Goal: Information Seeking & Learning: Learn about a topic

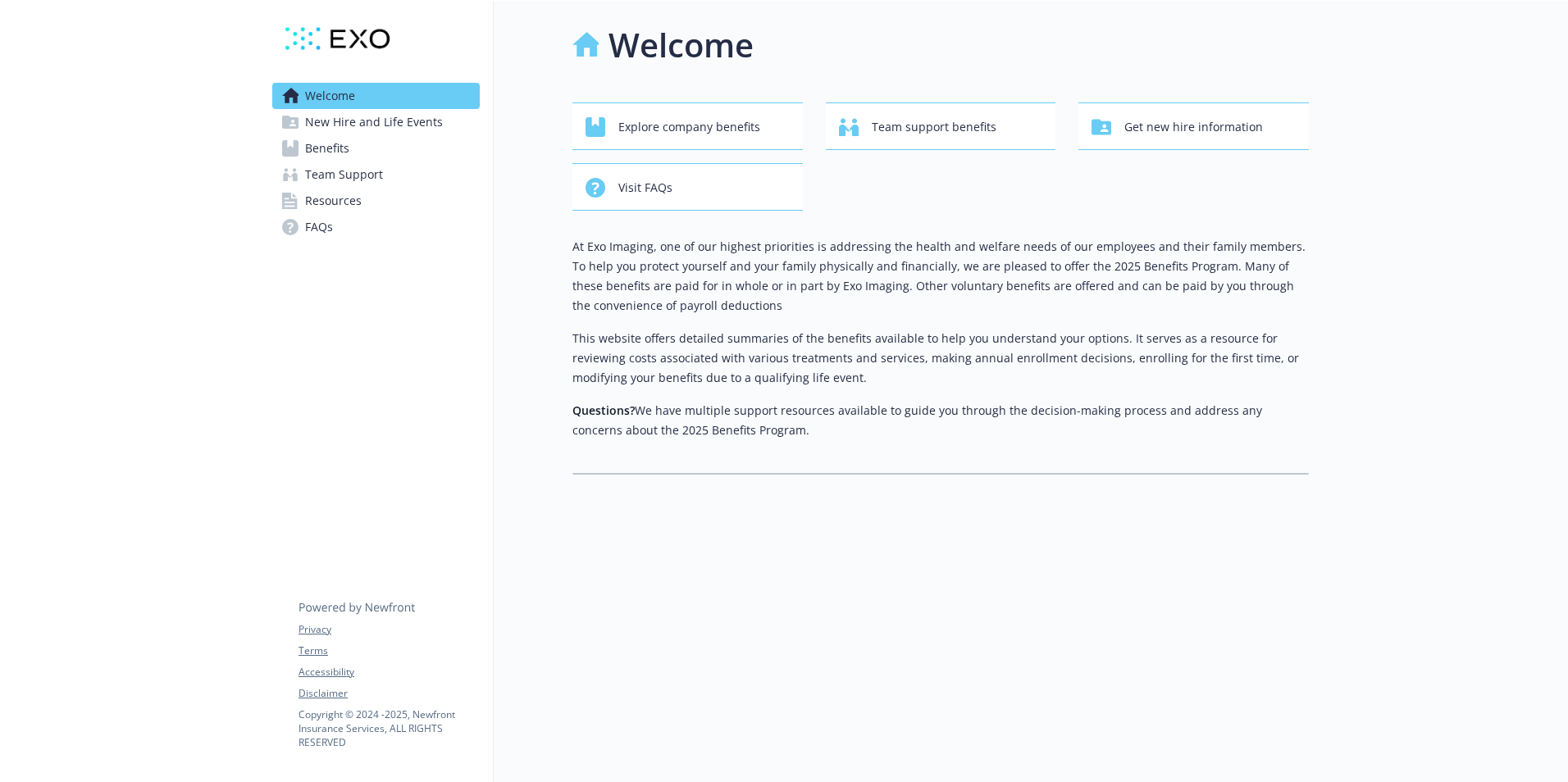
click at [391, 121] on span "New Hire and Life Events" at bounding box center [374, 122] width 137 height 26
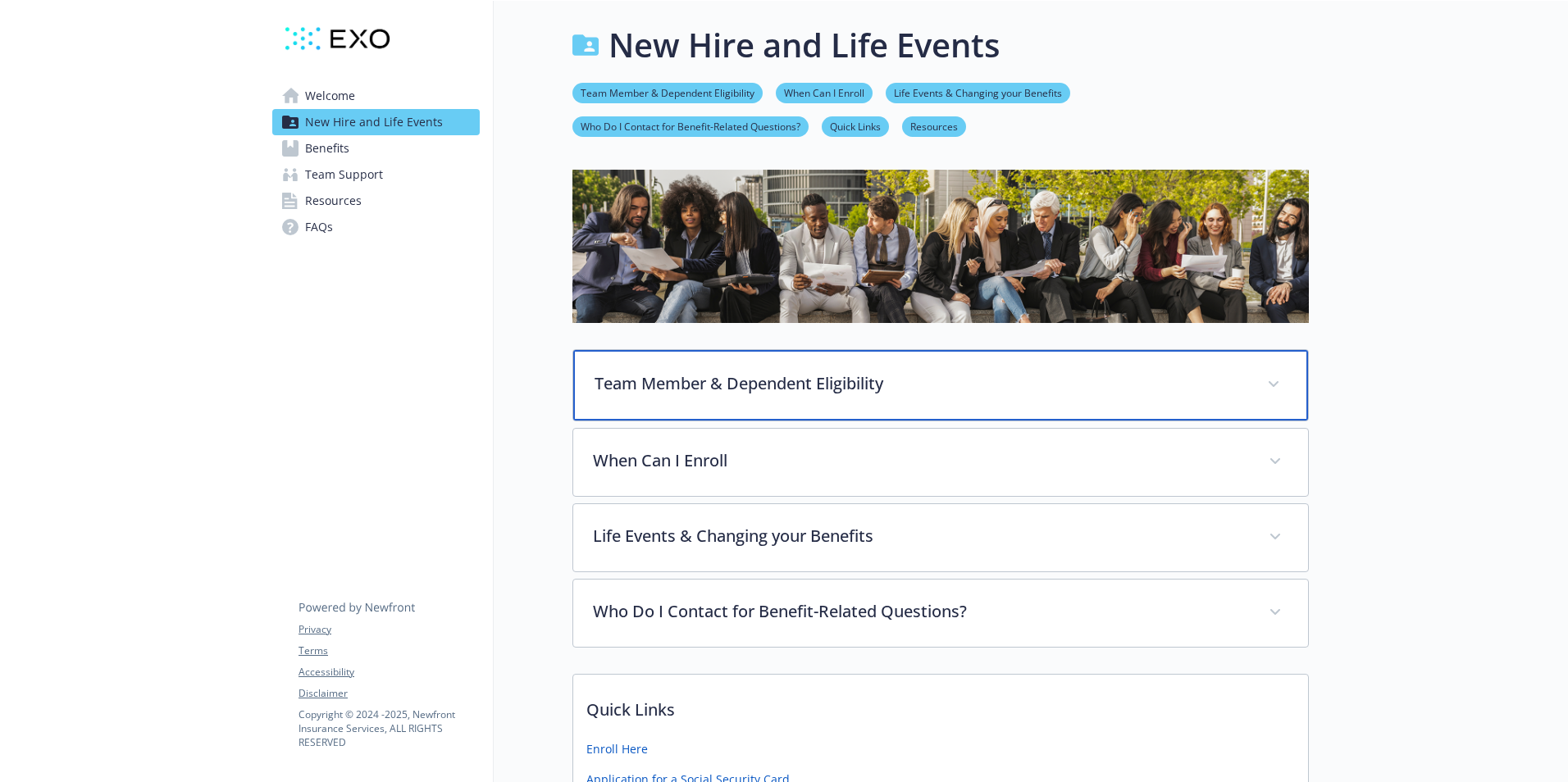
click at [735, 418] on div "Team Member & Dependent Eligibility" at bounding box center [941, 385] width 735 height 70
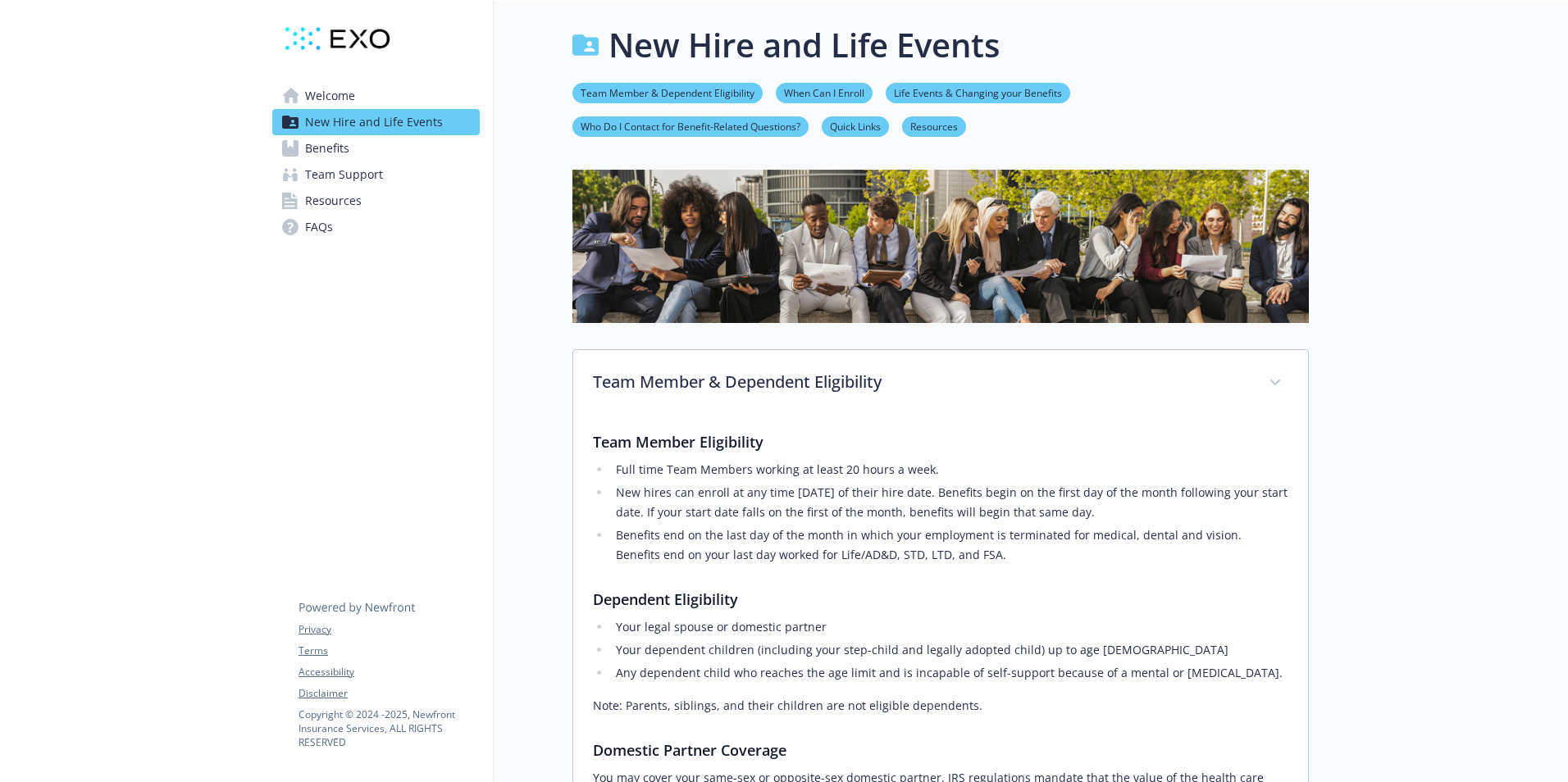
click at [1044, 521] on li "New hires can enroll at any time within 30 days of their hire date. Benefits be…" at bounding box center [949, 503] width 677 height 40
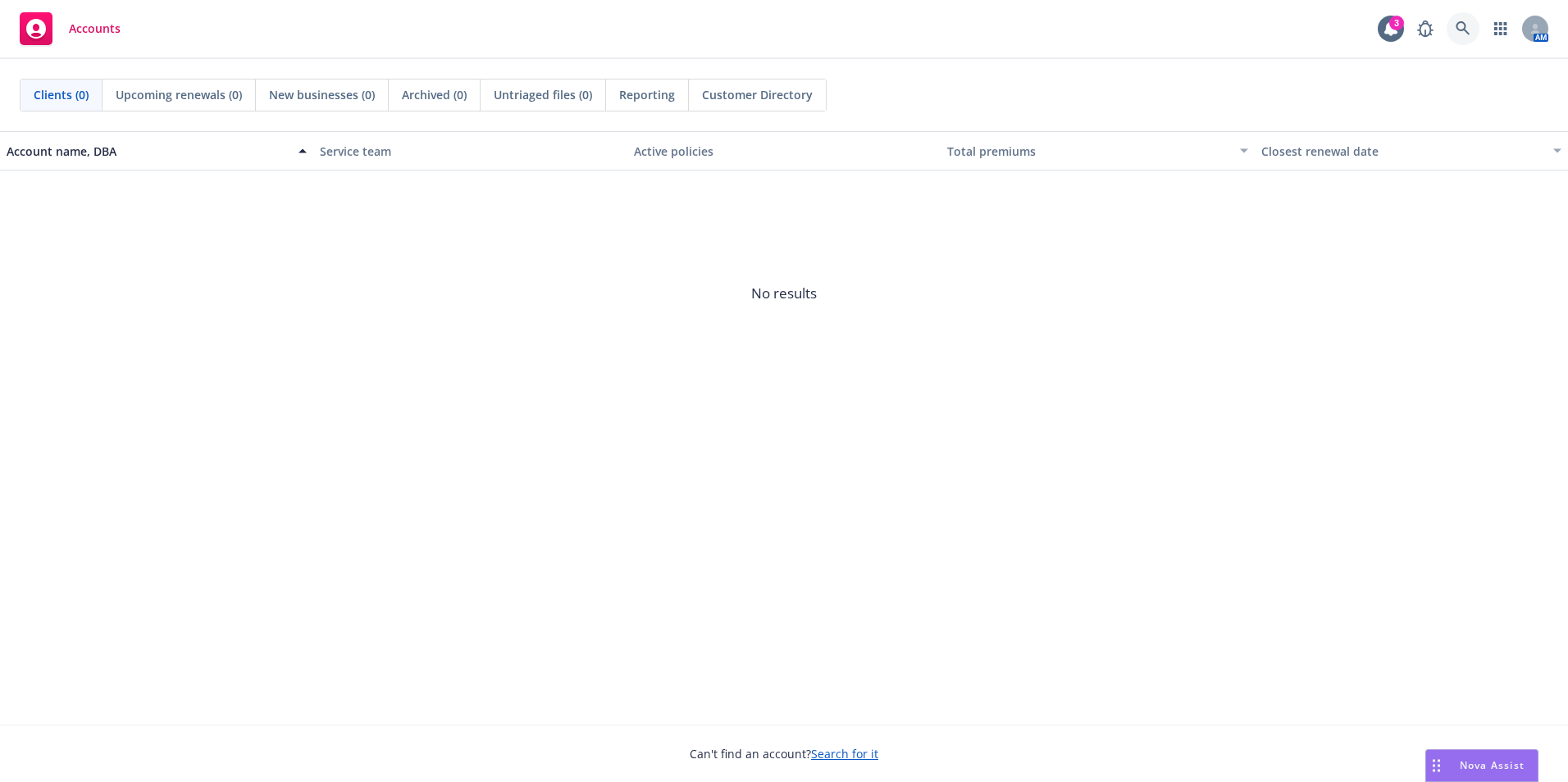
click at [1467, 23] on icon at bounding box center [1463, 29] width 15 height 15
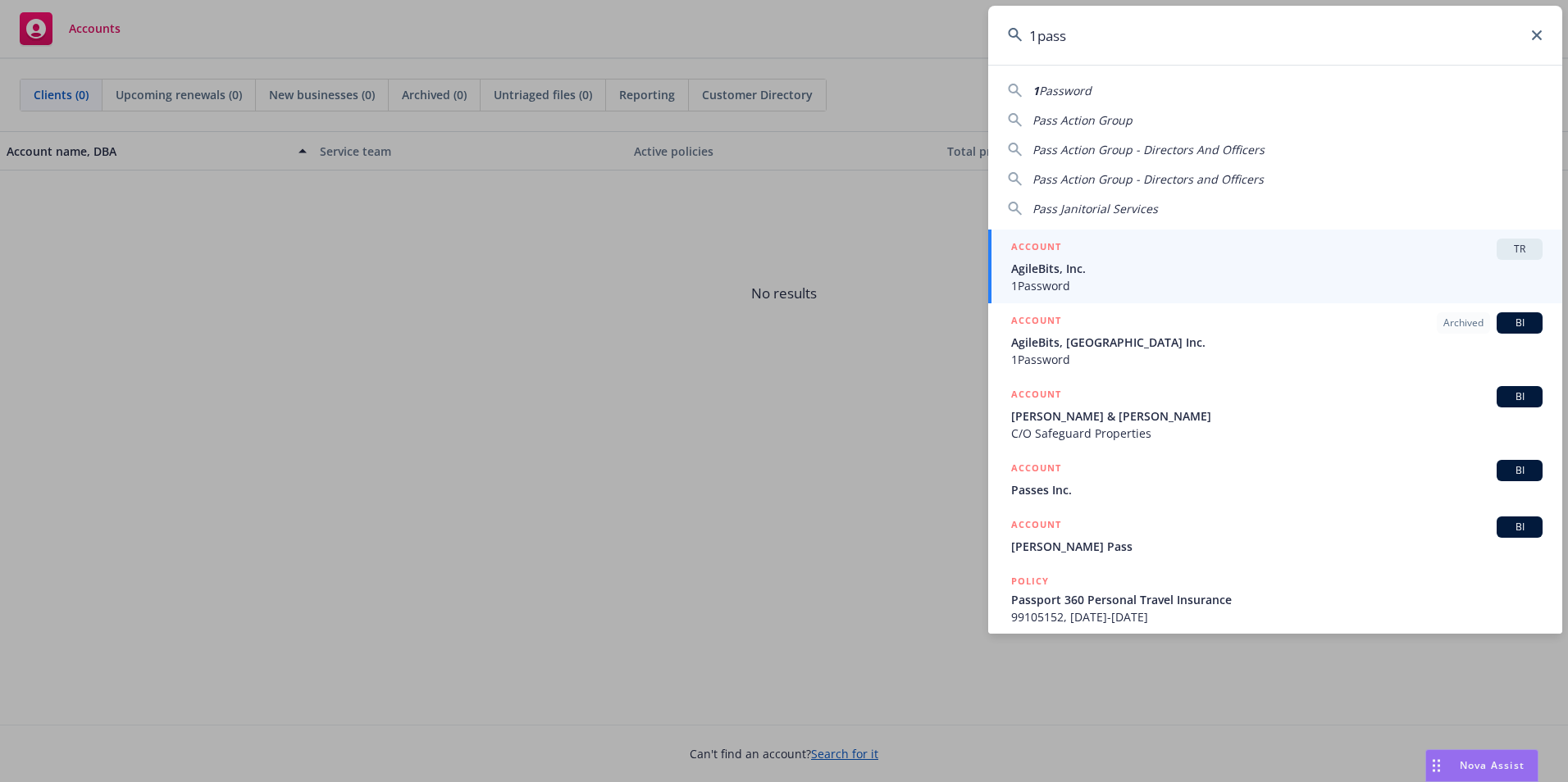
type input "1pass"
click at [1385, 278] on span "1Password" at bounding box center [1277, 286] width 531 height 18
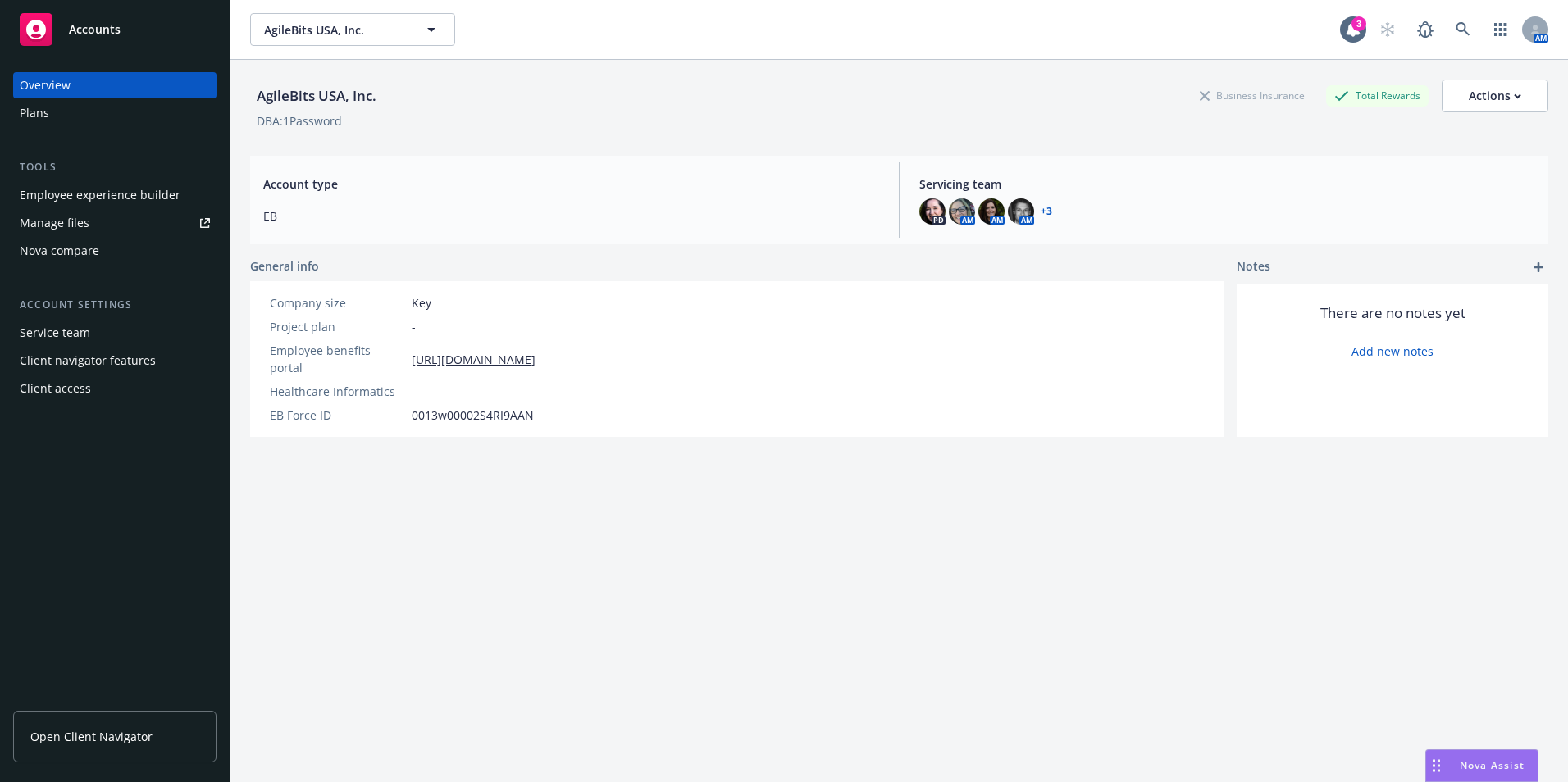
click at [178, 184] on div "Employee experience builder" at bounding box center [114, 195] width 190 height 26
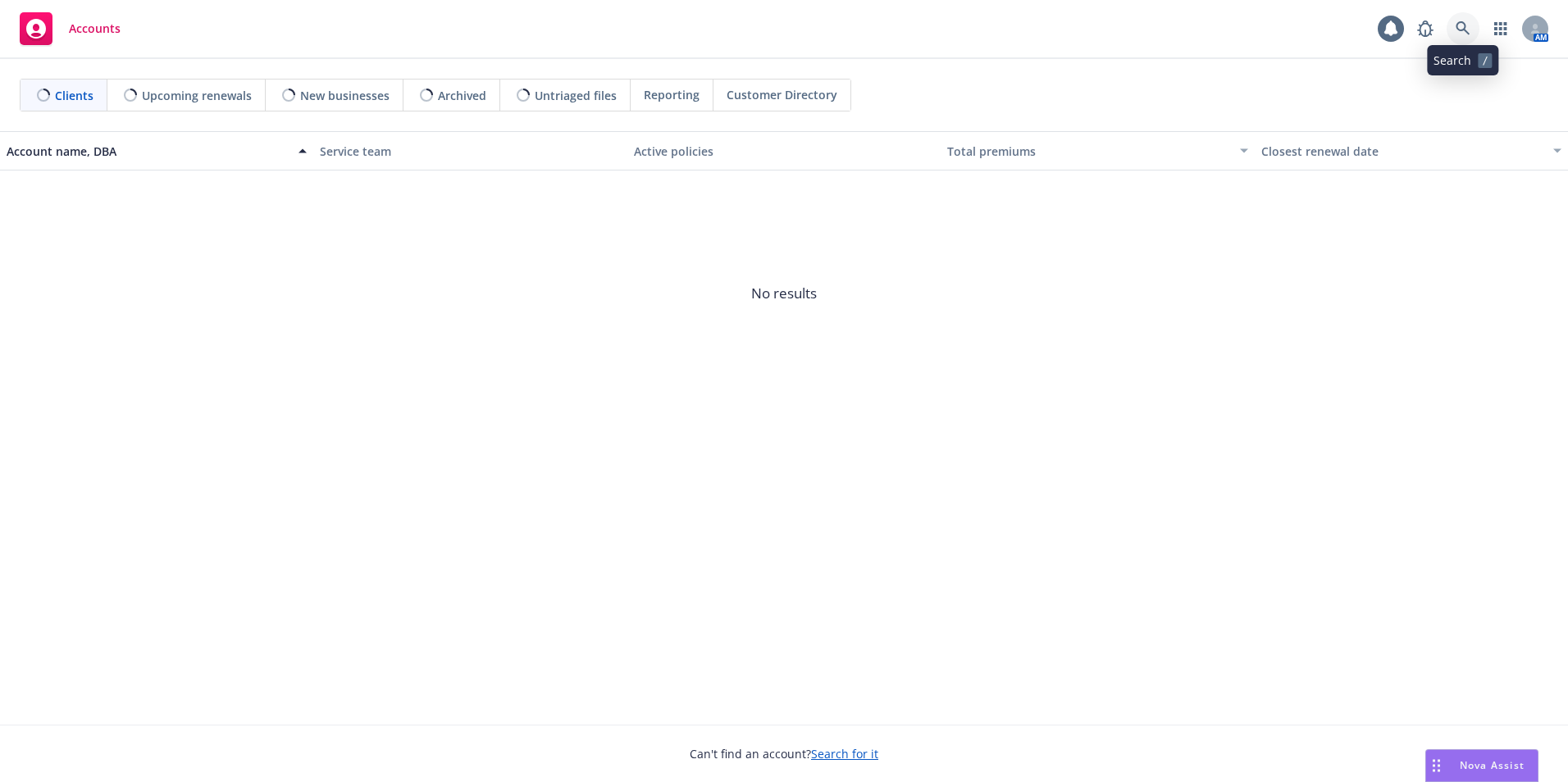
click at [1451, 24] on link at bounding box center [1463, 29] width 33 height 33
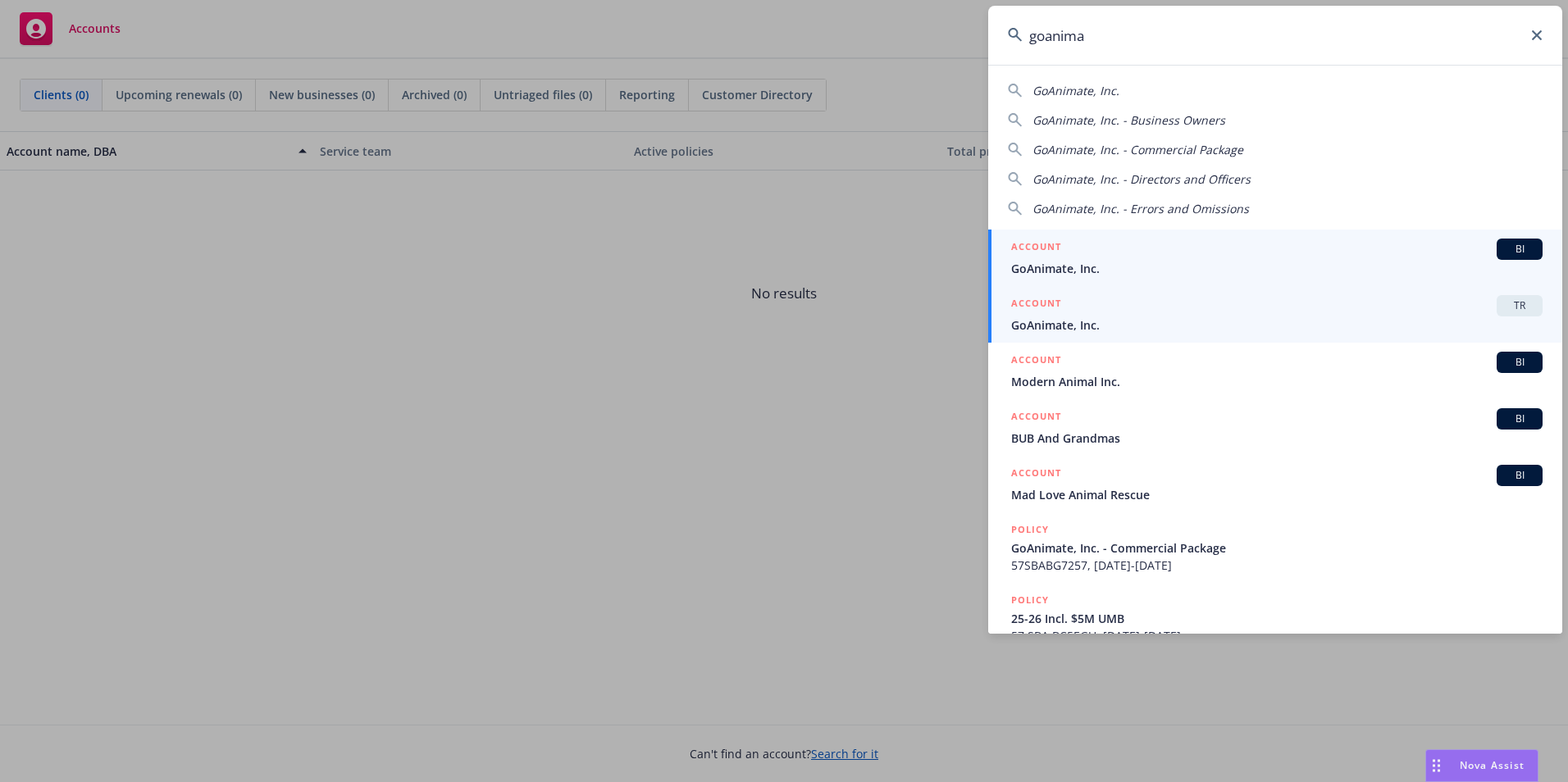
type input "goanima"
click at [1129, 334] on link "ACCOUNT TR GoAnimate, Inc." at bounding box center [1275, 314] width 574 height 56
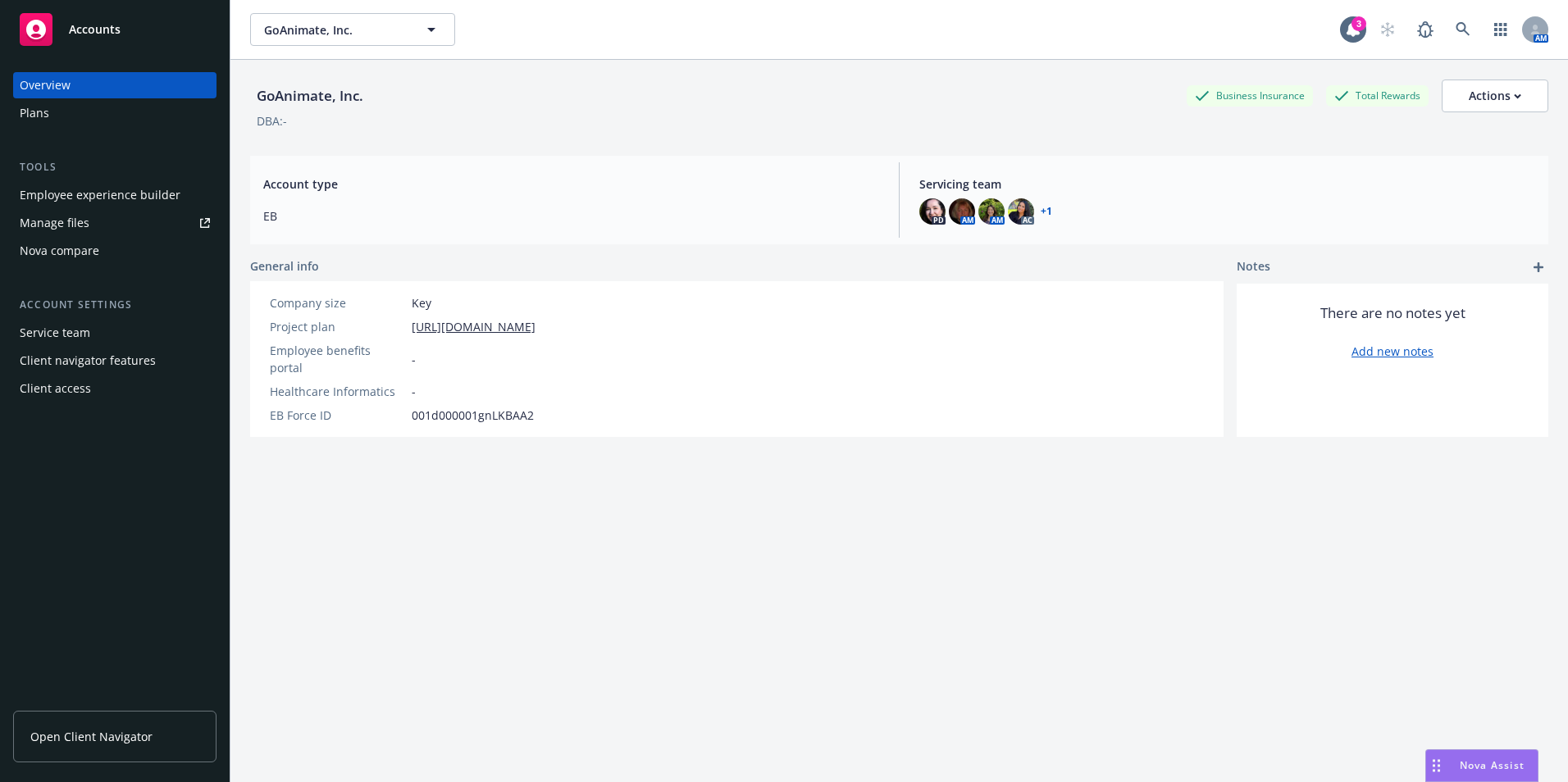
click at [91, 193] on div "Employee experience builder" at bounding box center [100, 195] width 160 height 26
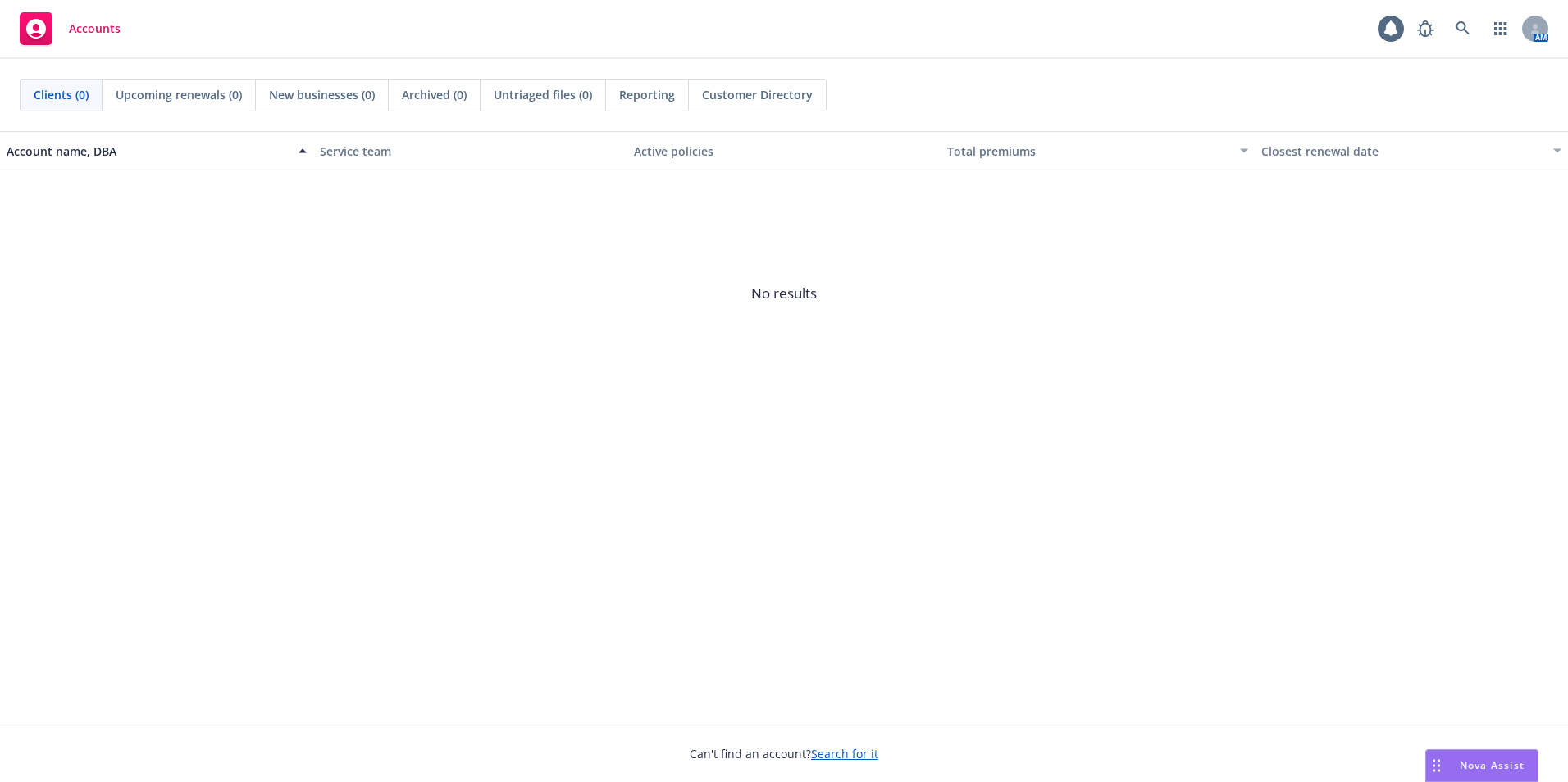
click at [1481, 26] on div "AM" at bounding box center [1479, 29] width 139 height 33
click at [1456, 22] on icon at bounding box center [1463, 29] width 15 height 15
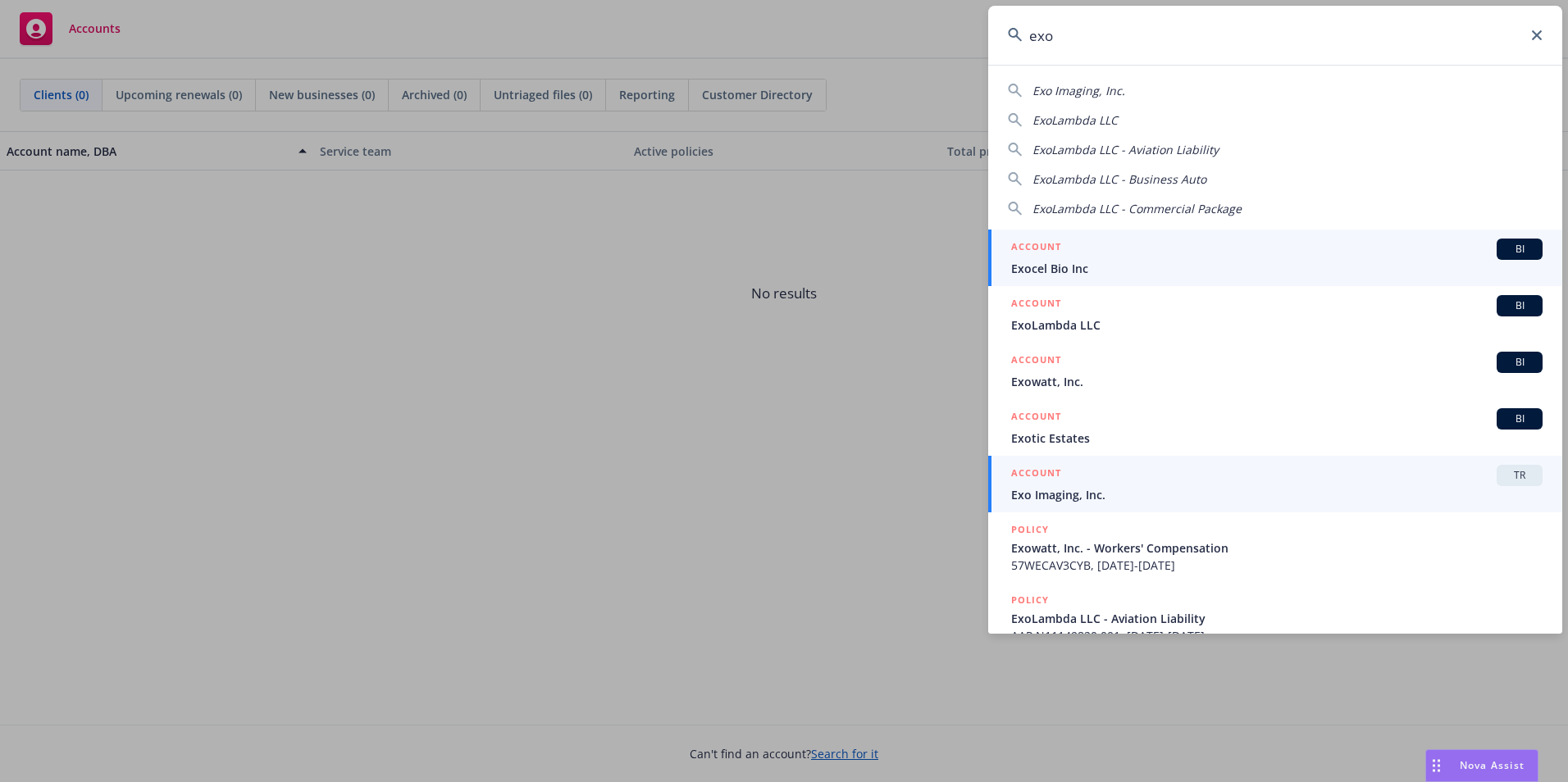
type input "exo"
click at [1124, 492] on span "Exo Imaging, Inc." at bounding box center [1277, 494] width 531 height 18
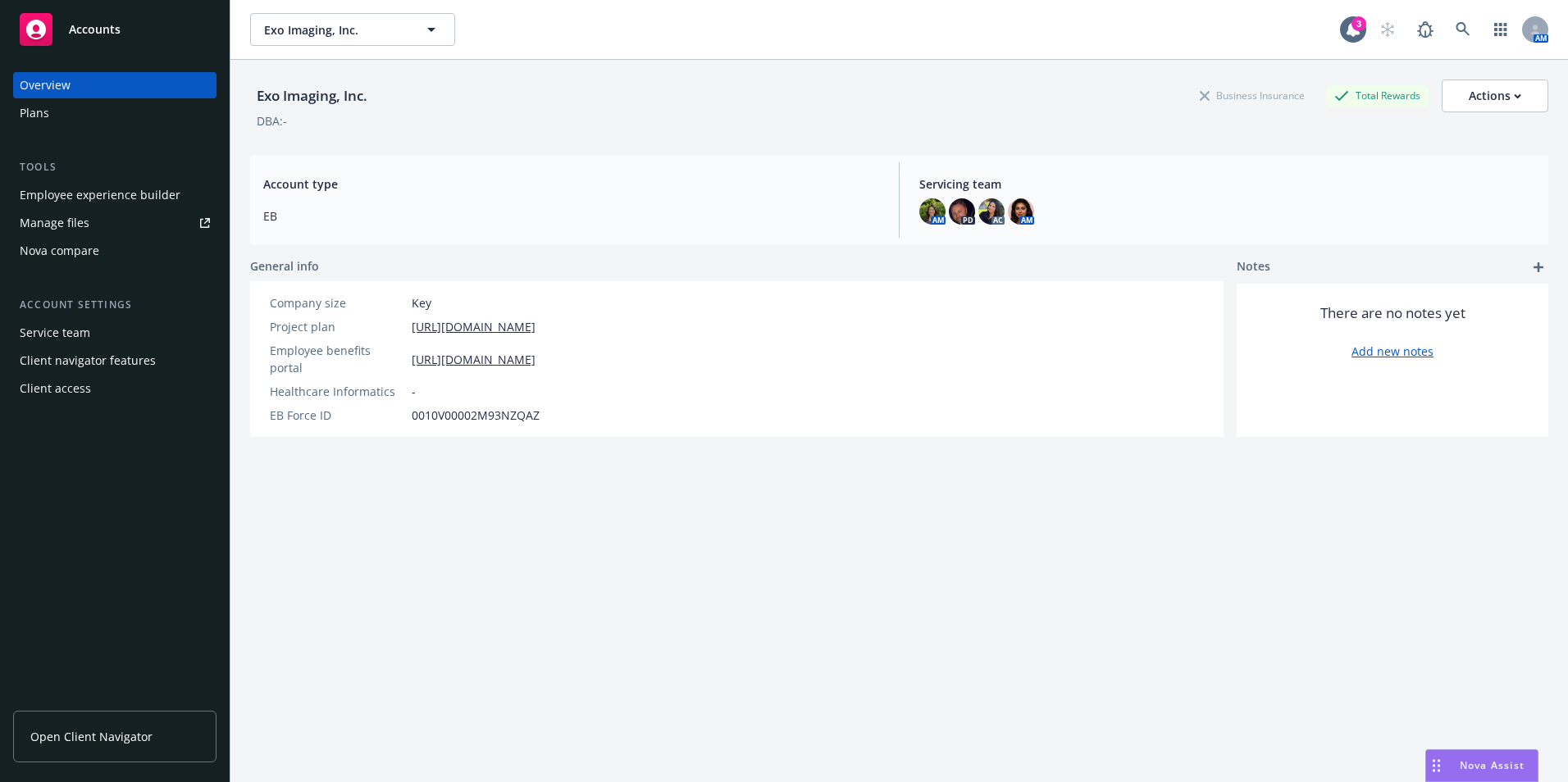
drag, startPoint x: 93, startPoint y: 175, endPoint x: 93, endPoint y: 189, distance: 14.0
click at [93, 176] on div "Tools Employee experience builder Manage files Nova compare" at bounding box center [114, 211] width 204 height 105
click at [93, 189] on div "Employee experience builder" at bounding box center [100, 195] width 160 height 26
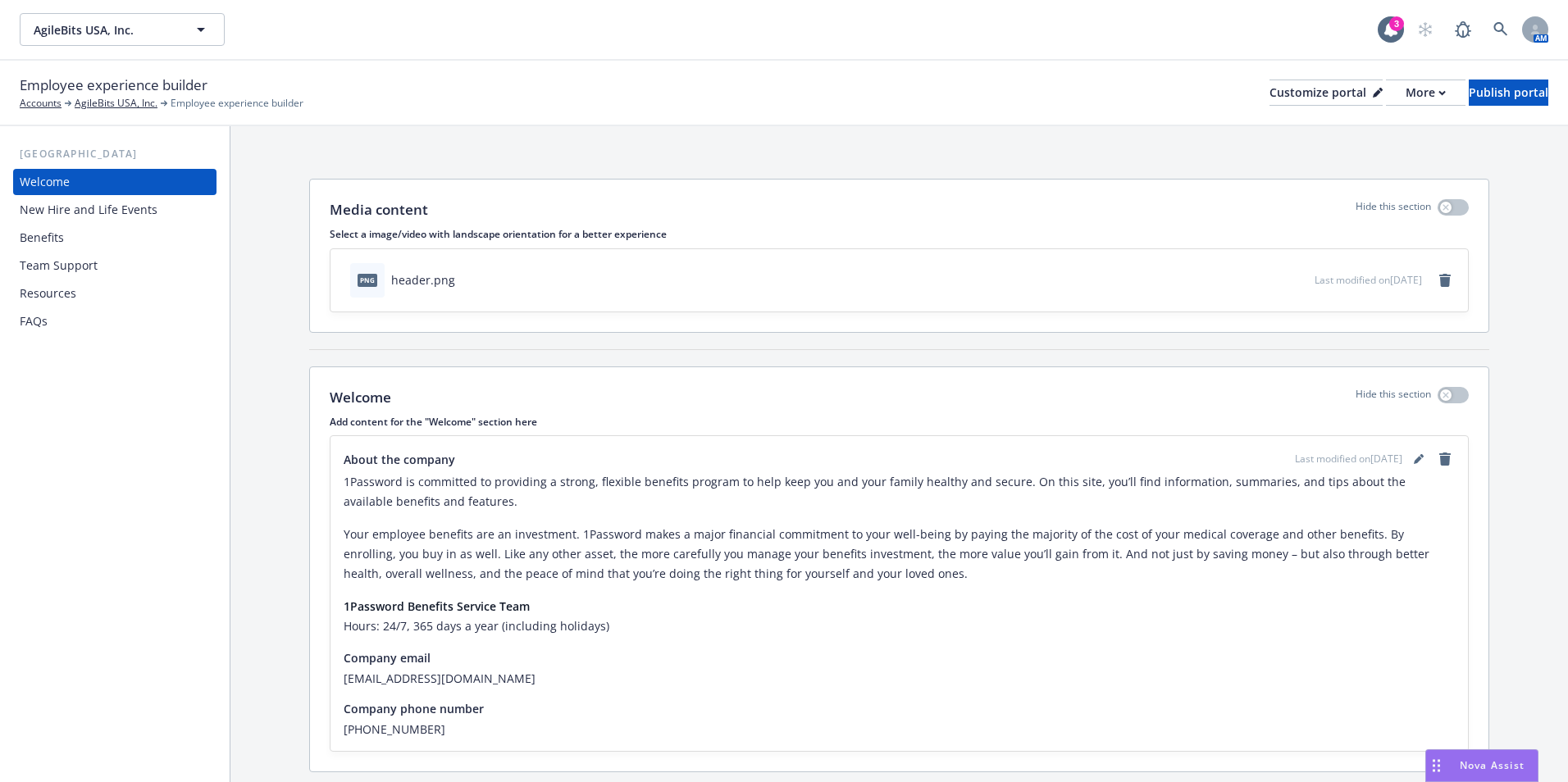
click at [114, 214] on div "New Hire and Life Events" at bounding box center [88, 209] width 137 height 26
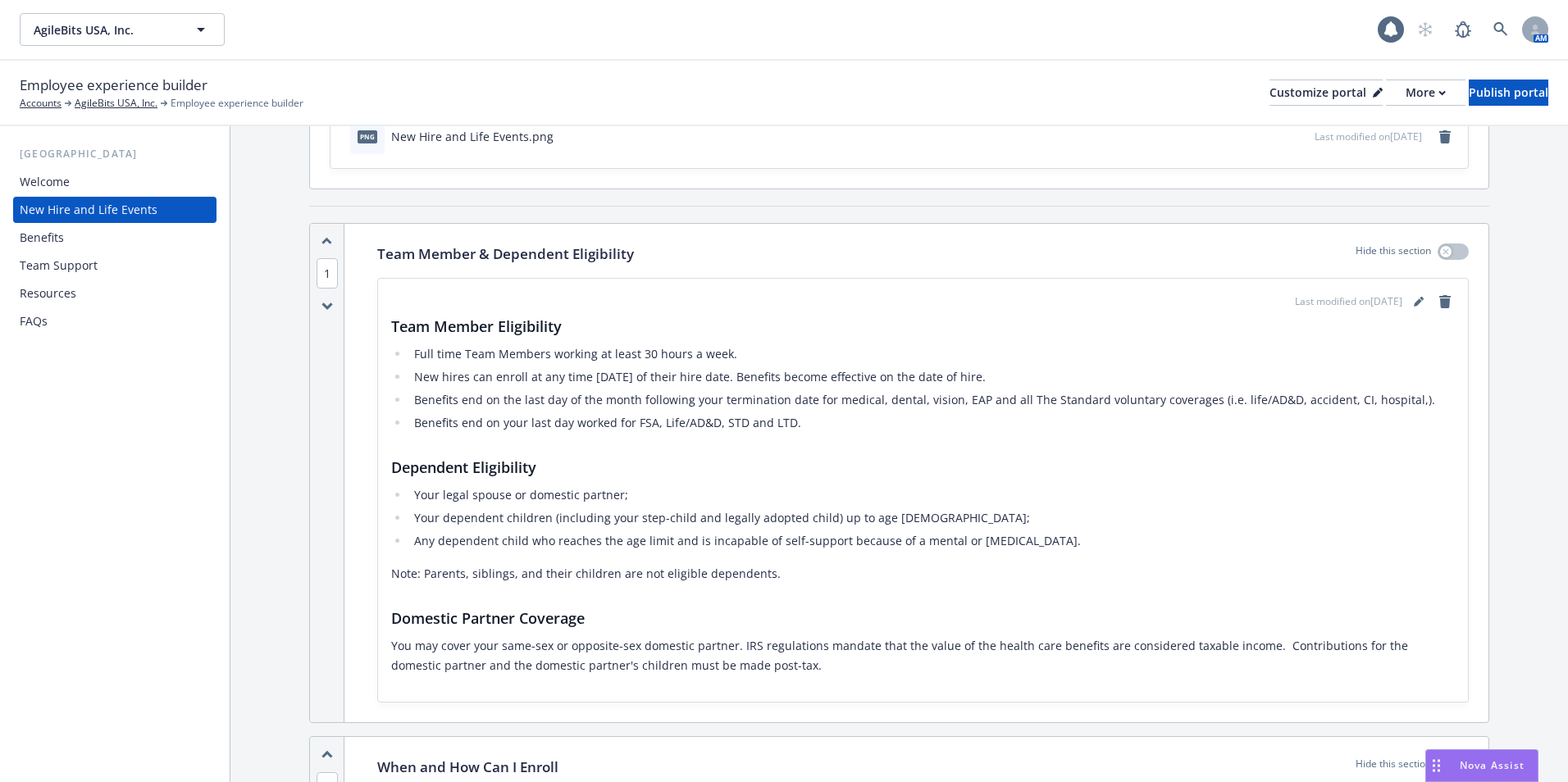
scroll to position [164, 0]
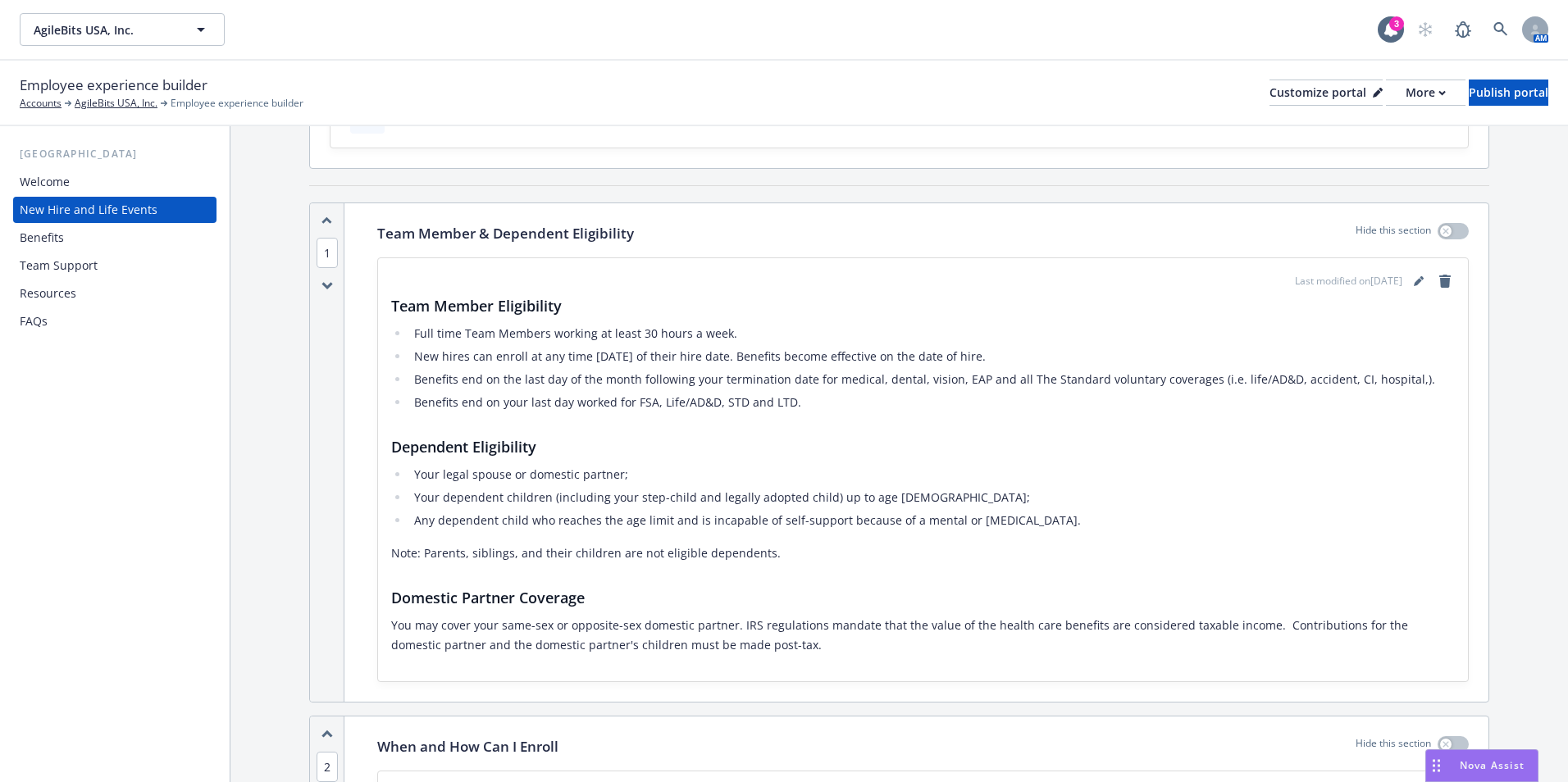
click at [105, 267] on div "Team Support" at bounding box center [114, 266] width 190 height 26
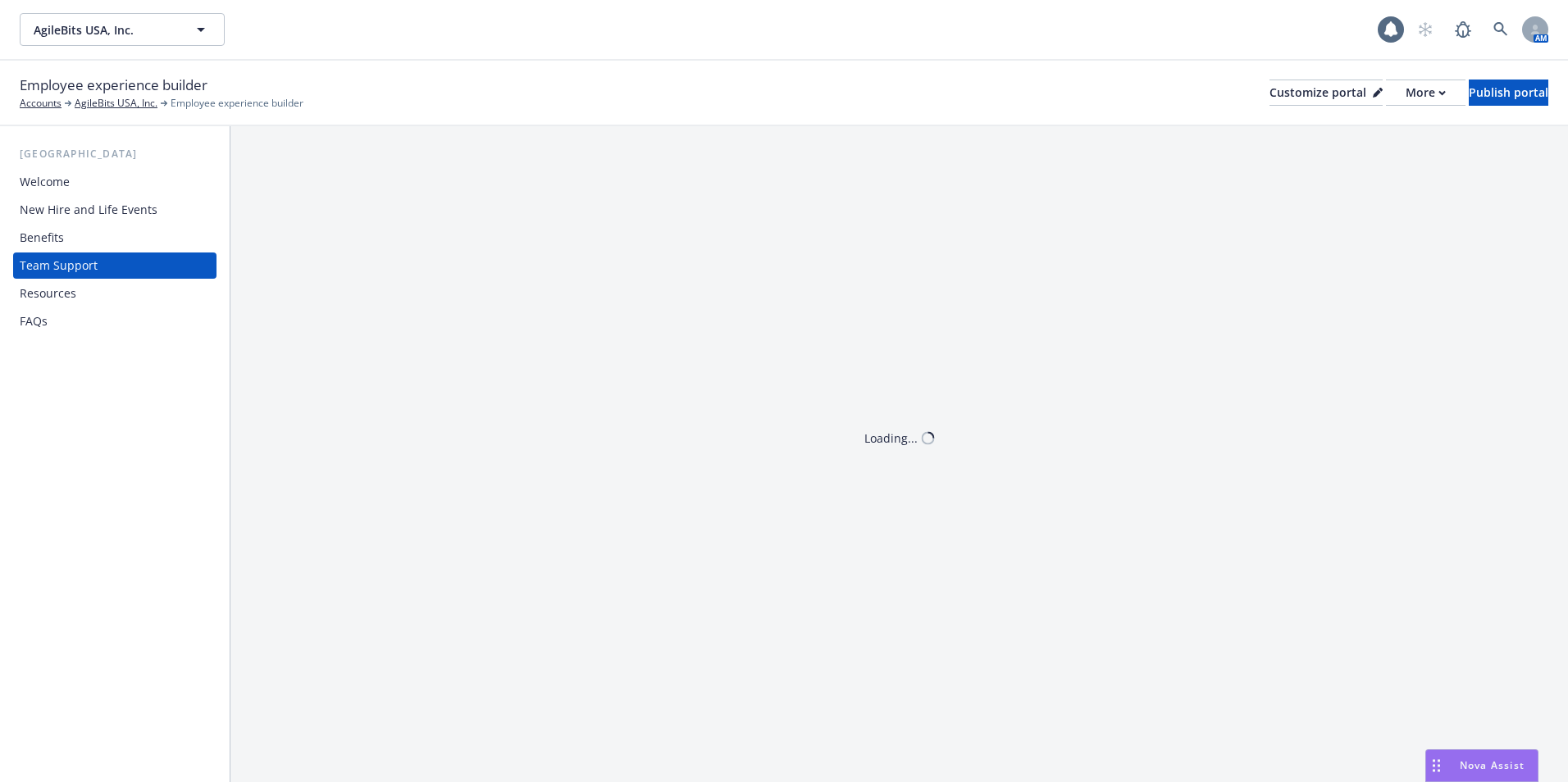
click at [113, 244] on div "Benefits" at bounding box center [114, 238] width 190 height 26
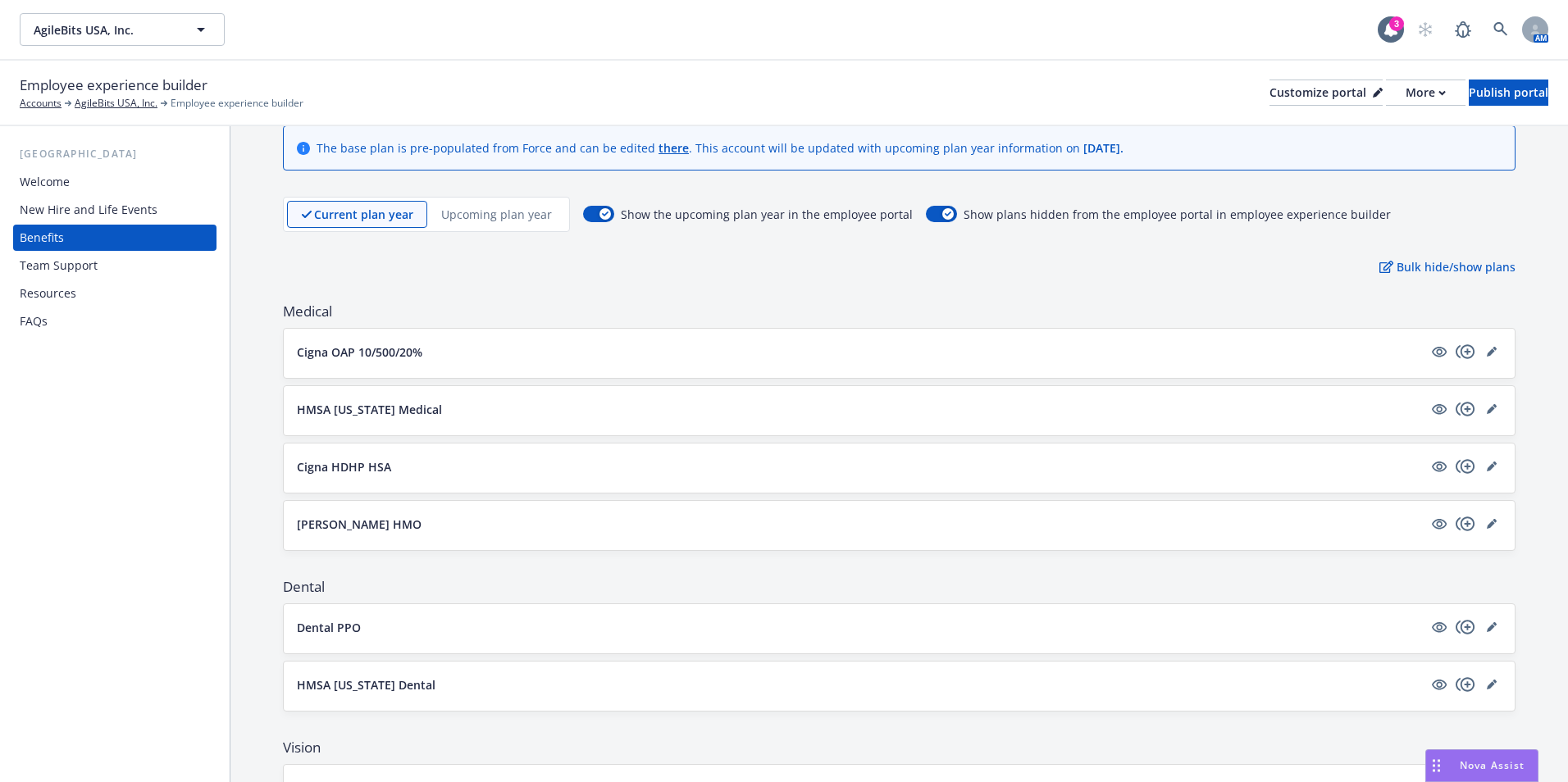
scroll to position [82, 0]
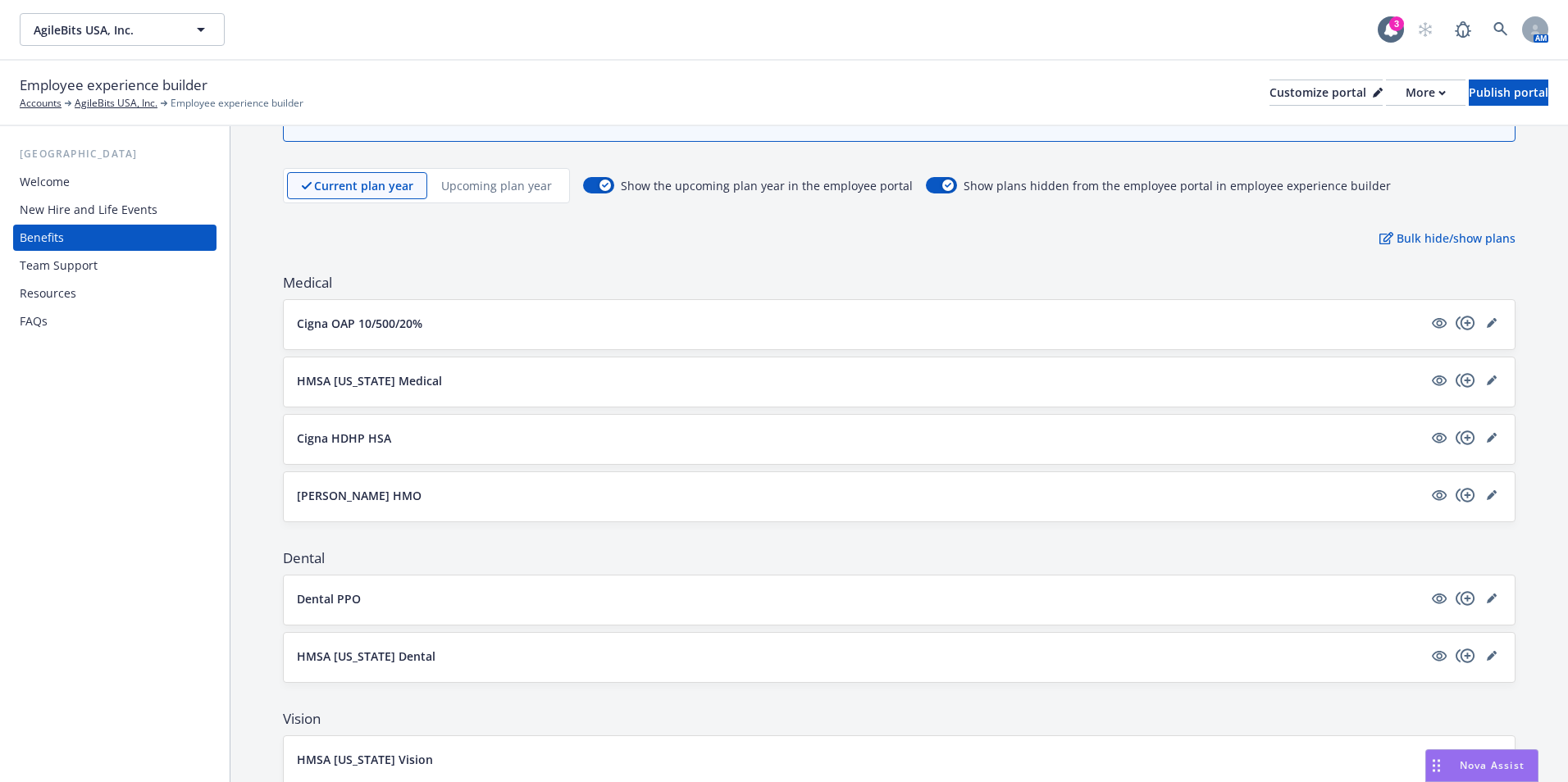
click at [381, 495] on button "Kaiser HMO" at bounding box center [860, 495] width 1126 height 18
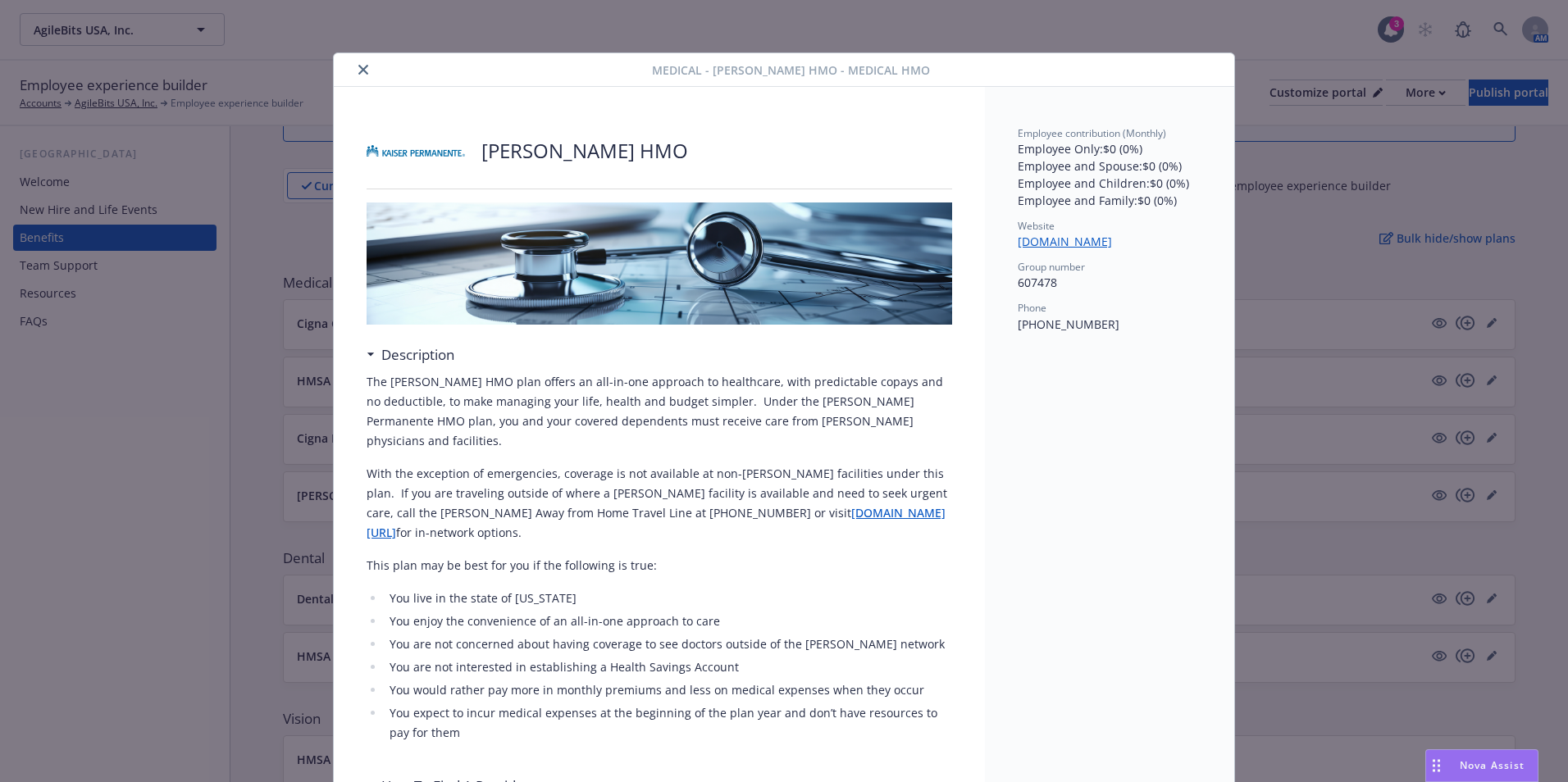
click at [359, 61] on button "close" at bounding box center [362, 69] width 19 height 19
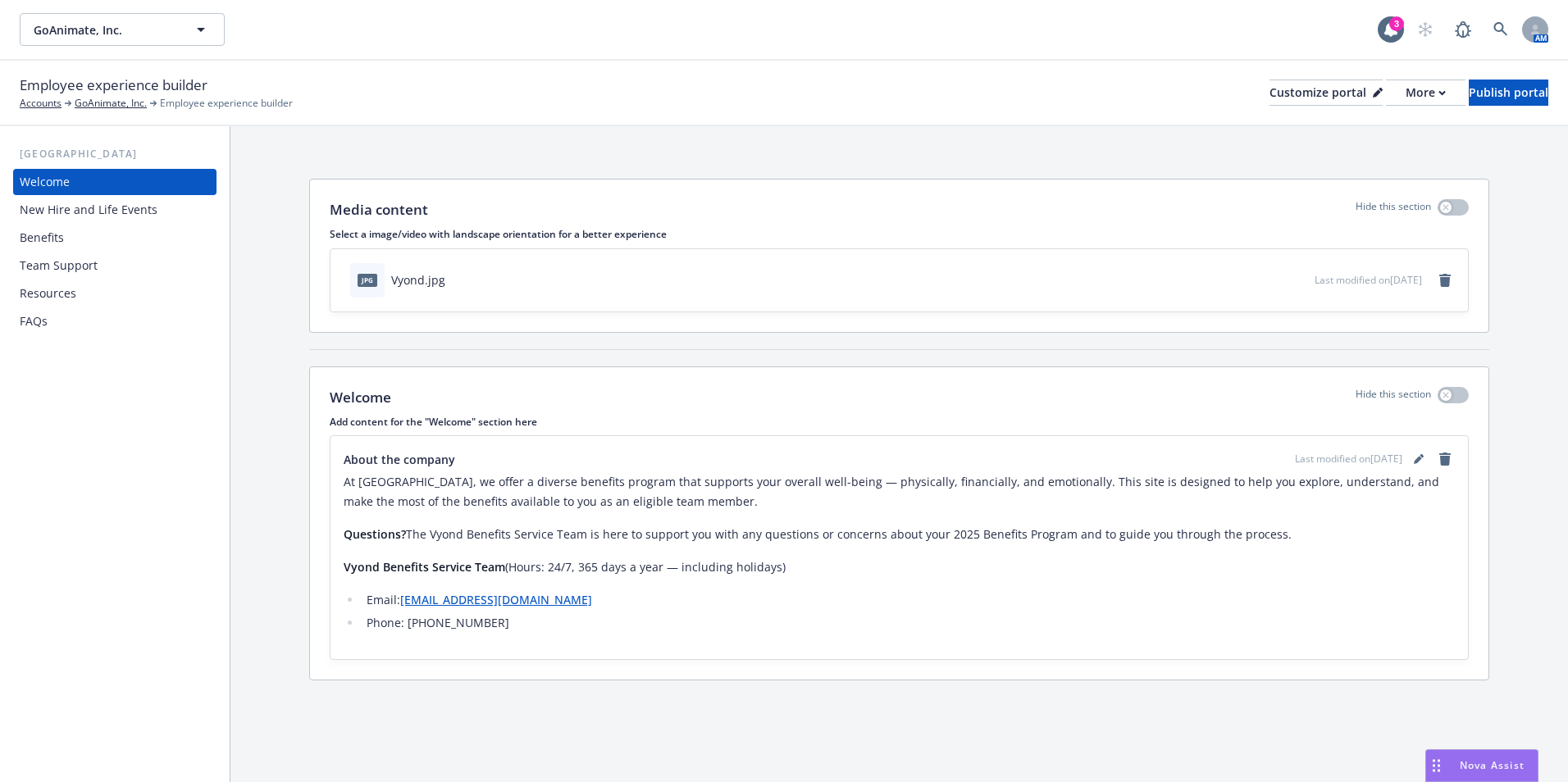
click at [69, 248] on div "Benefits" at bounding box center [114, 238] width 190 height 26
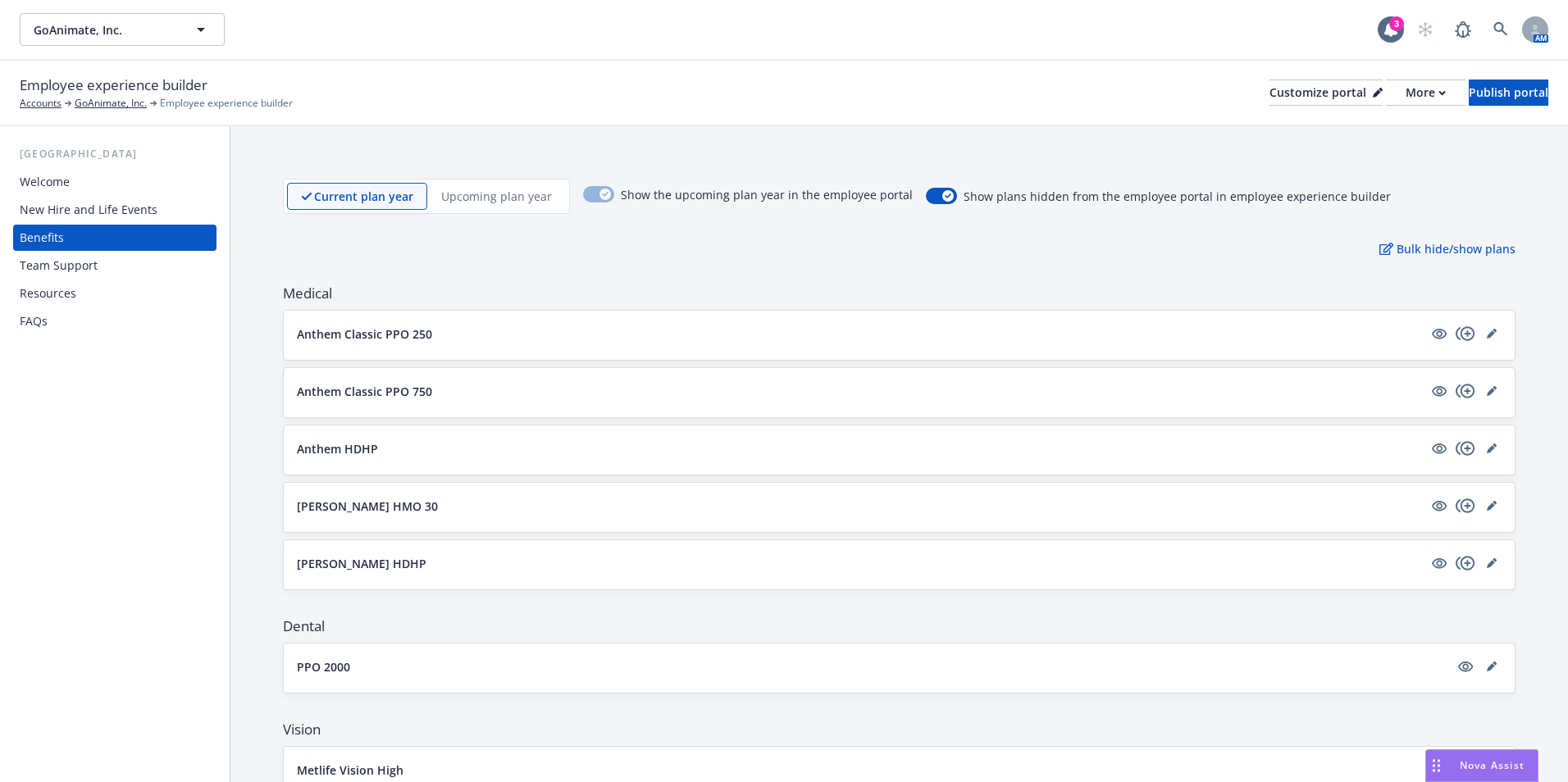
click at [341, 509] on p "Kaiser HMO 30" at bounding box center [367, 506] width 141 height 18
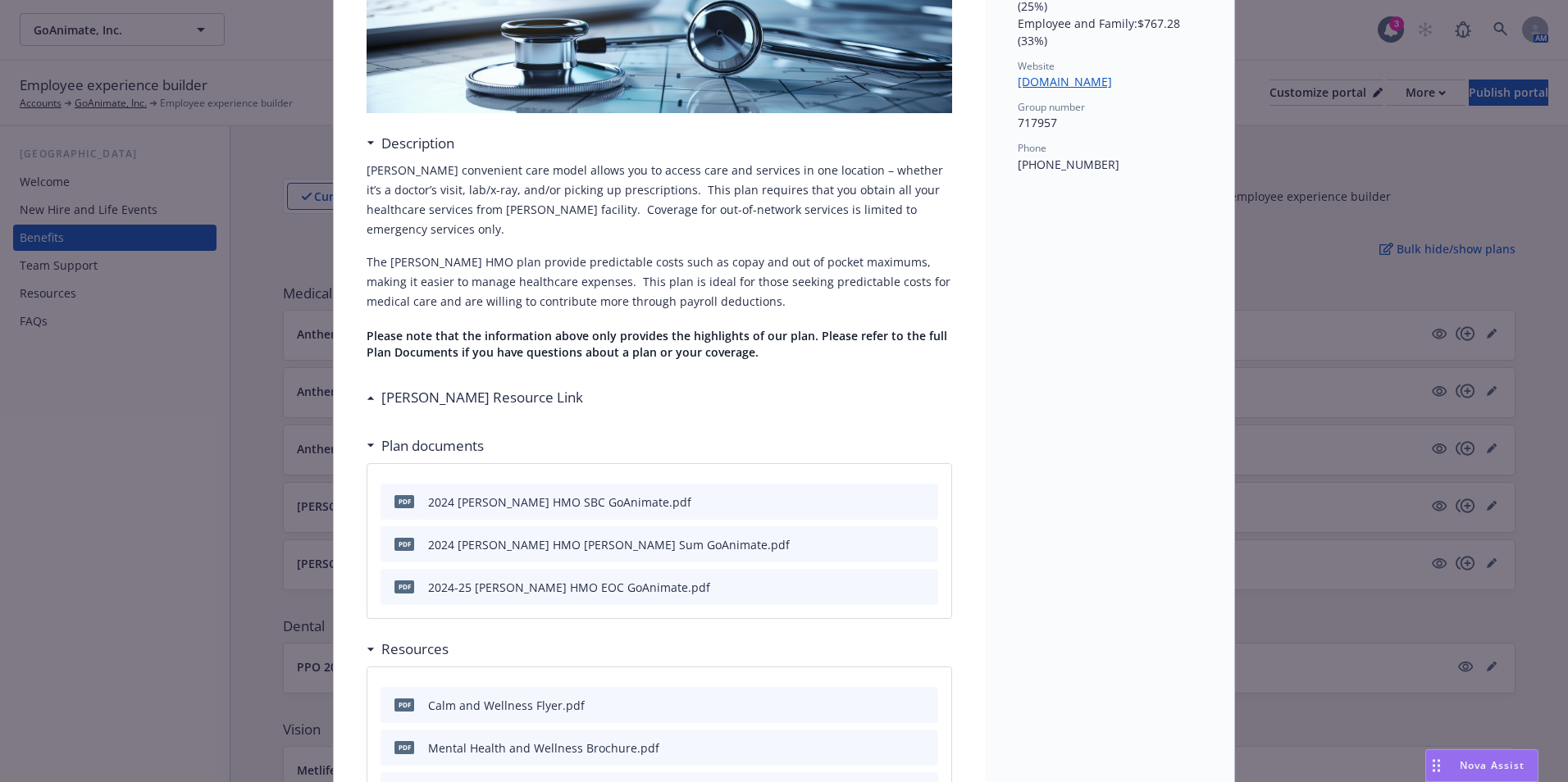
scroll to position [213, 0]
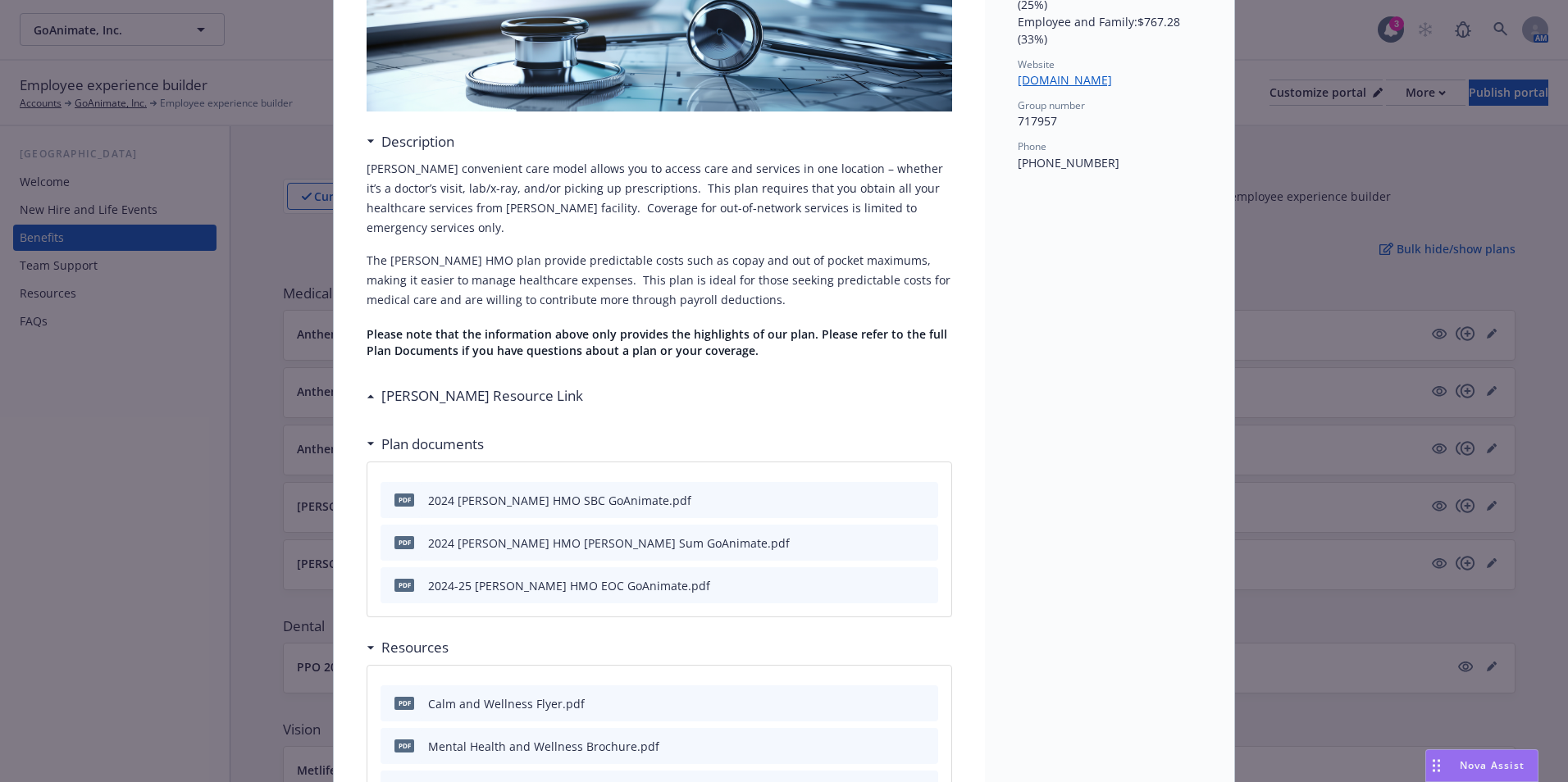
click at [412, 385] on h3 "Kaiser Resource Link" at bounding box center [481, 396] width 202 height 21
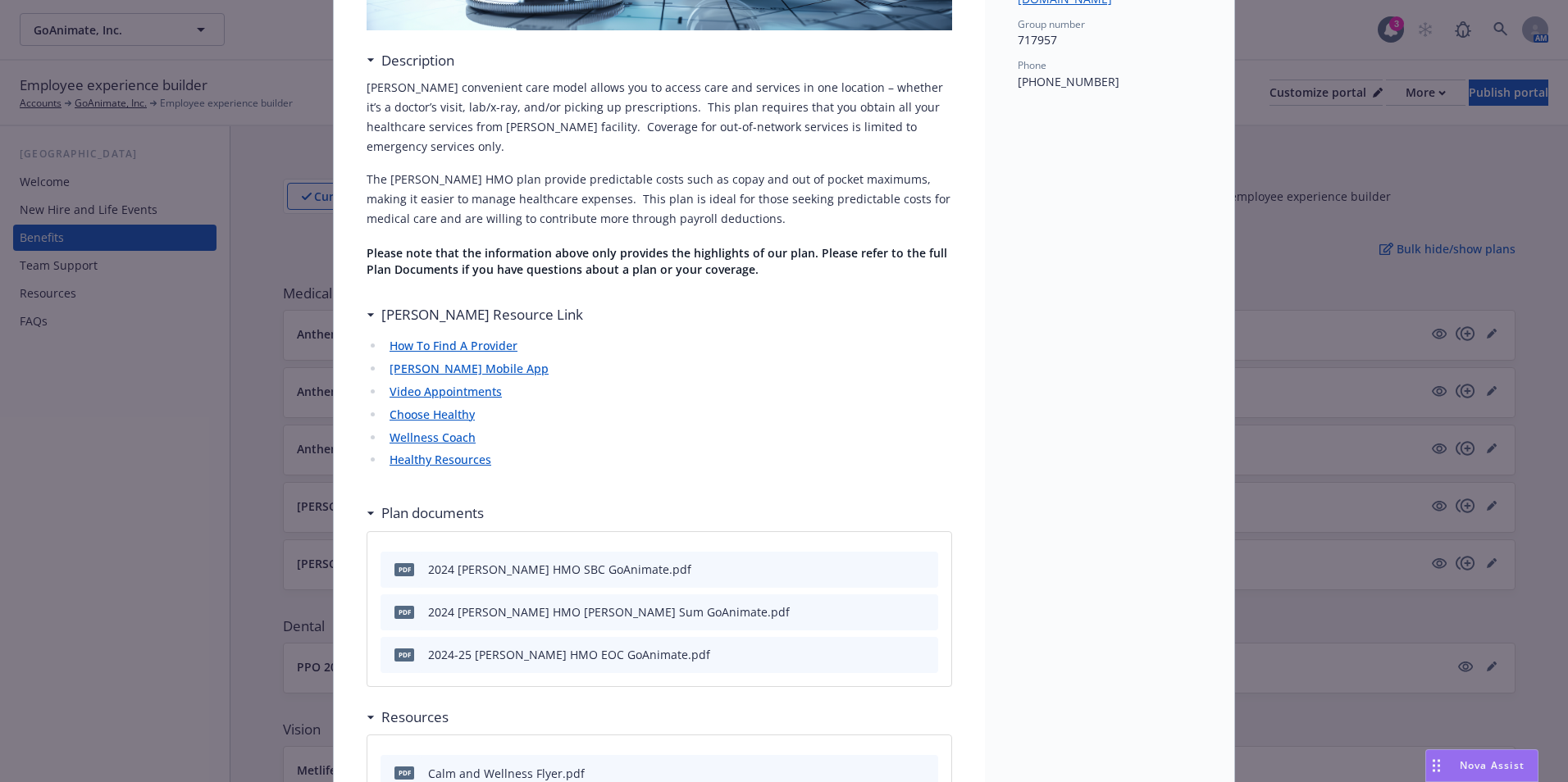
scroll to position [295, 0]
click at [919, 563] on icon "preview file" at bounding box center [922, 568] width 15 height 11
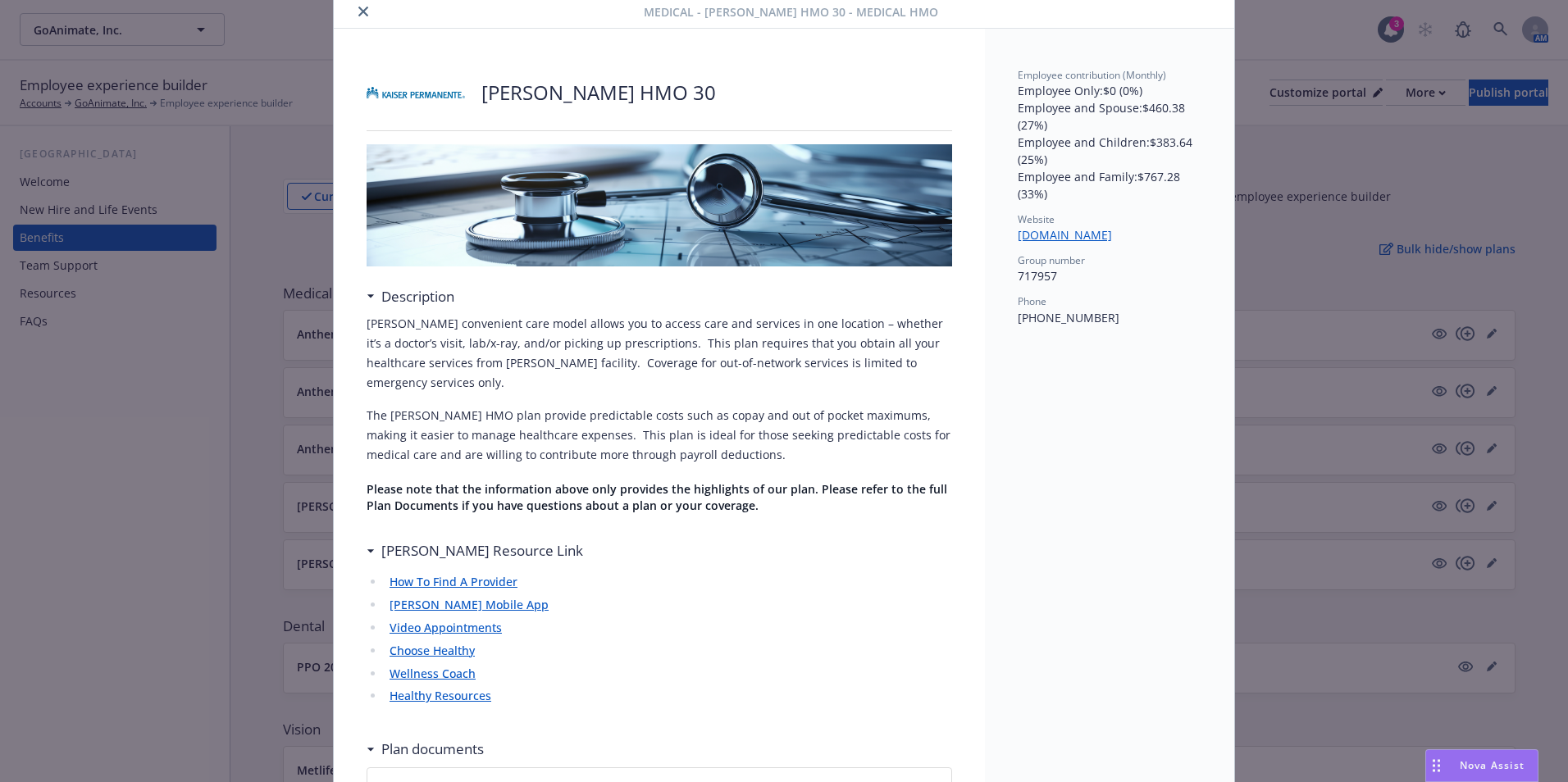
scroll to position [49, 0]
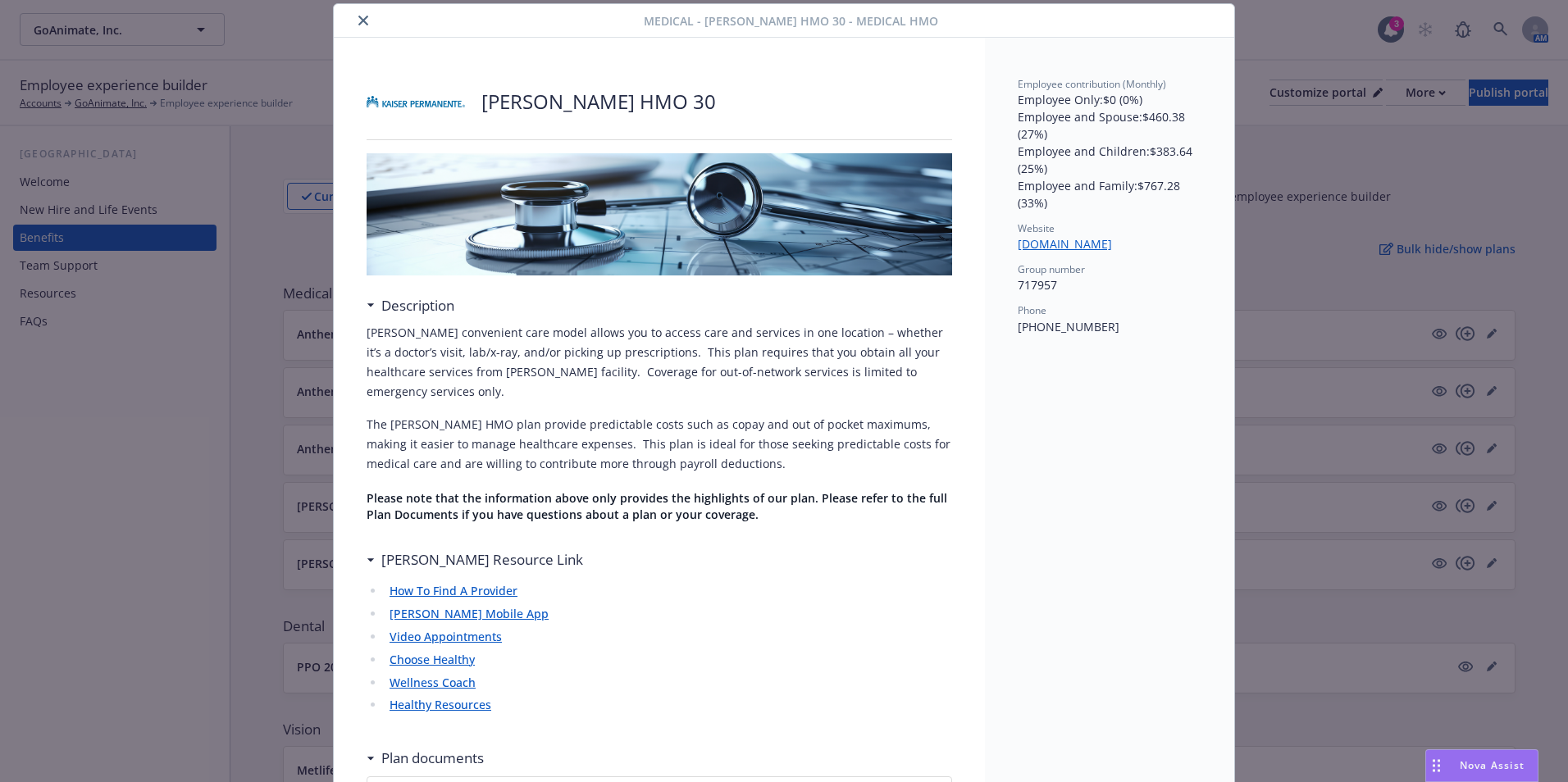
click at [359, 19] on icon "close" at bounding box center [363, 20] width 10 height 10
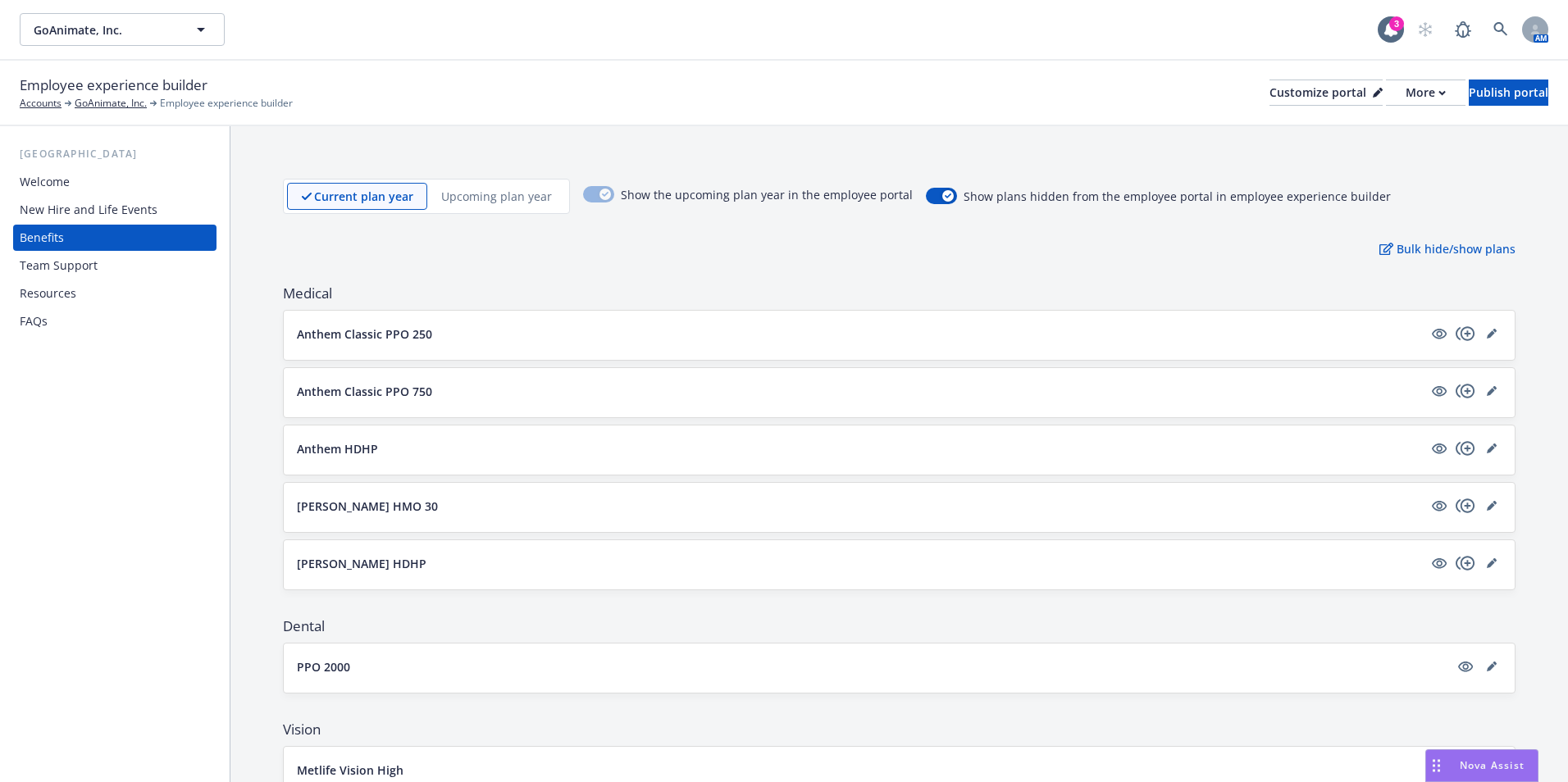
click at [343, 572] on div "Kaiser HDHP" at bounding box center [899, 563] width 1205 height 19
click at [330, 566] on p "Kaiser HDHP" at bounding box center [362, 563] width 129 height 18
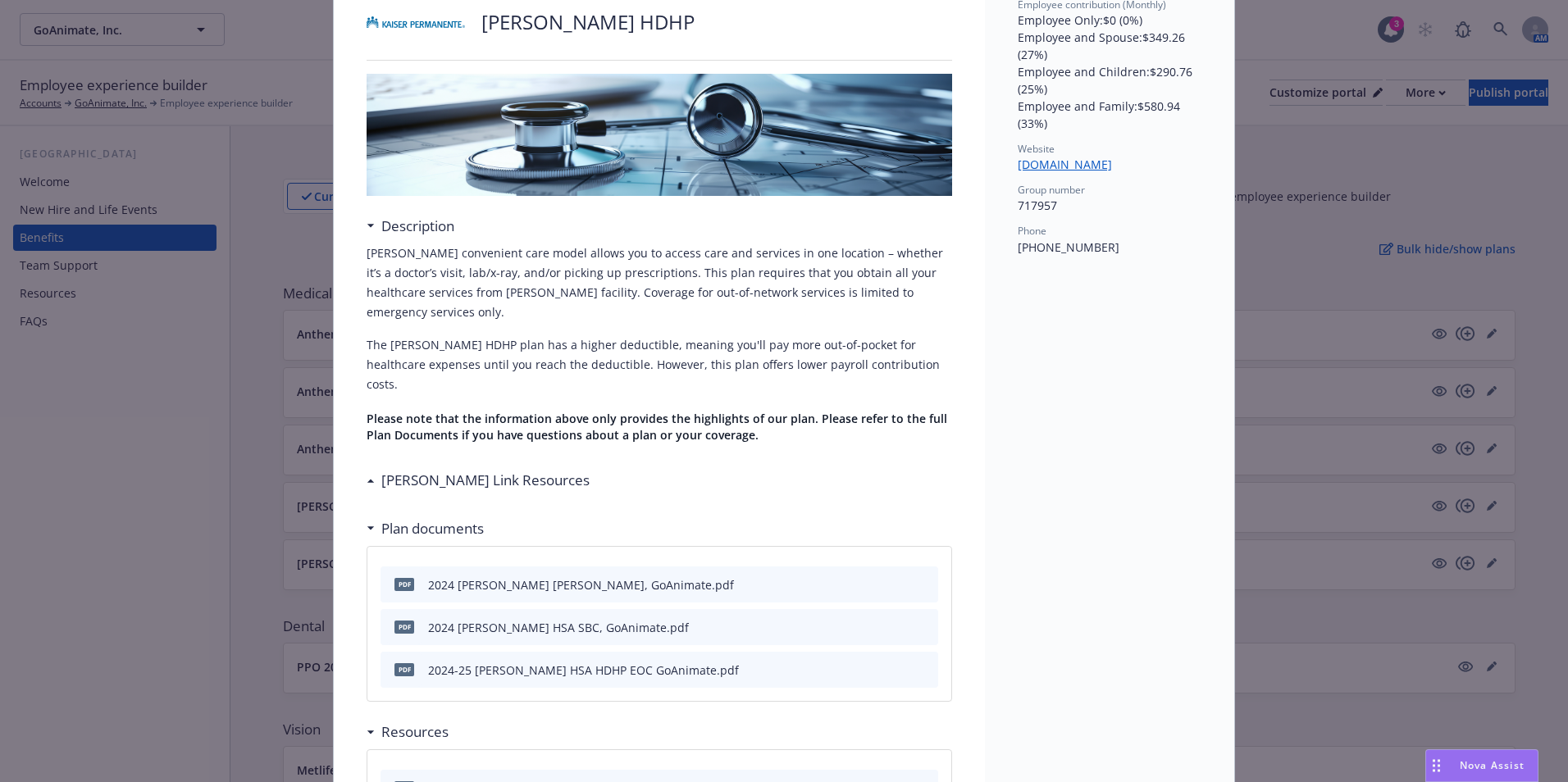
scroll to position [213, 0]
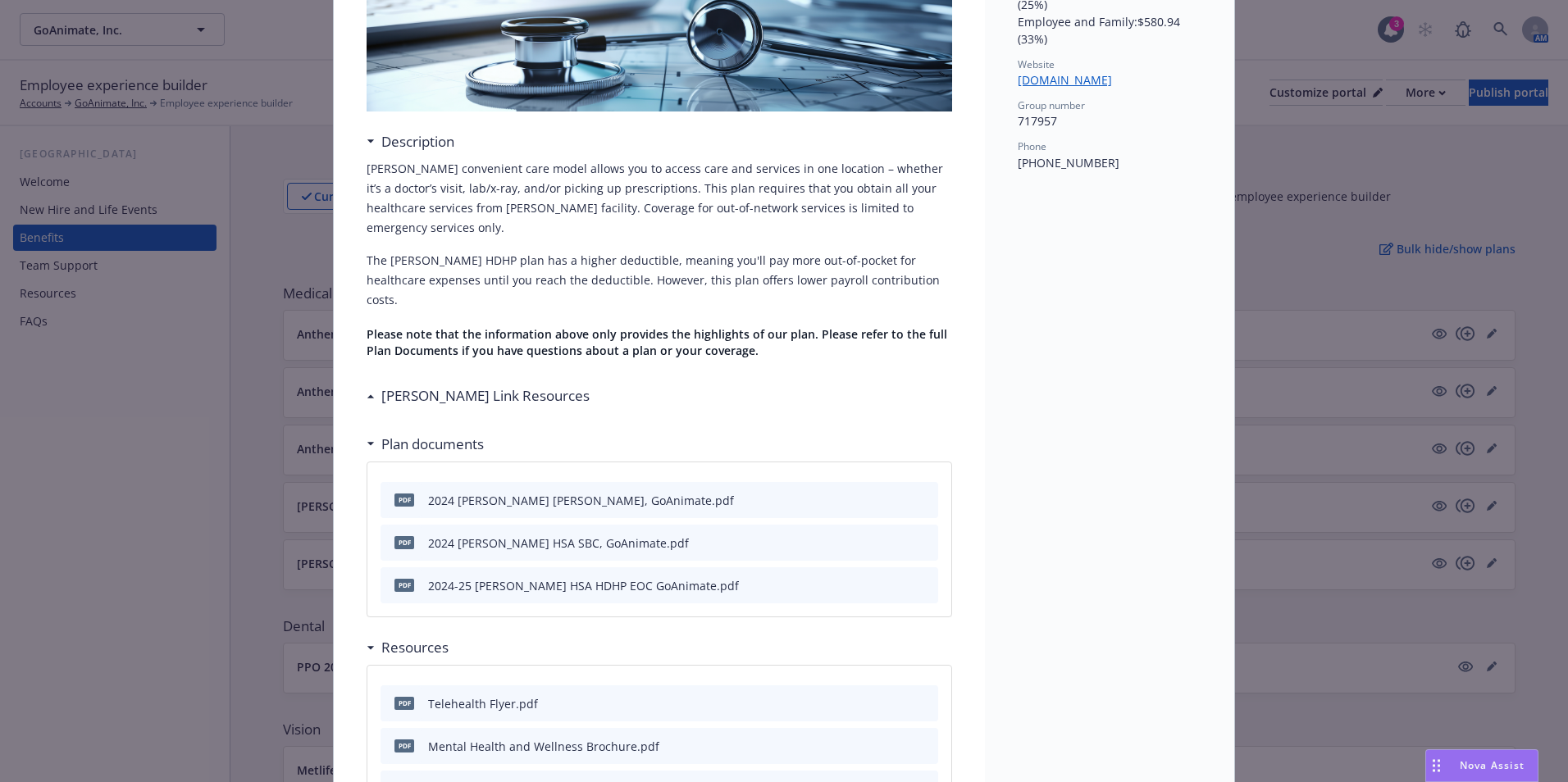
click at [921, 493] on icon "preview file" at bounding box center [922, 499] width 15 height 11
click at [920, 579] on icon "preview file" at bounding box center [922, 585] width 15 height 11
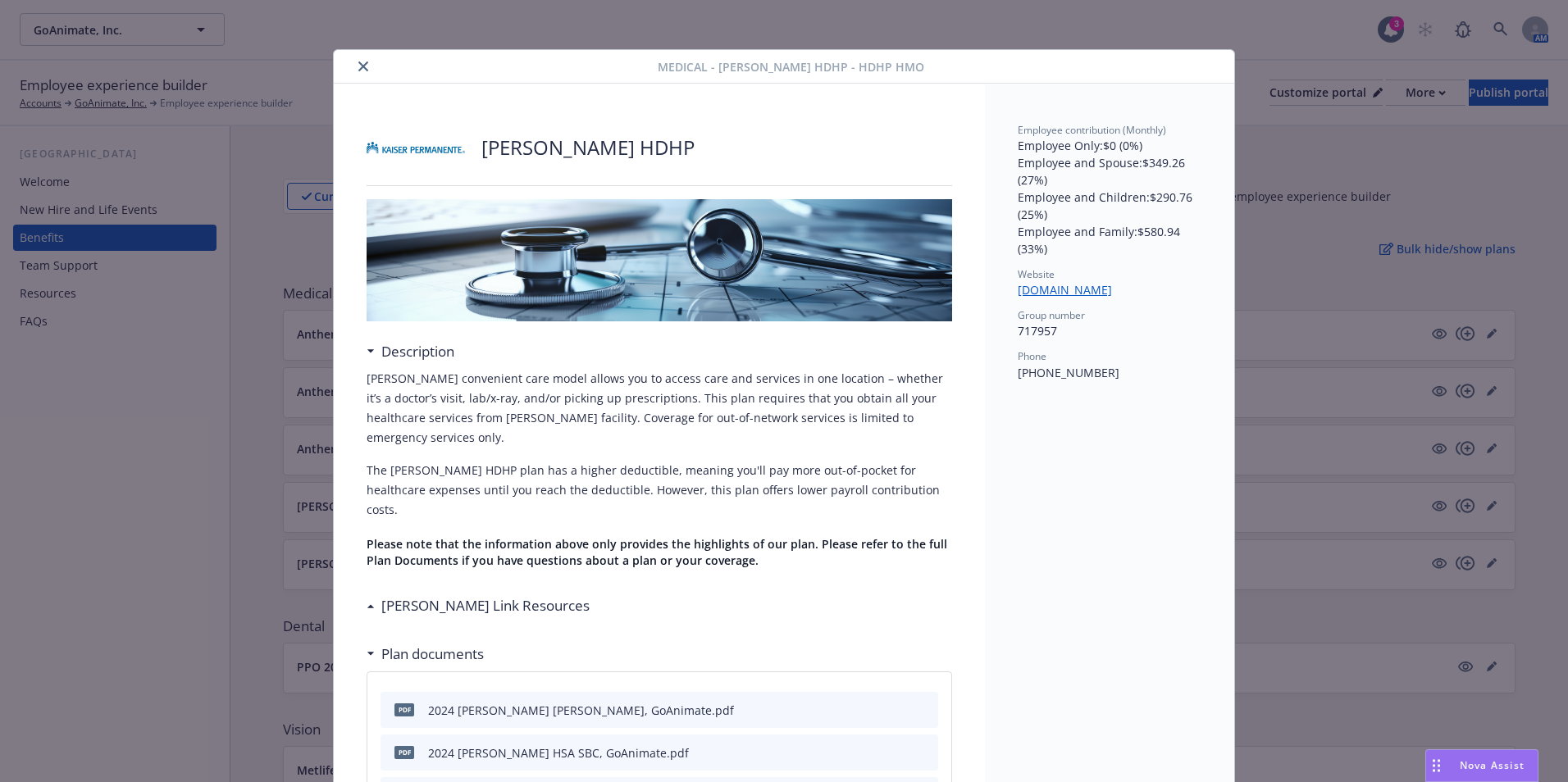
scroll to position [0, 0]
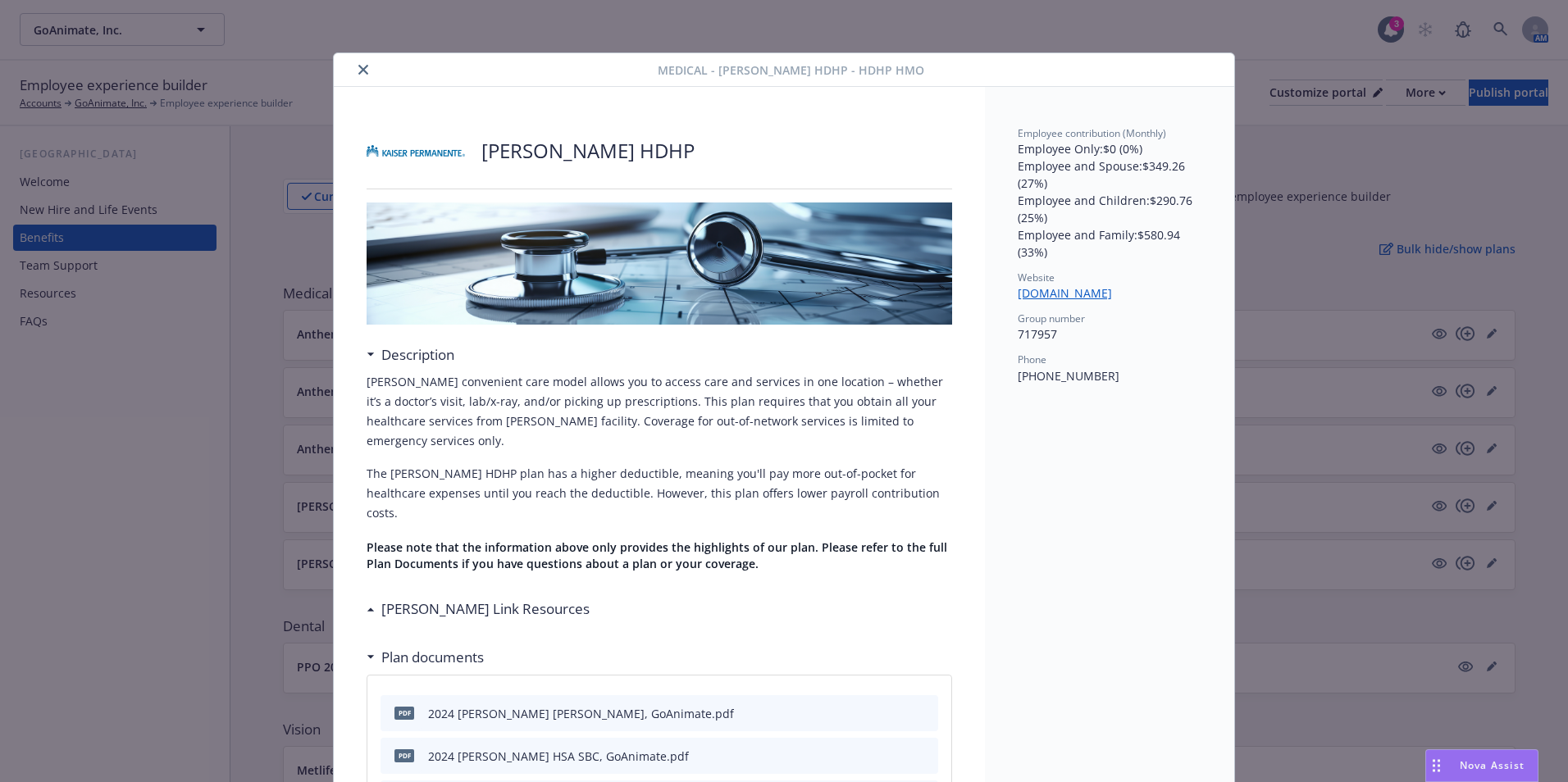
click at [363, 72] on button "close" at bounding box center [362, 69] width 19 height 19
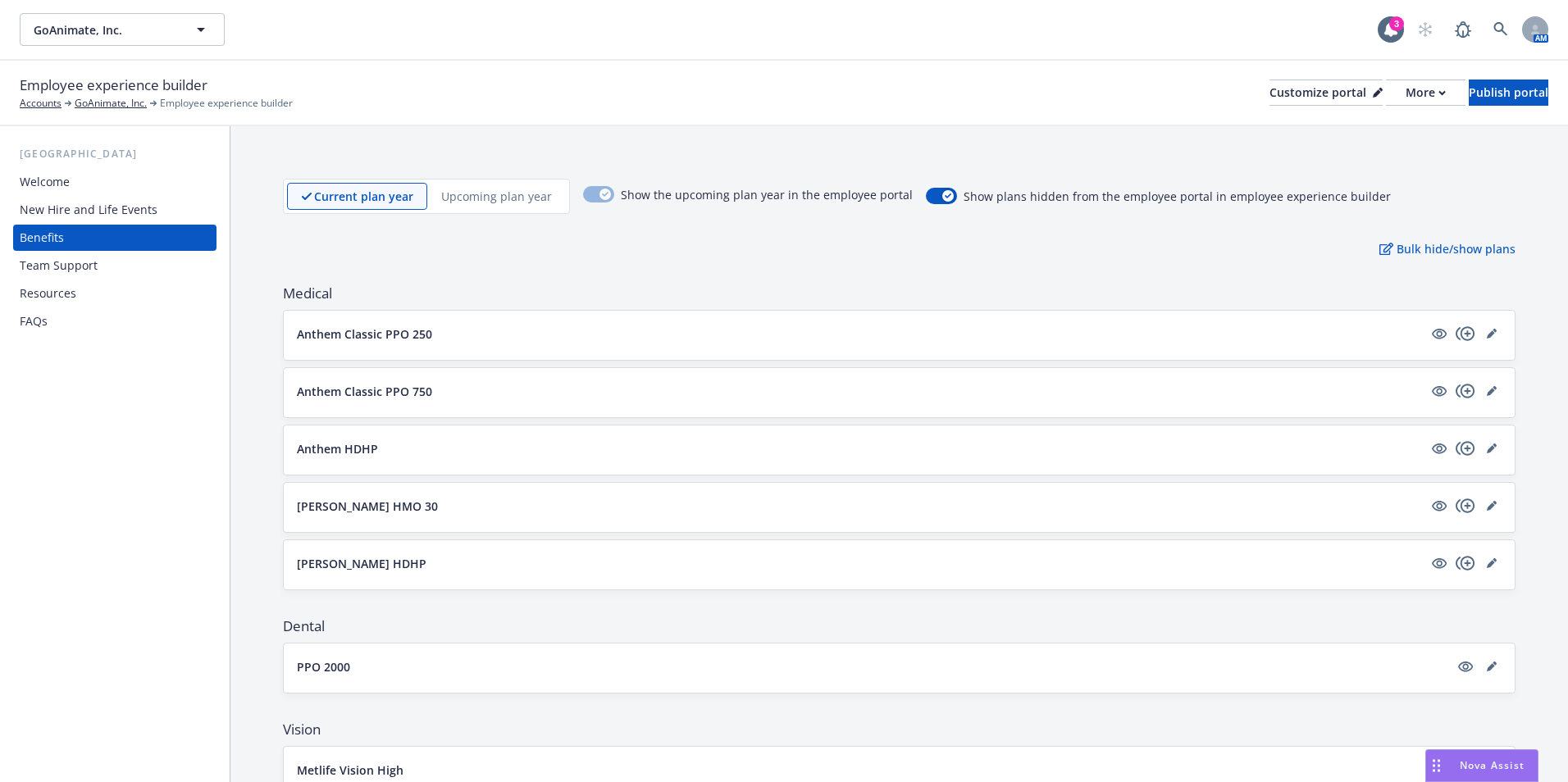
click at [337, 506] on p "Kaiser HMO 30" at bounding box center [367, 506] width 141 height 18
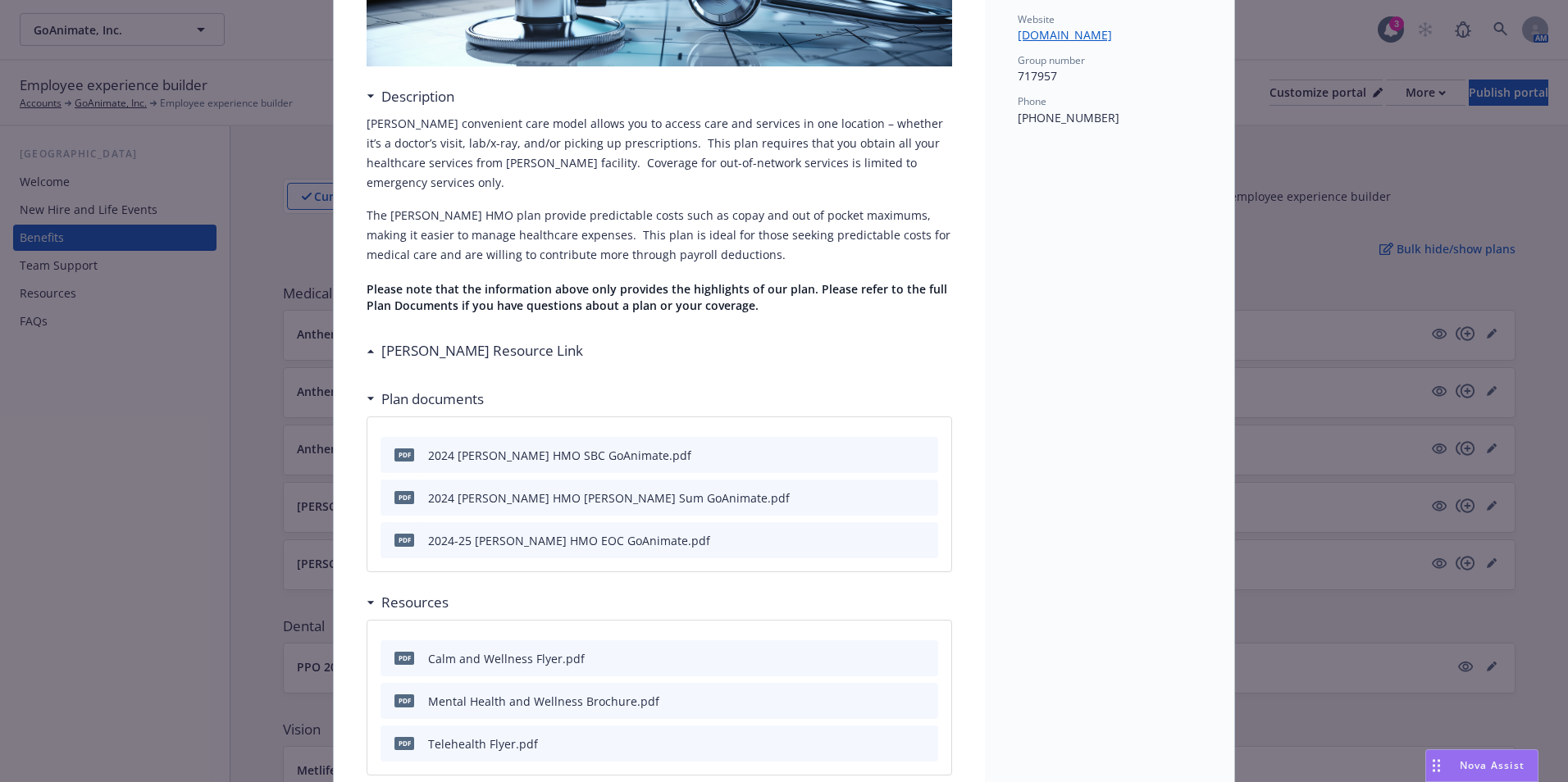
scroll to position [295, 0]
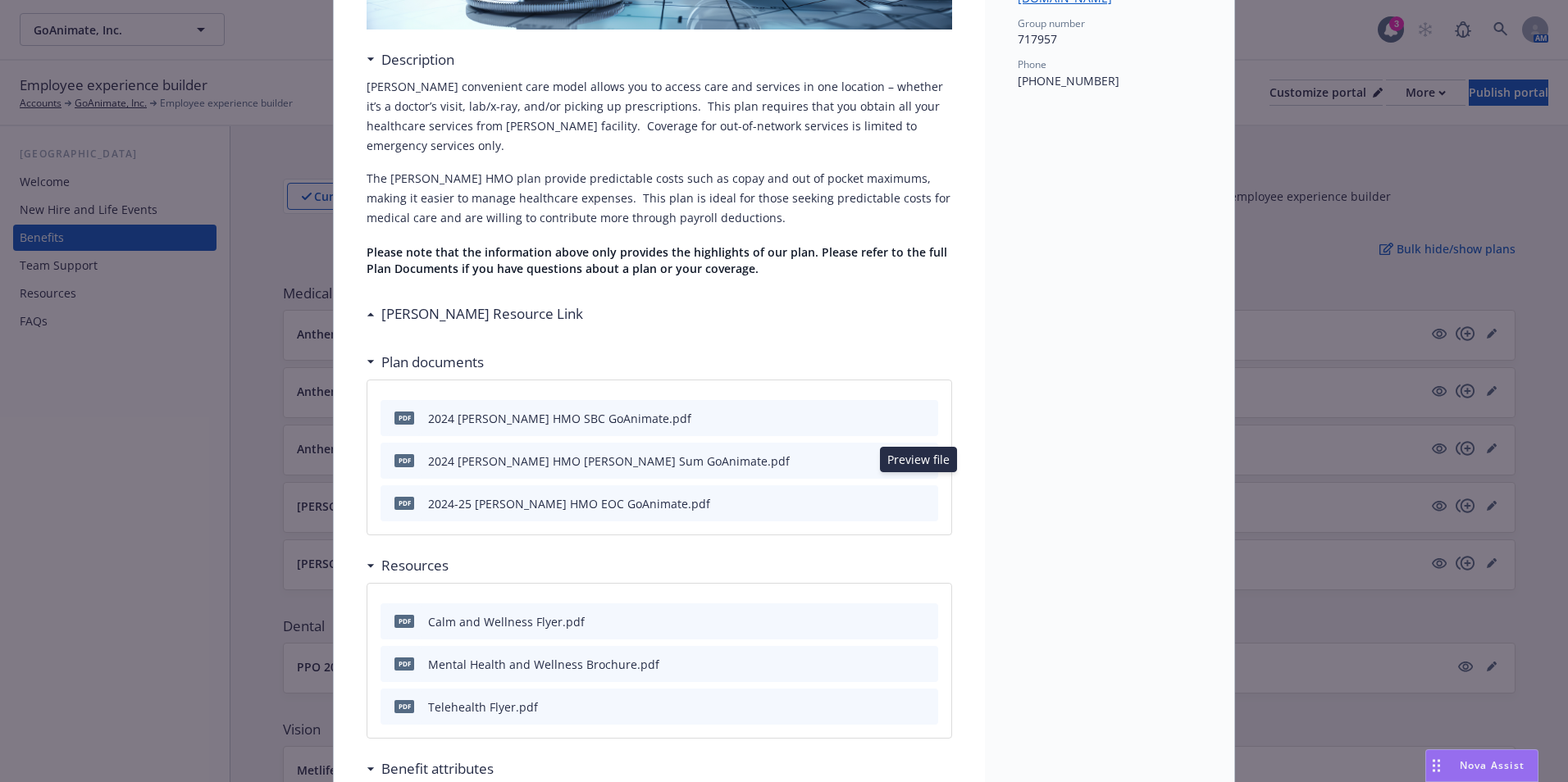
click at [917, 497] on icon "preview file" at bounding box center [922, 503] width 15 height 11
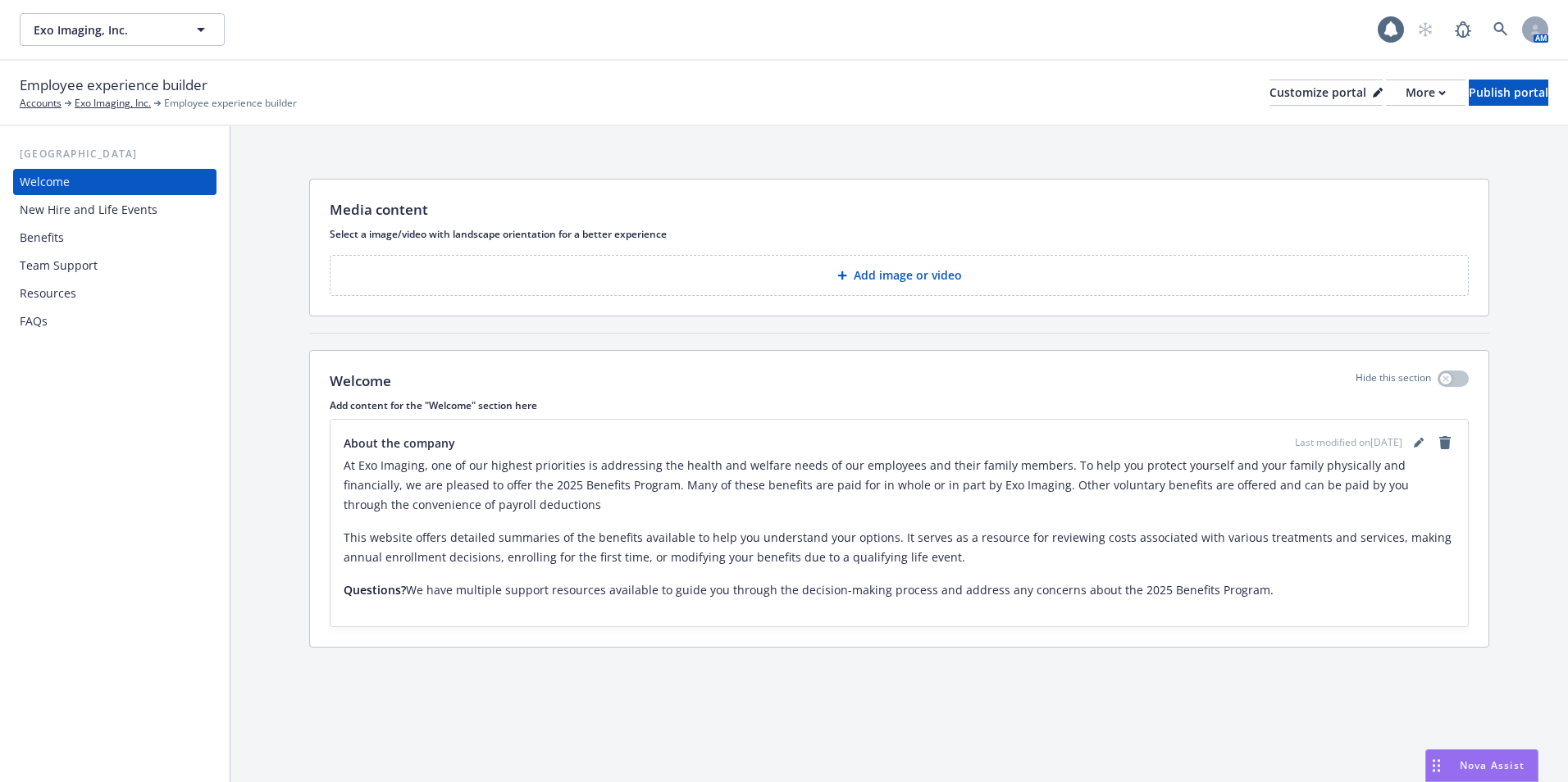
click at [38, 249] on div "Benefits" at bounding box center [42, 238] width 44 height 26
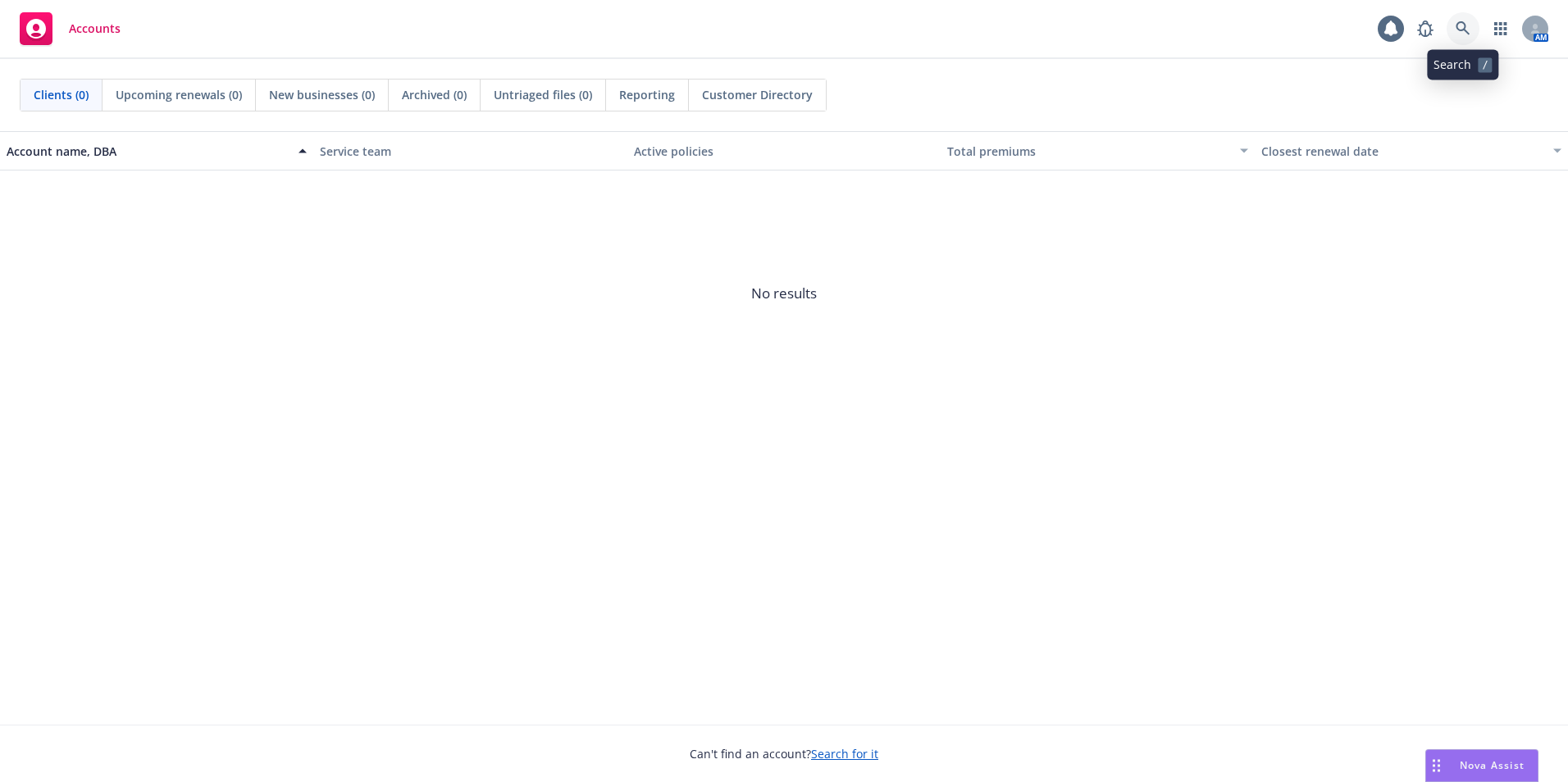
click at [1458, 18] on link at bounding box center [1463, 29] width 33 height 33
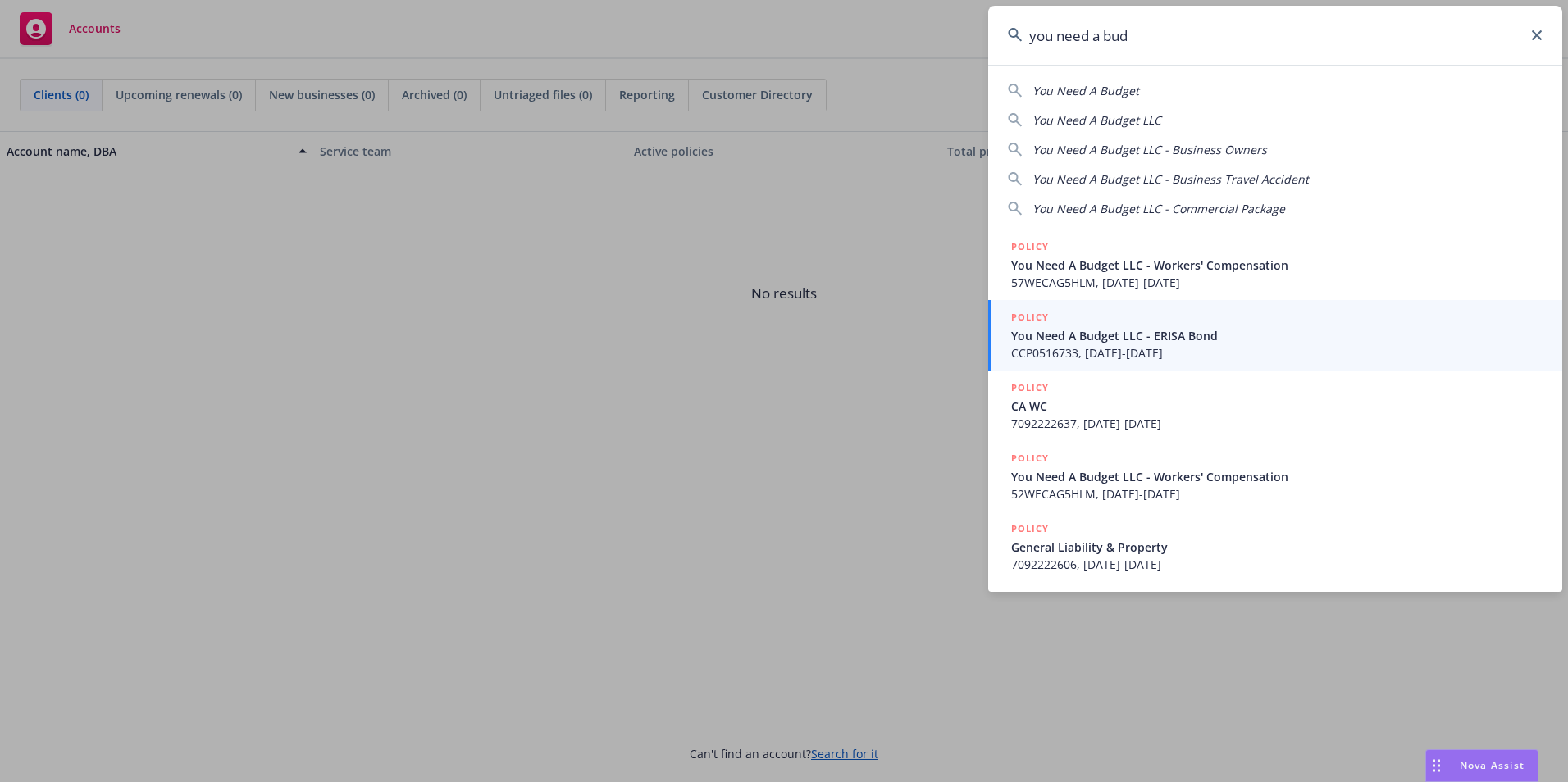
click at [1149, 87] on div "You Need A Budget" at bounding box center [1276, 90] width 535 height 18
type input "You Need A Budget"
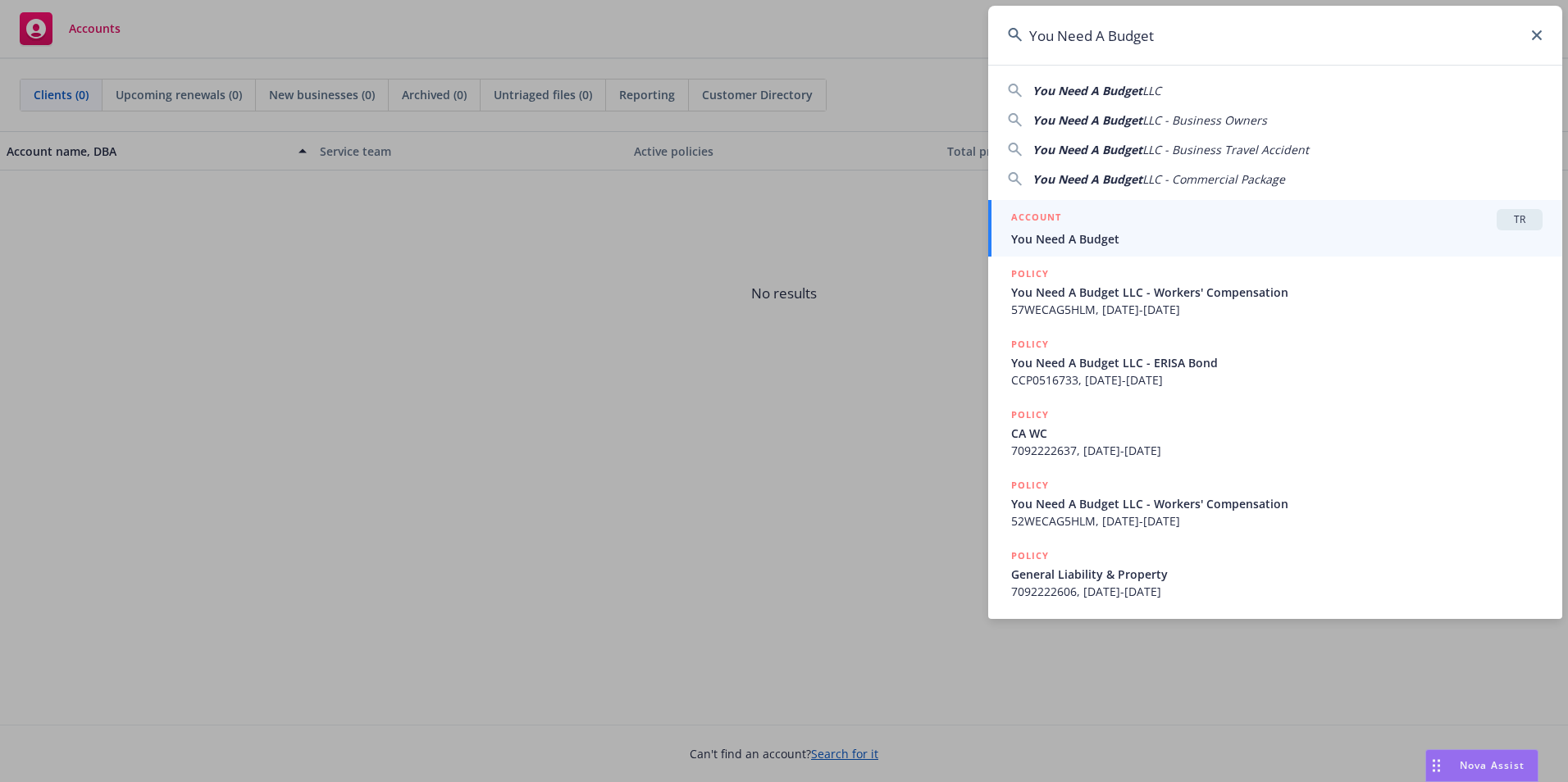
click at [1210, 238] on span "You Need A Budget" at bounding box center [1277, 239] width 531 height 18
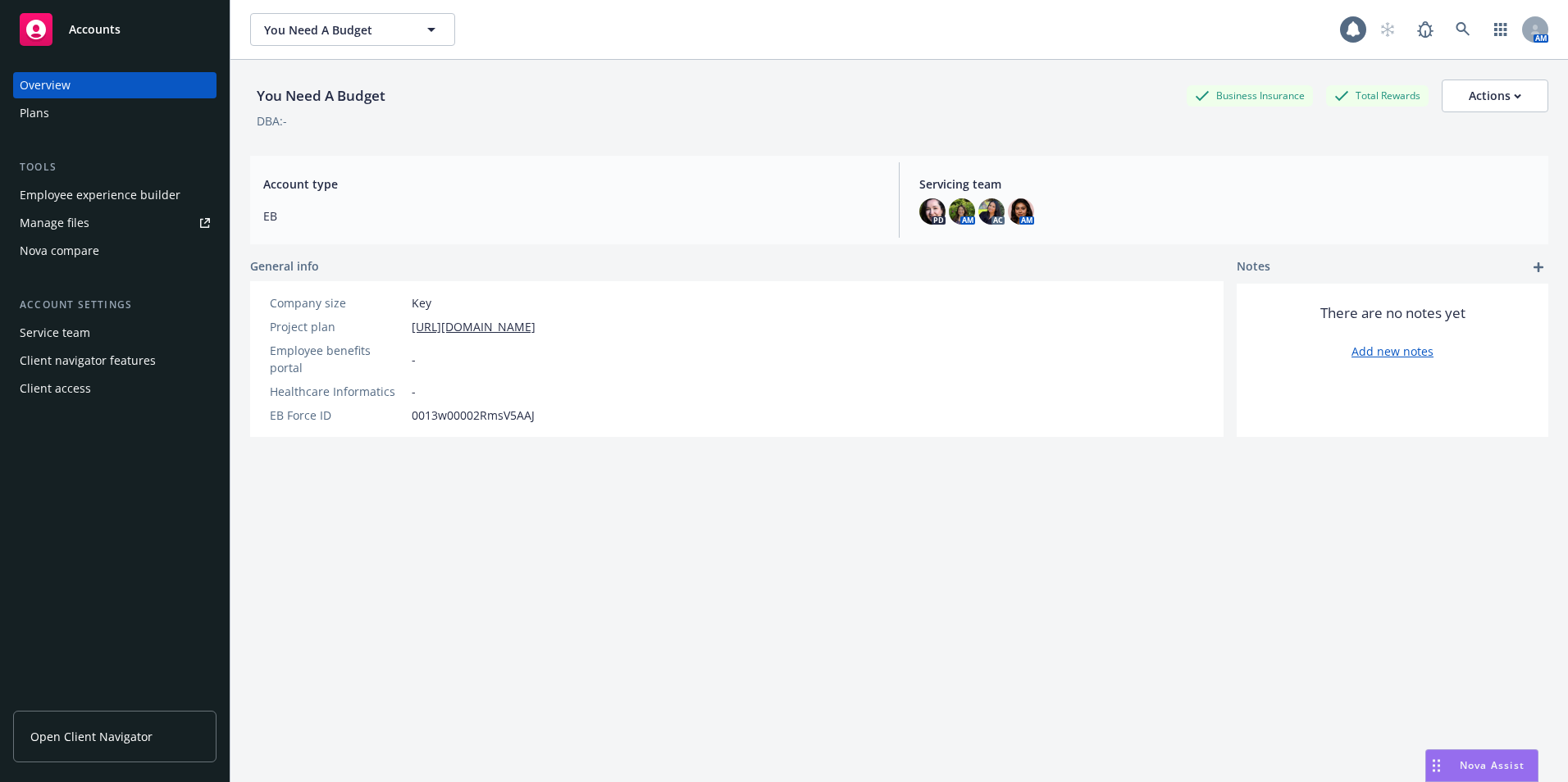
click at [146, 197] on div "Employee experience builder" at bounding box center [100, 195] width 160 height 26
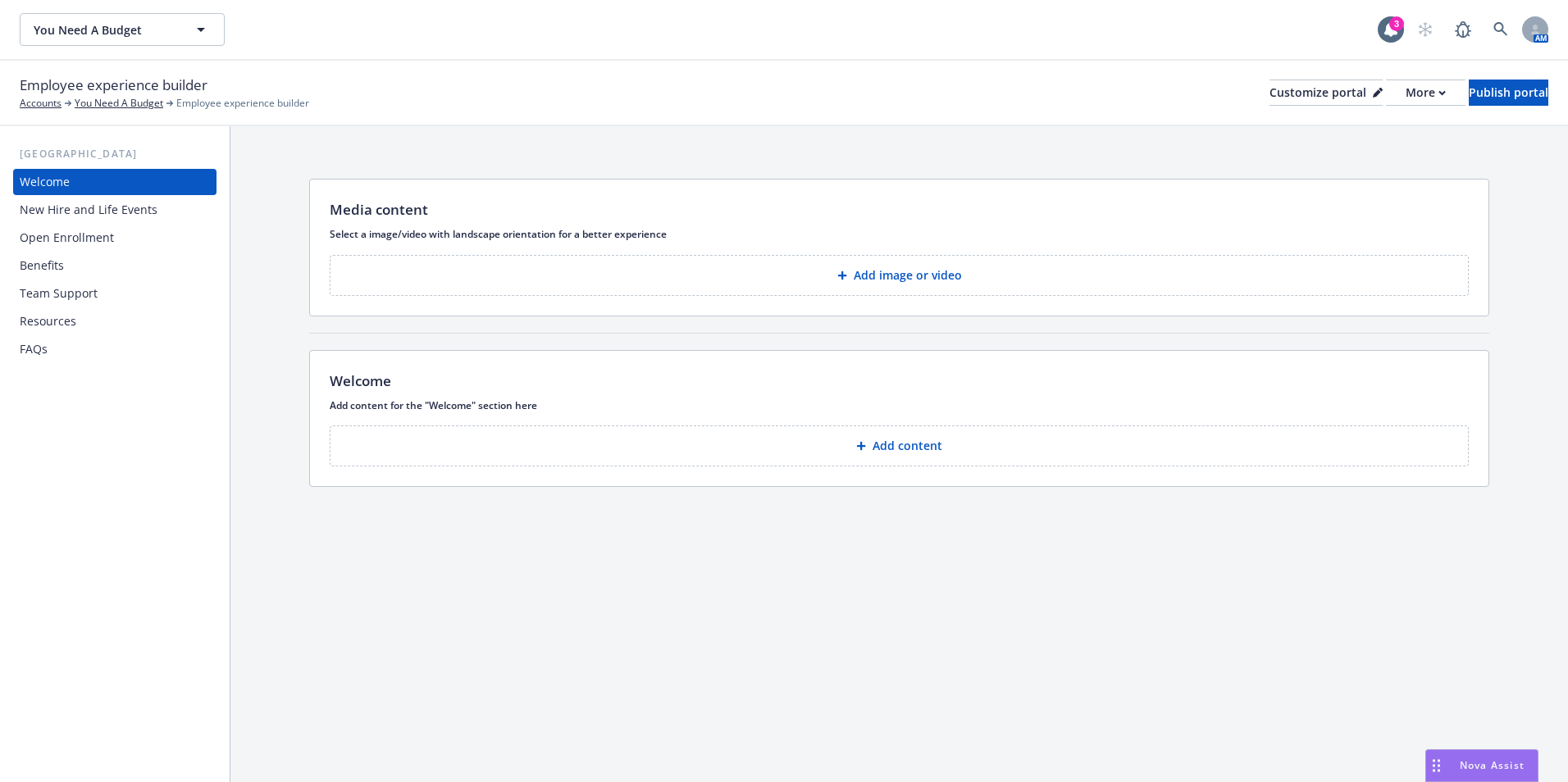
click at [113, 237] on div "Open Enrollment" at bounding box center [114, 238] width 190 height 26
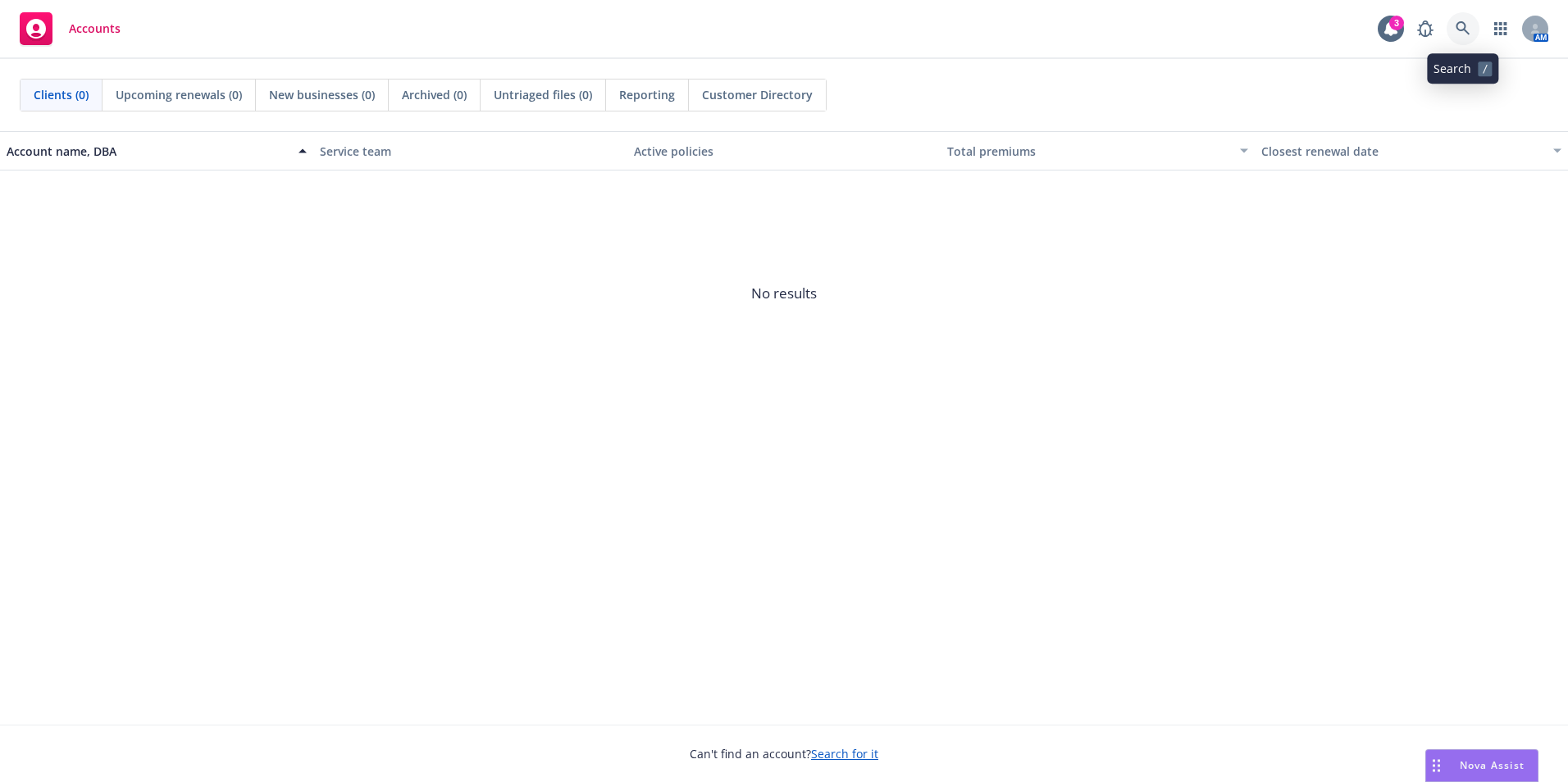
click at [1473, 35] on link at bounding box center [1463, 29] width 33 height 33
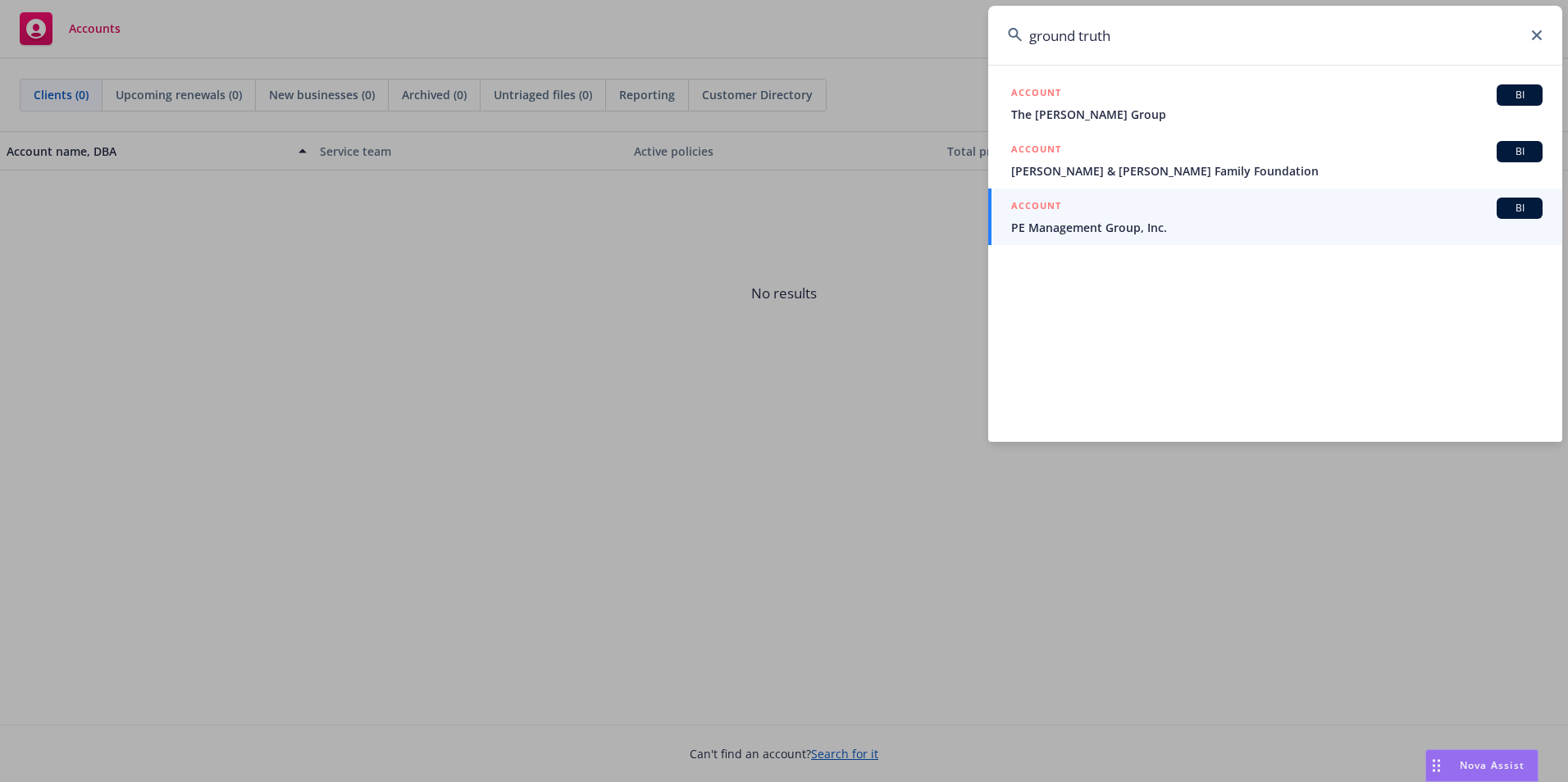
drag, startPoint x: 1149, startPoint y: 41, endPoint x: 948, endPoint y: 61, distance: 202.0
click at [956, 56] on div "ground truth ACCOUNT BI The Ruth Group ACCOUNT BI Ruth & Ted Bauer Family Found…" at bounding box center [784, 391] width 1568 height 782
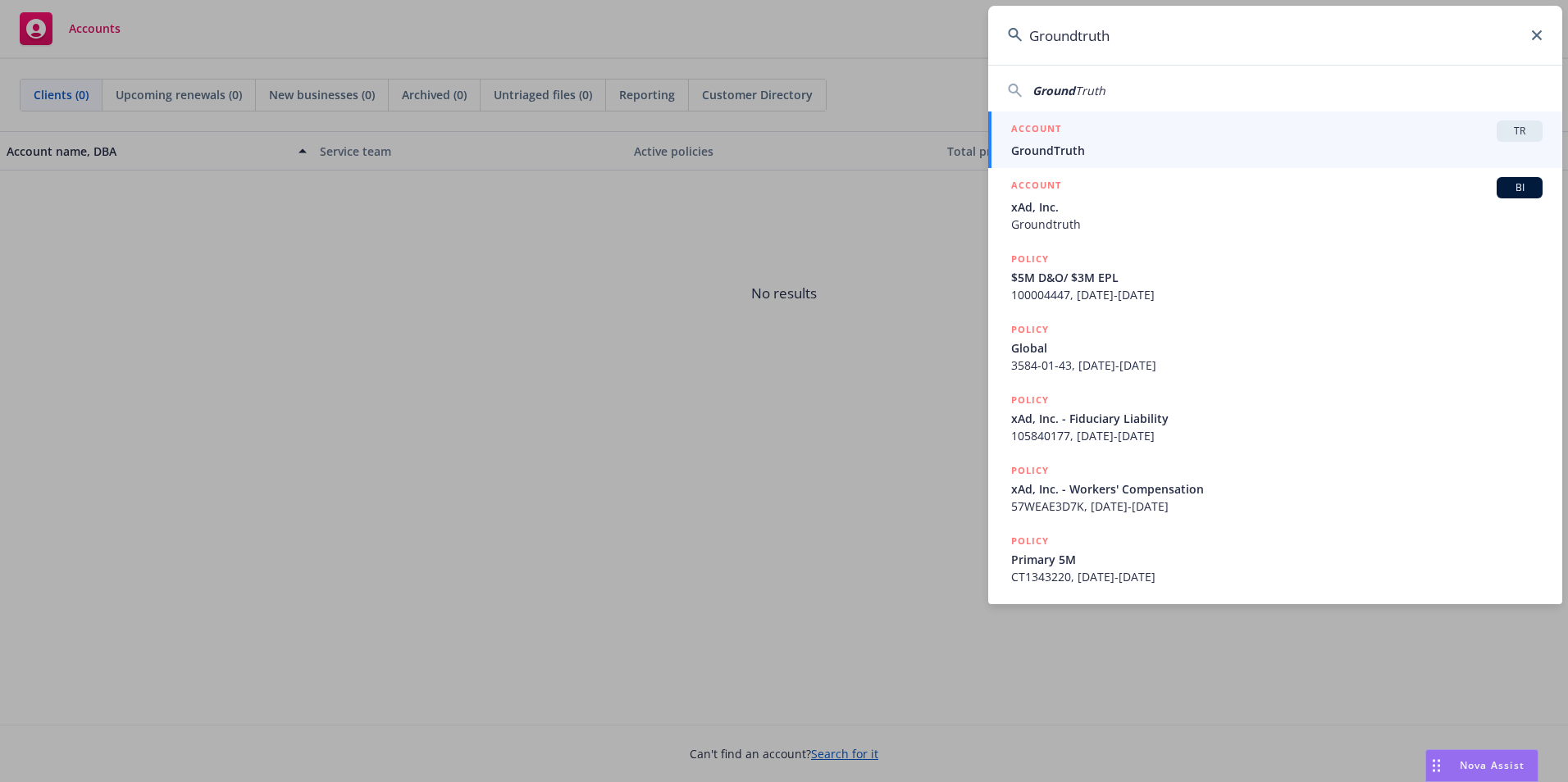
type input "Groundtruth"
click at [1098, 132] on div "ACCOUNT TR" at bounding box center [1277, 131] width 531 height 21
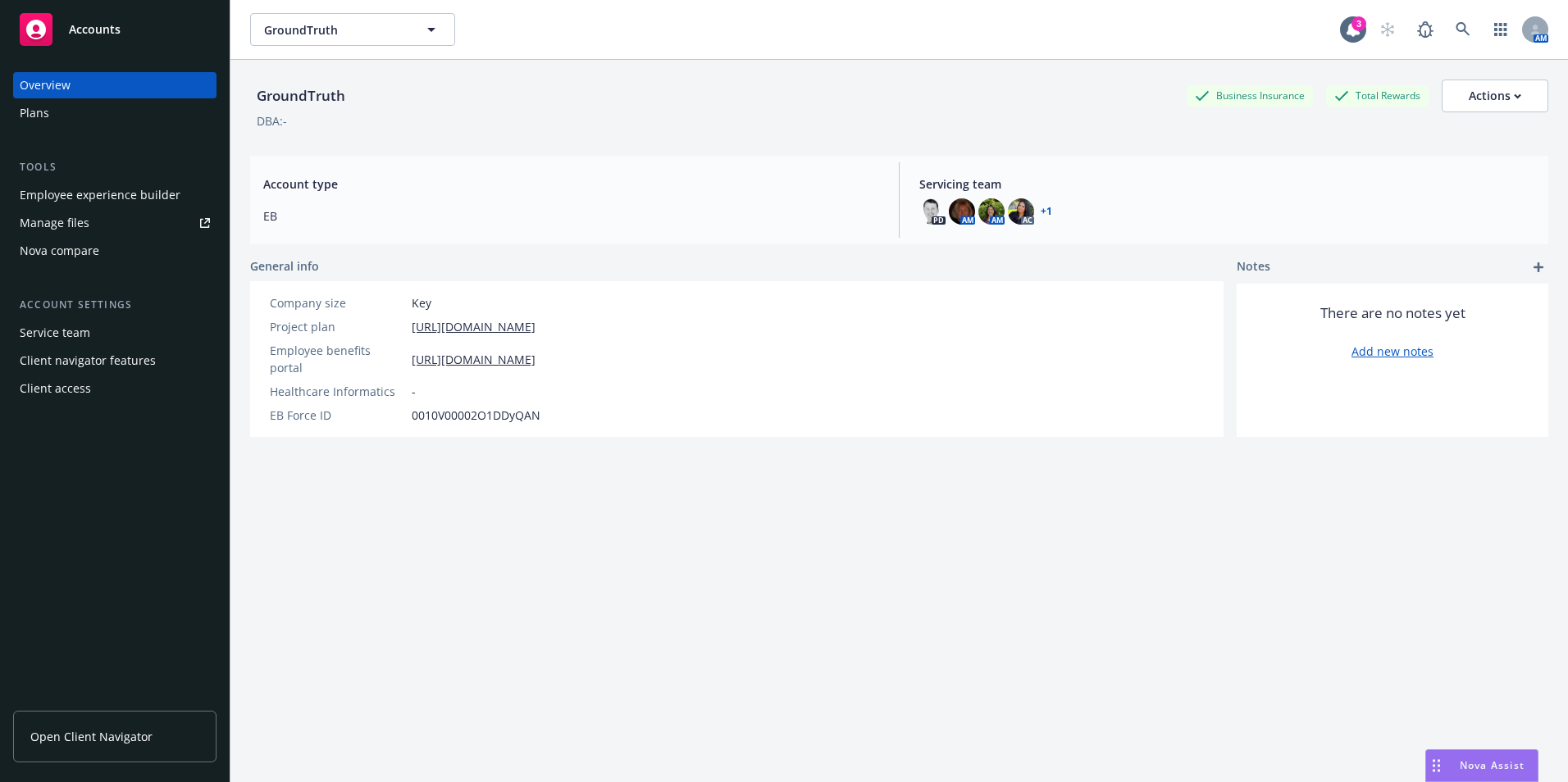
click at [122, 184] on div "Employee experience builder" at bounding box center [100, 195] width 160 height 26
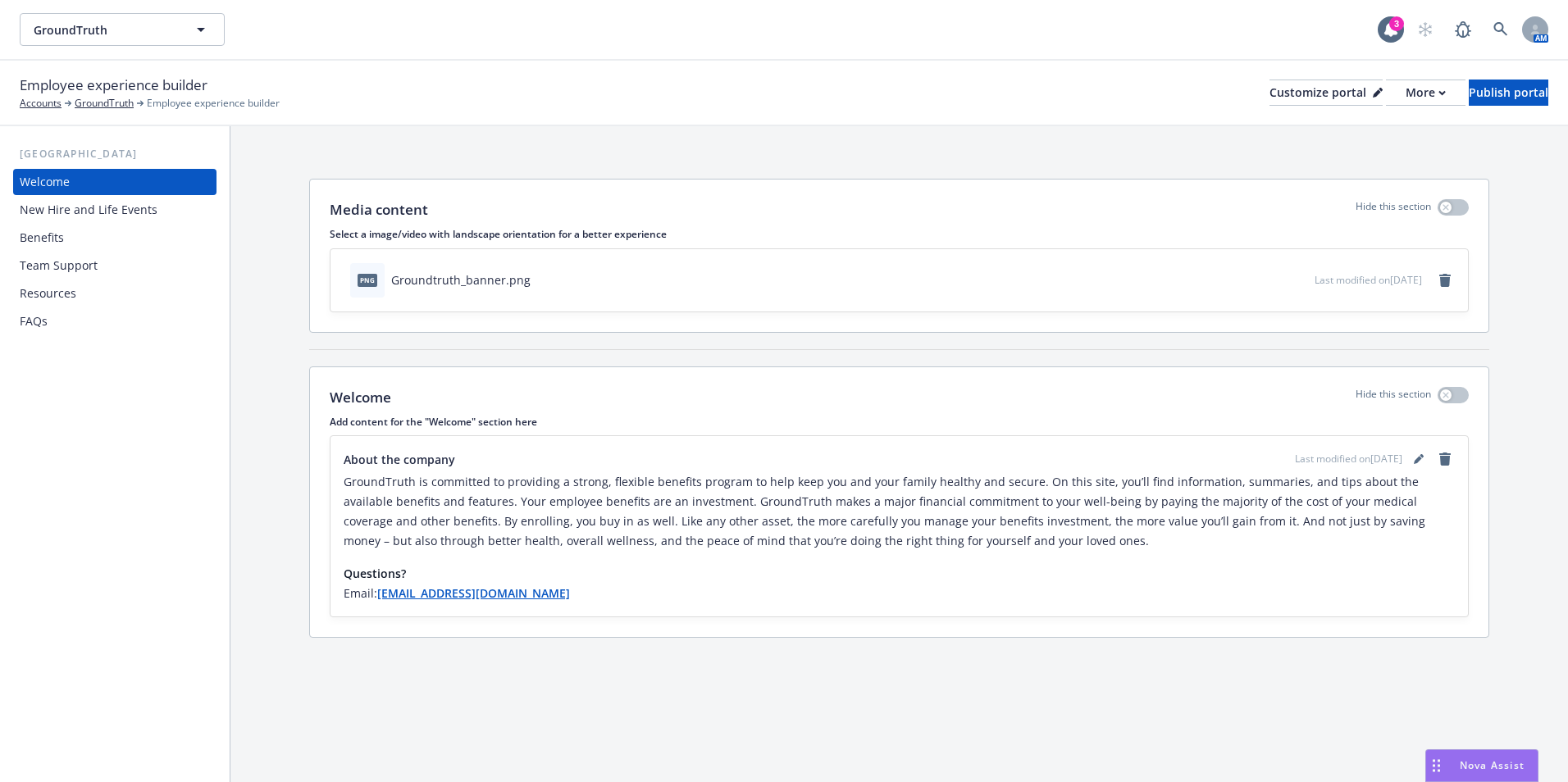
click at [86, 241] on div "Benefits" at bounding box center [114, 238] width 190 height 26
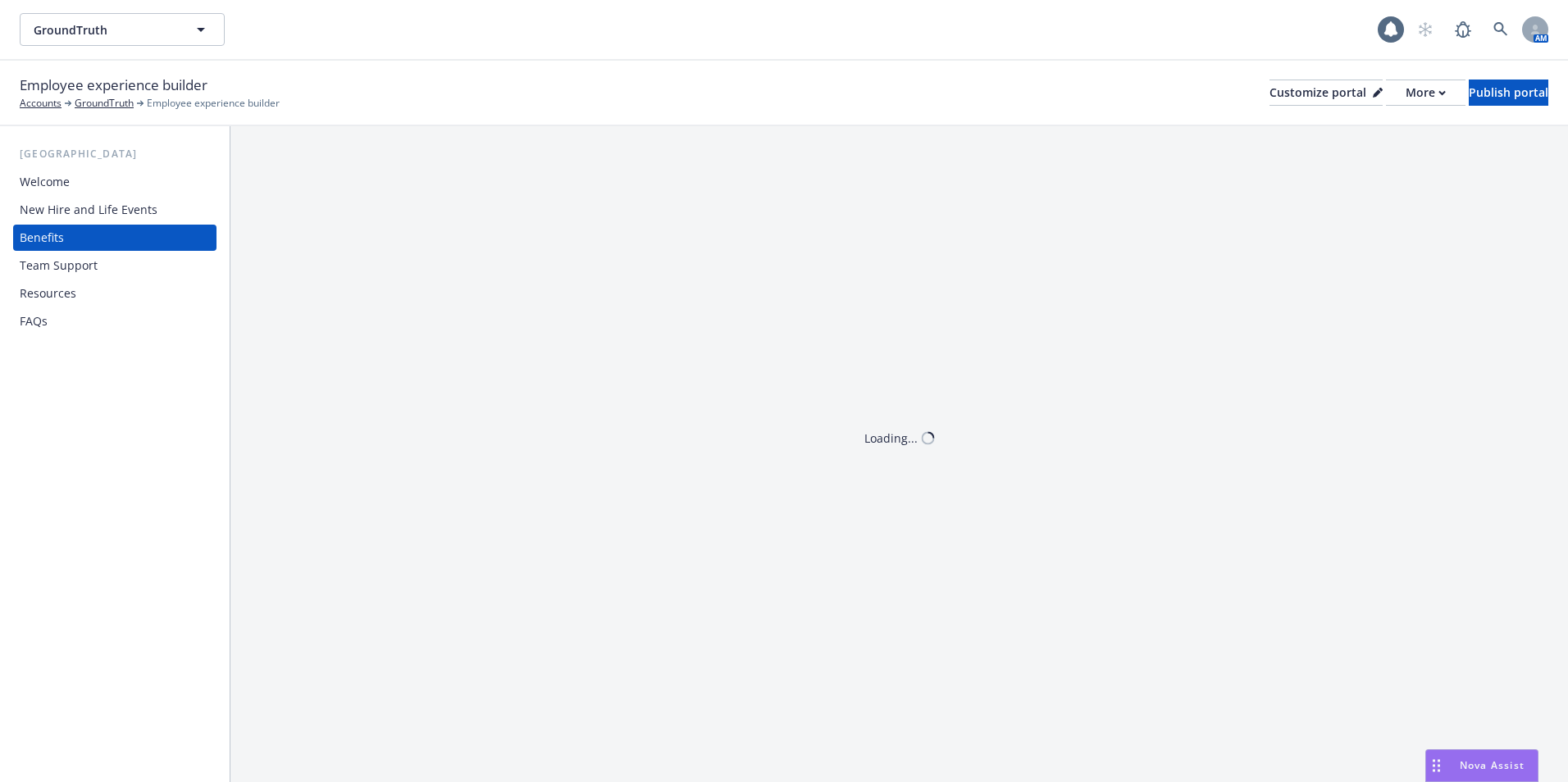
click at [102, 196] on div "Welcome New Hire and Life Events Benefits Team Support Resources FAQs" at bounding box center [114, 252] width 204 height 166
click at [90, 201] on div "New Hire and Life Events" at bounding box center [88, 209] width 137 height 26
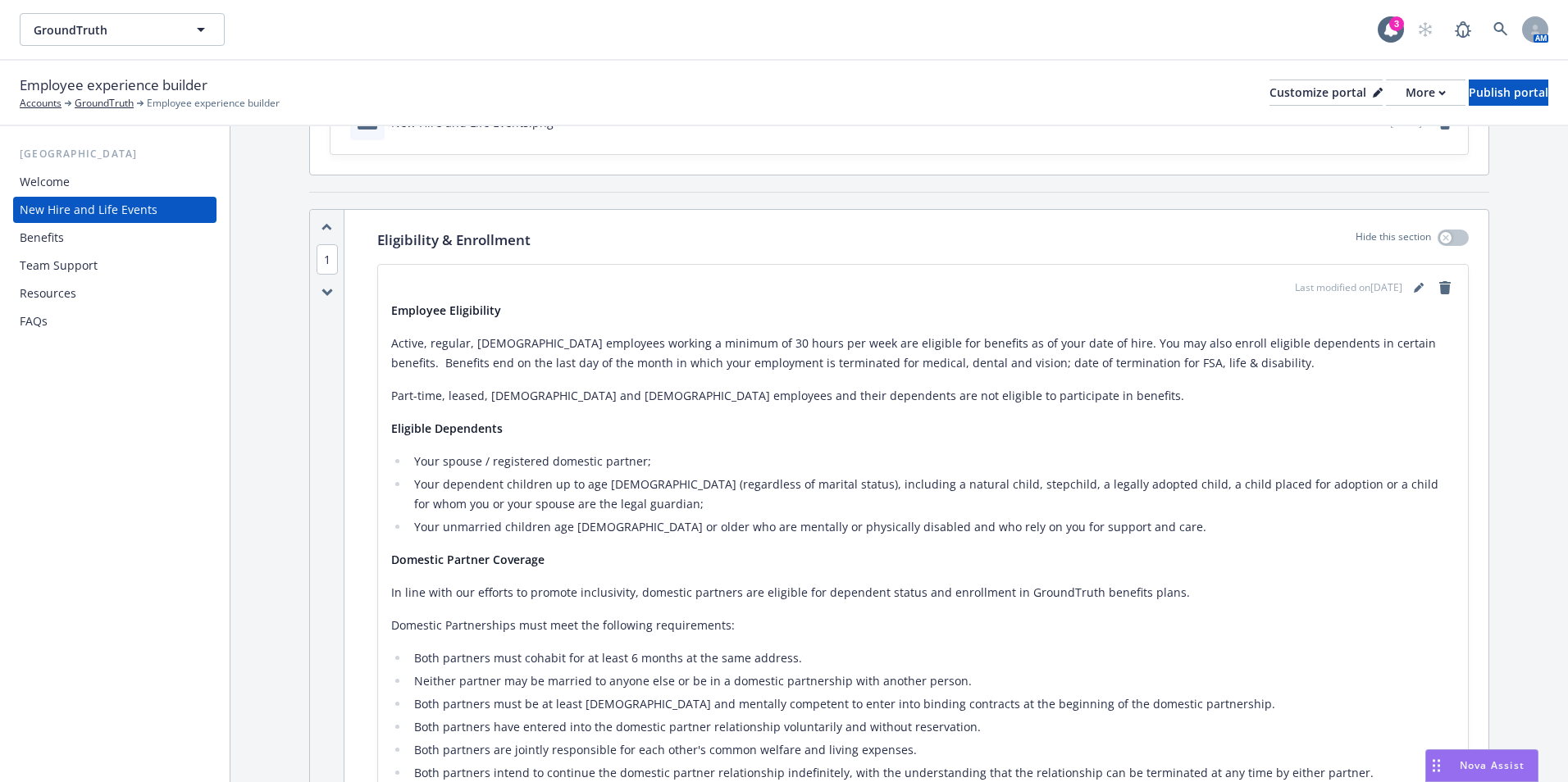
scroll to position [164, 0]
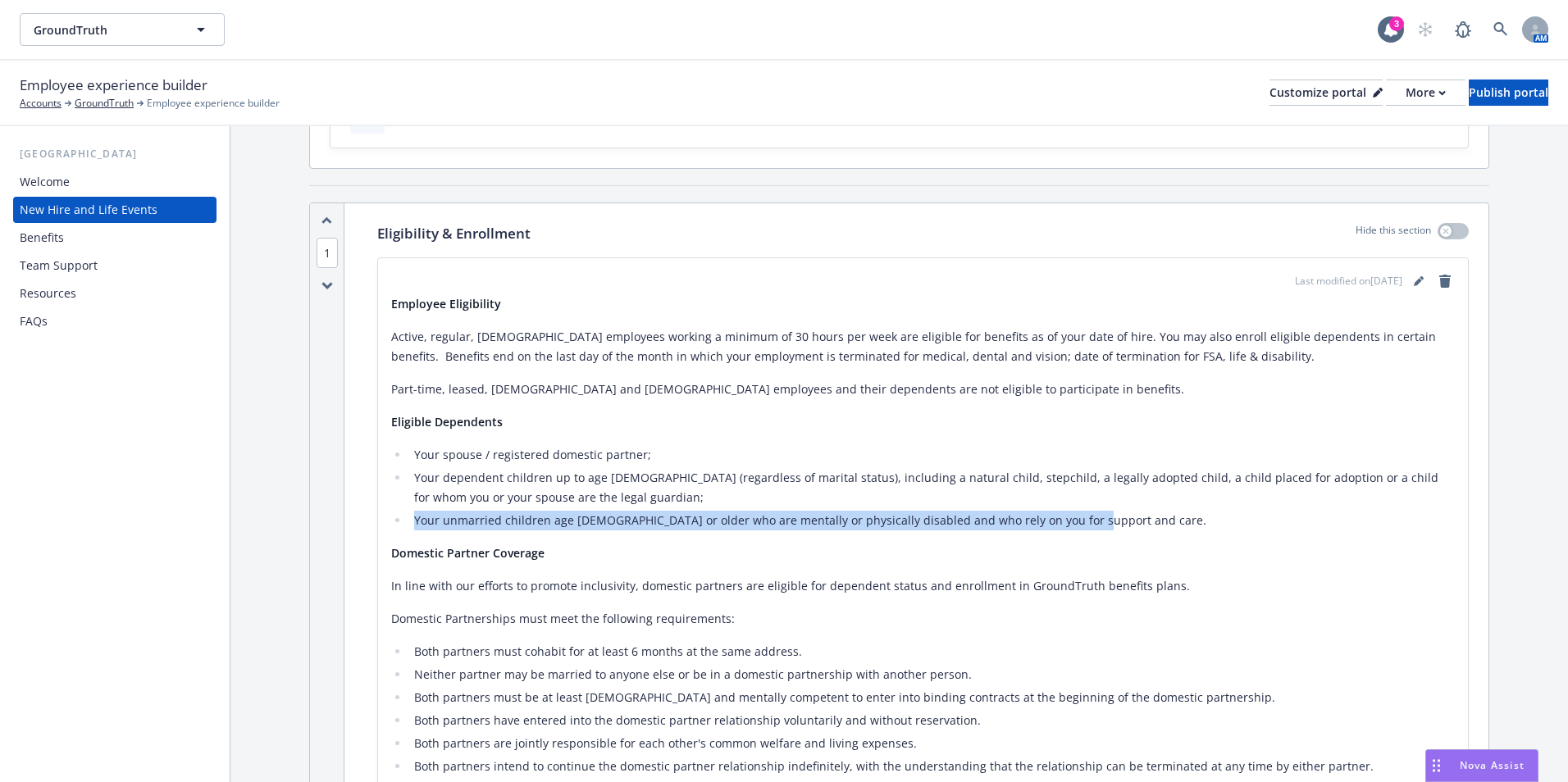
drag, startPoint x: 1073, startPoint y: 527, endPoint x: 418, endPoint y: 521, distance: 655.0
click at [418, 521] on li "Your unmarried children age 26 or older who are mentally or physically disabled…" at bounding box center [932, 520] width 1046 height 19
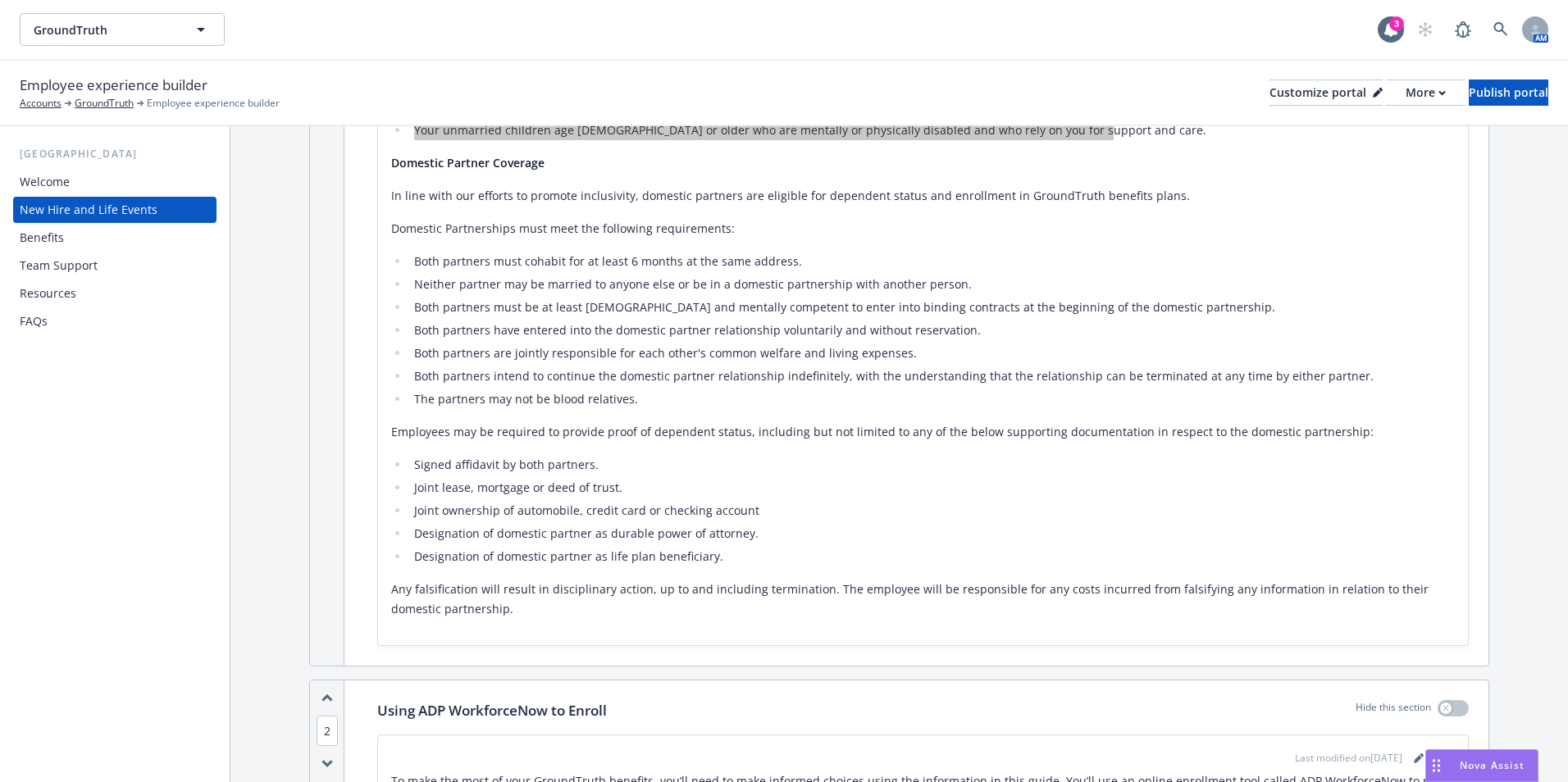
scroll to position [574, 0]
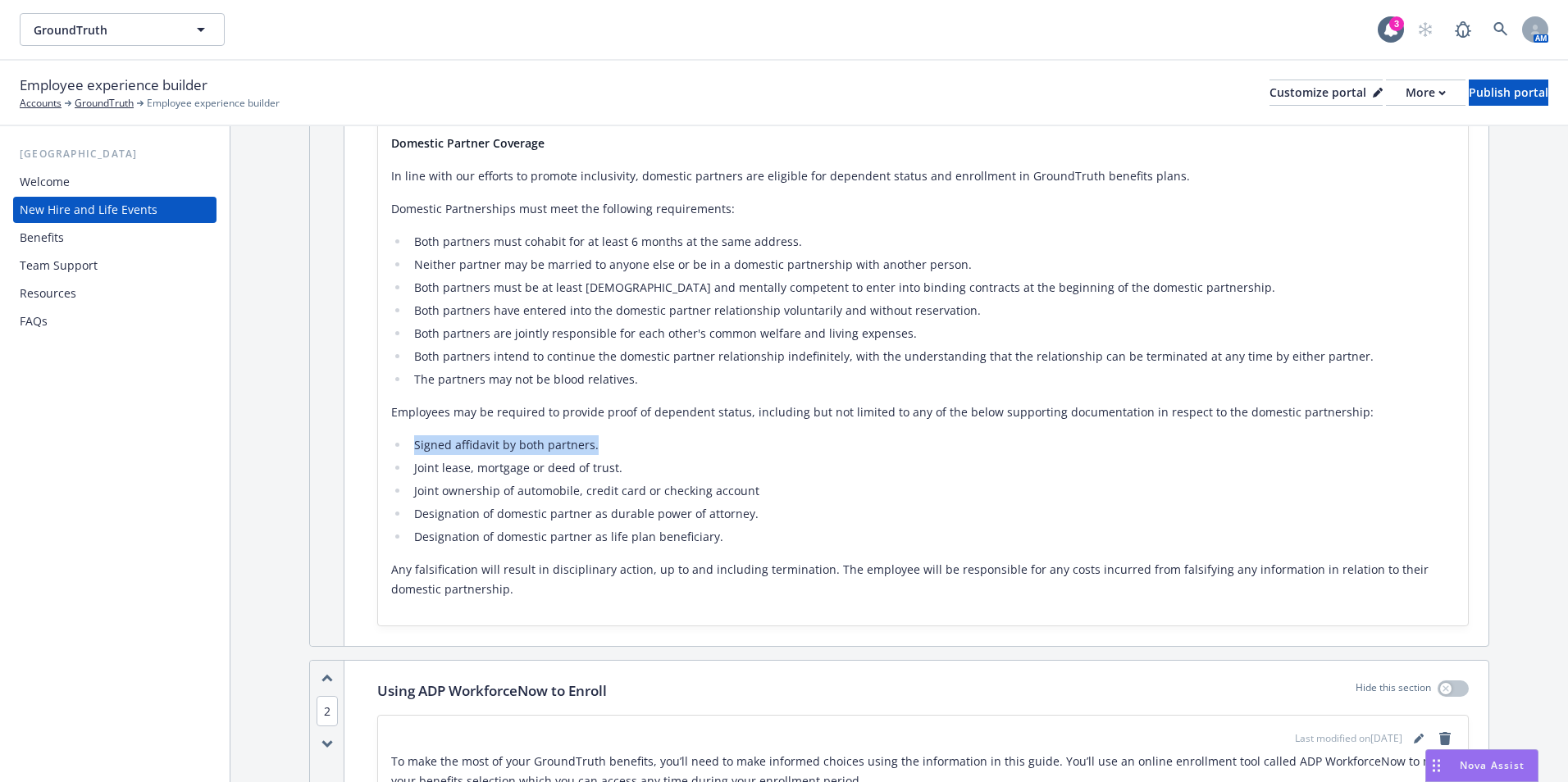
drag, startPoint x: 603, startPoint y: 450, endPoint x: 406, endPoint y: 447, distance: 197.0
click at [406, 447] on ul "Signed affidavit by both partners. Joint lease, mortgage or deed of trust. Join…" at bounding box center [922, 491] width 1063 height 112
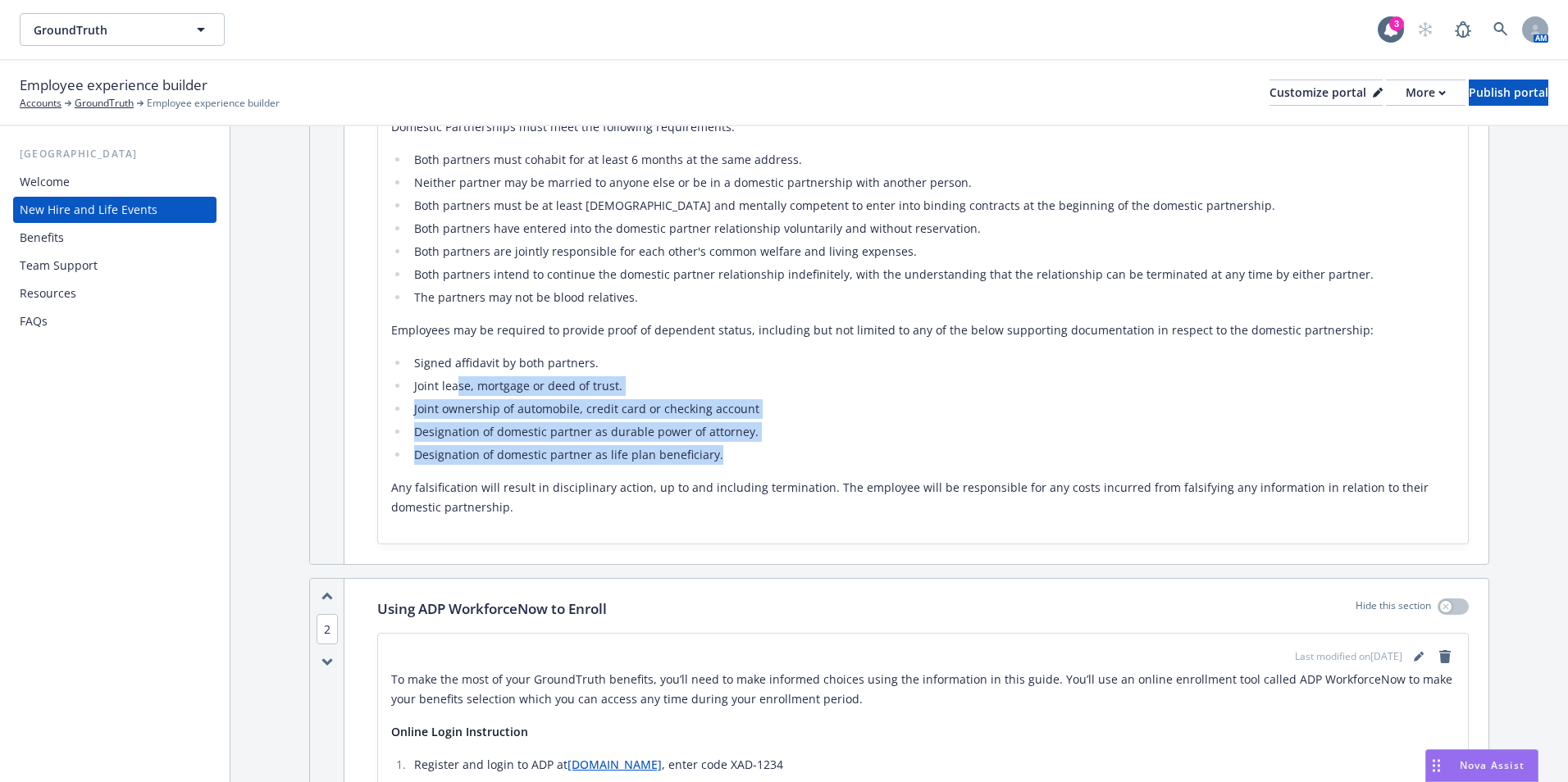
drag, startPoint x: 707, startPoint y: 459, endPoint x: 455, endPoint y: 376, distance: 265.3
click at [455, 376] on ul "Signed affidavit by both partners. Joint lease, mortgage or deed of trust. Join…" at bounding box center [922, 409] width 1063 height 112
drag, startPoint x: 455, startPoint y: 376, endPoint x: 652, endPoint y: 376, distance: 197.0
click at [652, 376] on li "Joint lease, mortgage or deed of trust." at bounding box center [932, 385] width 1046 height 19
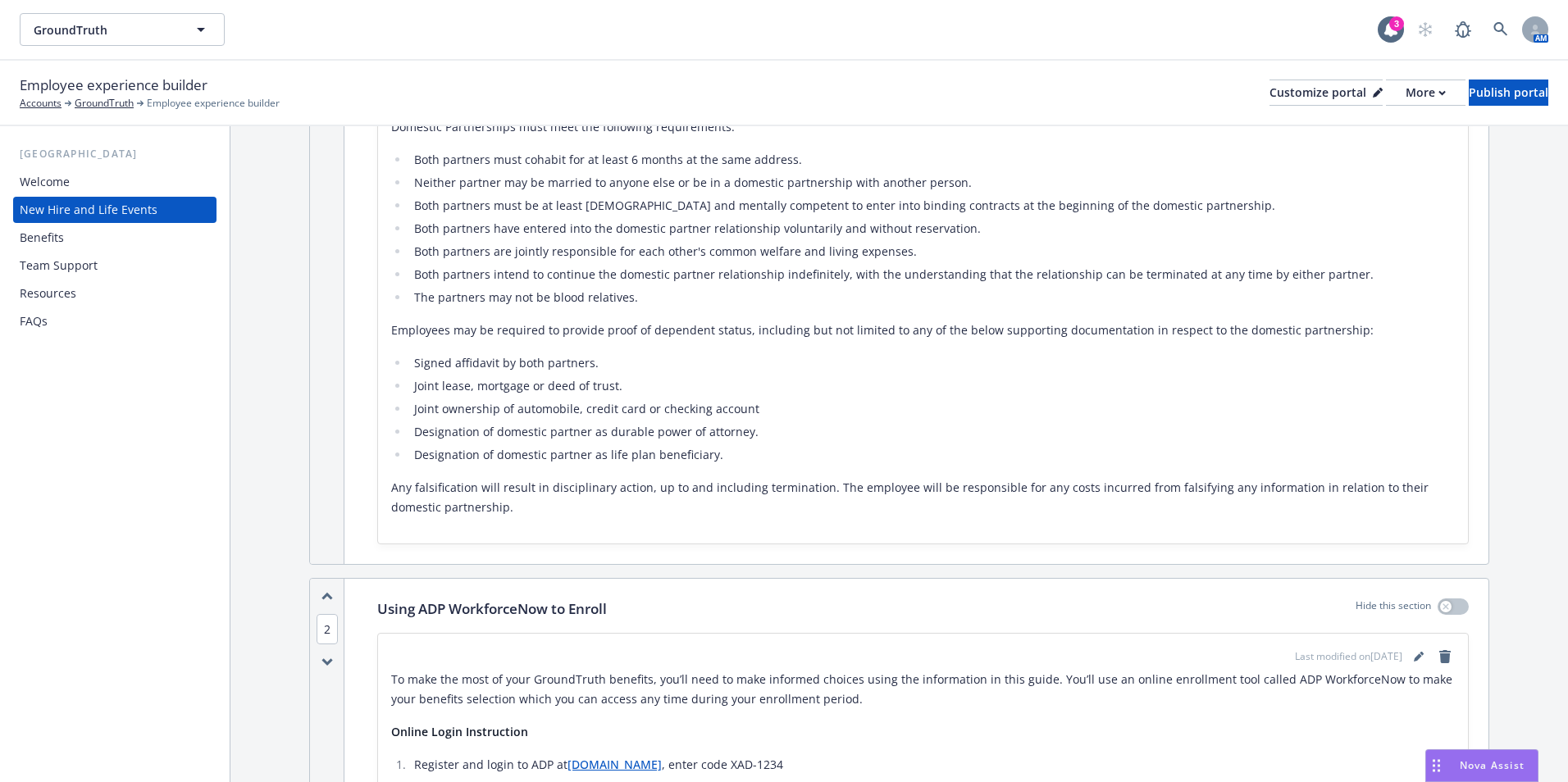
click at [647, 366] on li "Signed affidavit by both partners." at bounding box center [932, 362] width 1046 height 19
drag, startPoint x: 651, startPoint y: 370, endPoint x: 408, endPoint y: 364, distance: 243.1
click at [408, 364] on ul "Signed affidavit by both partners. Joint lease, mortgage or deed of trust. Join…" at bounding box center [922, 409] width 1063 height 112
drag, startPoint x: 408, startPoint y: 364, endPoint x: 429, endPoint y: 361, distance: 21.2
copy li "Signed affidavit by both partners."
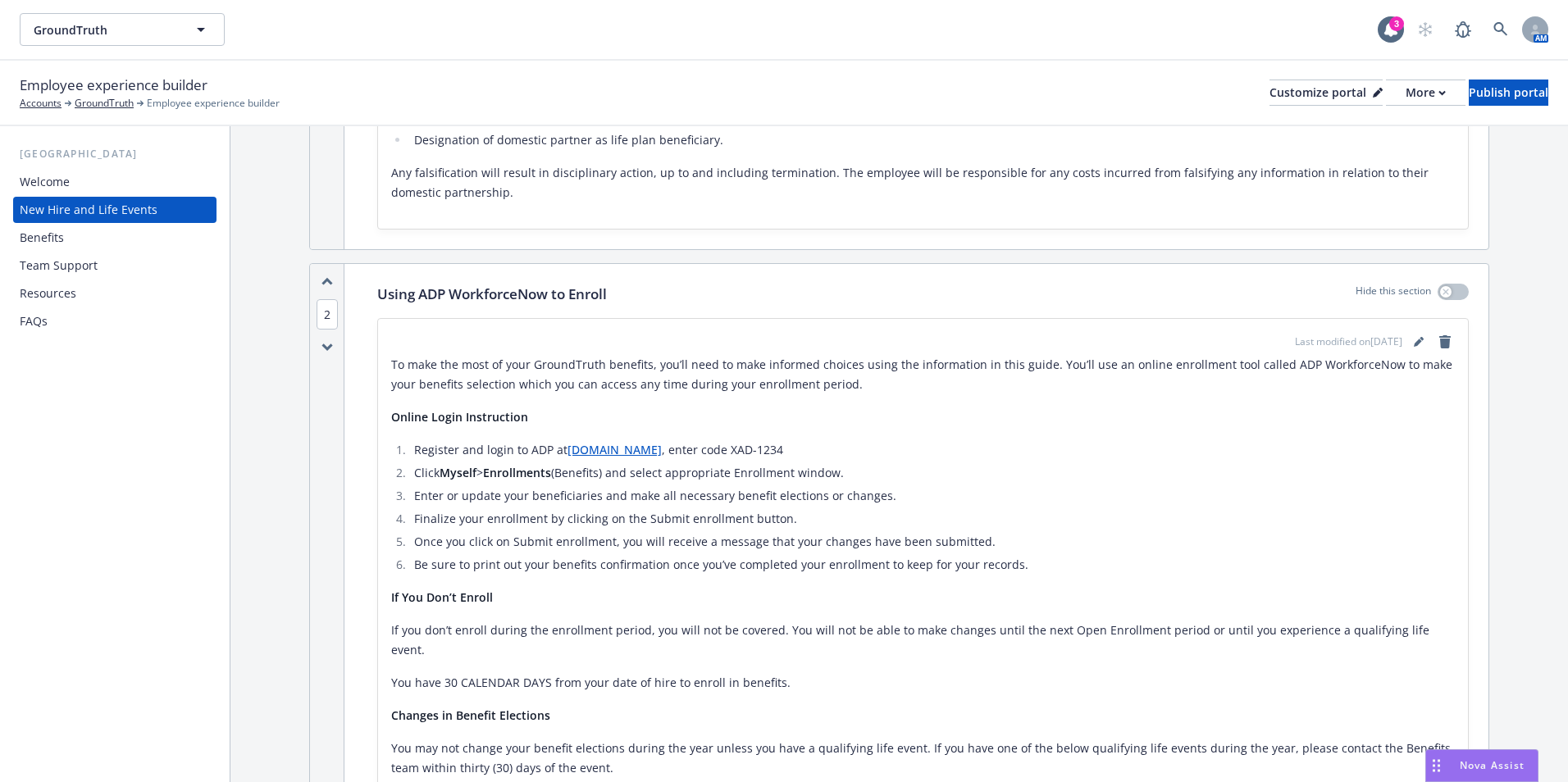
scroll to position [984, 0]
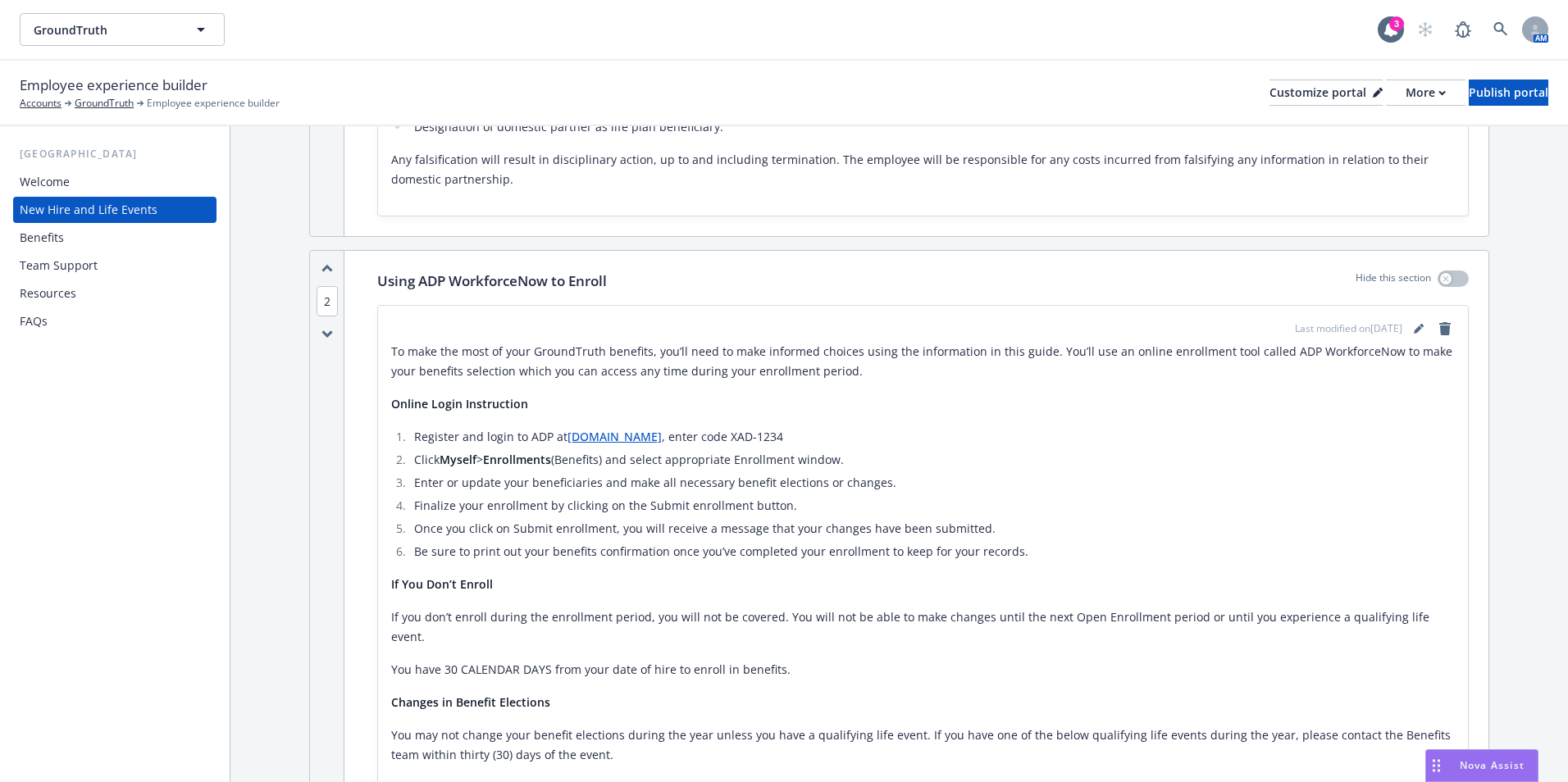
click at [104, 231] on div "Benefits" at bounding box center [114, 238] width 190 height 26
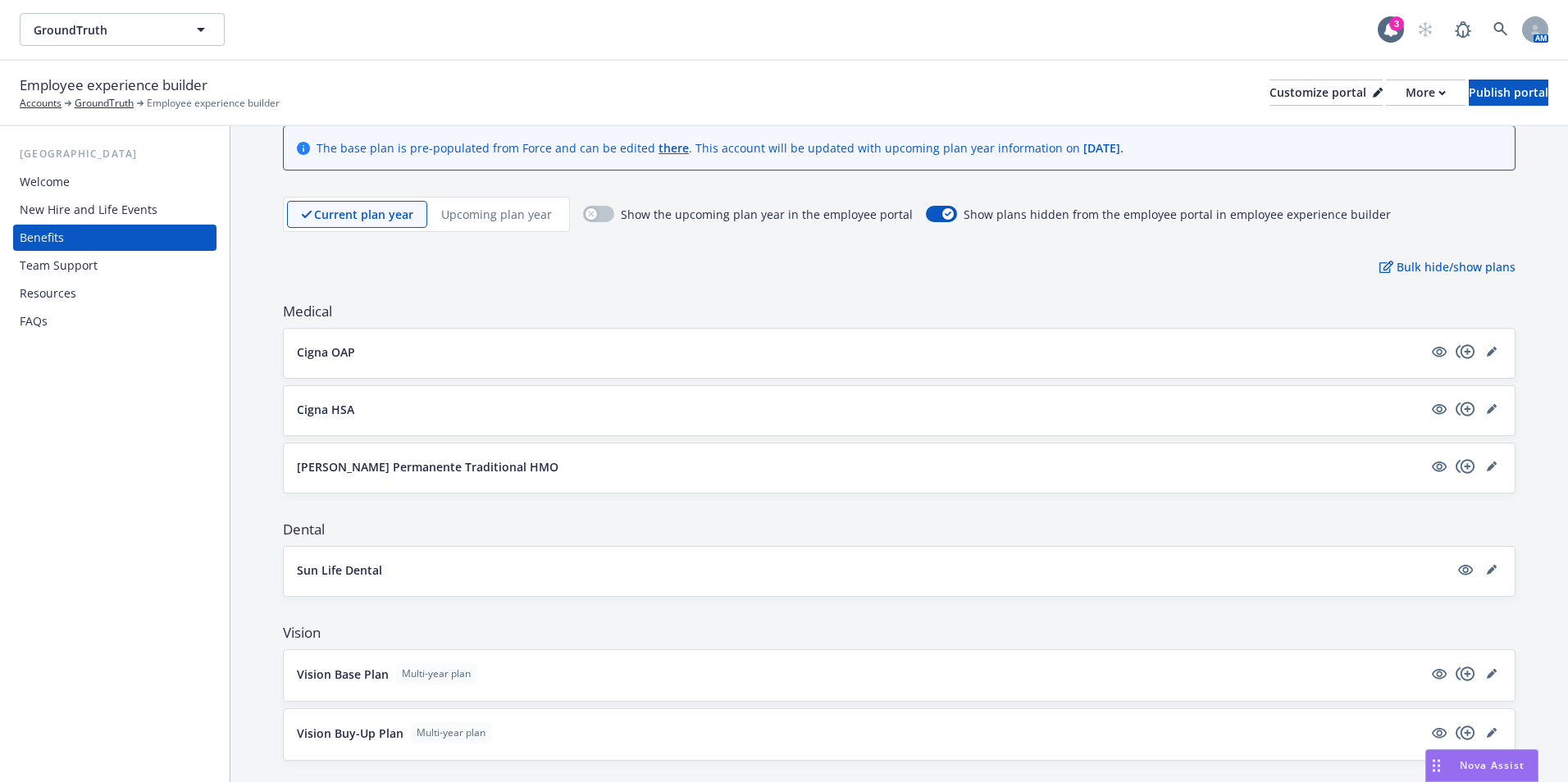
scroll to position [82, 0]
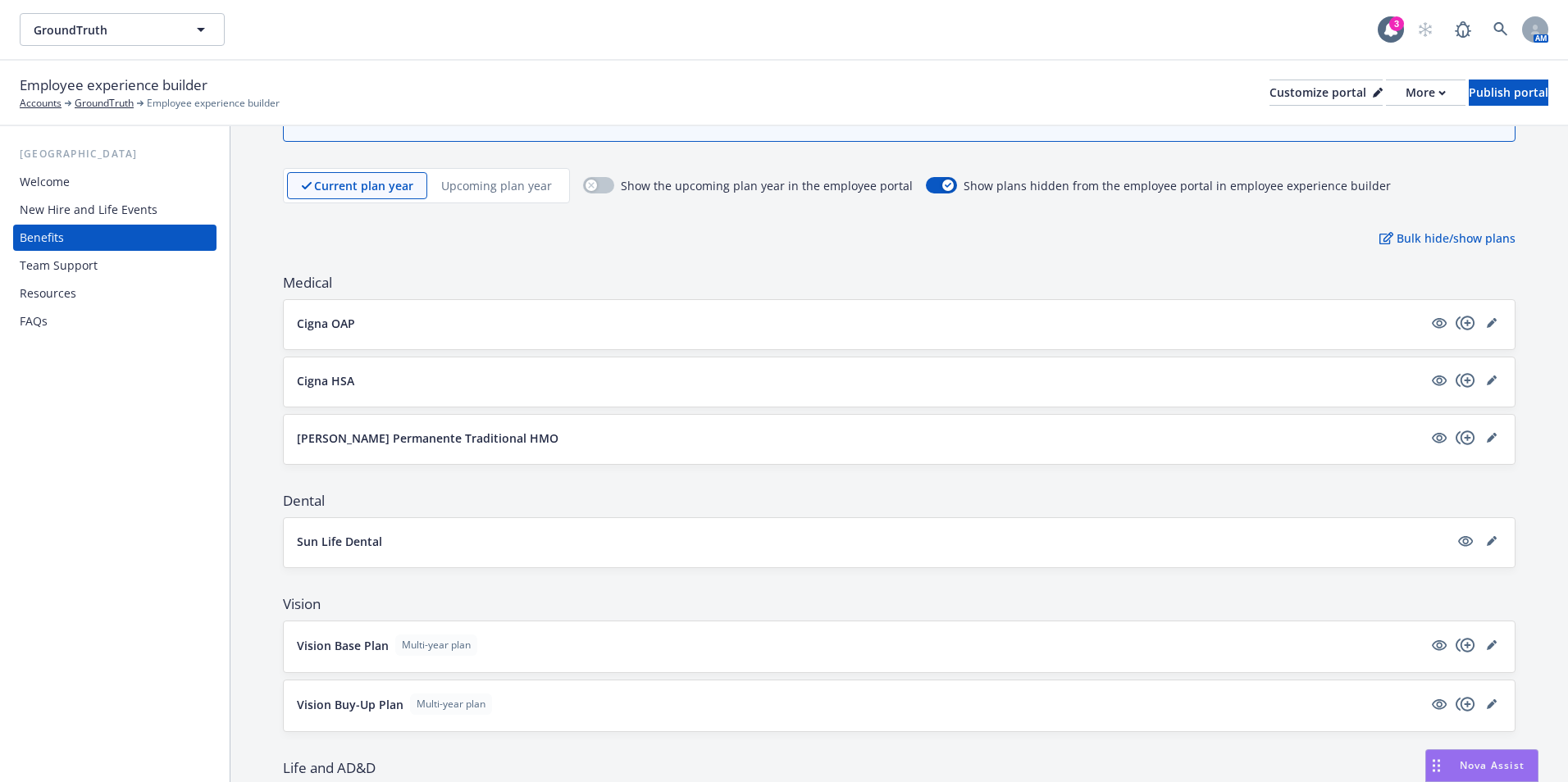
click at [434, 444] on p "Kaiser Permanente Traditional HMO" at bounding box center [428, 438] width 262 height 18
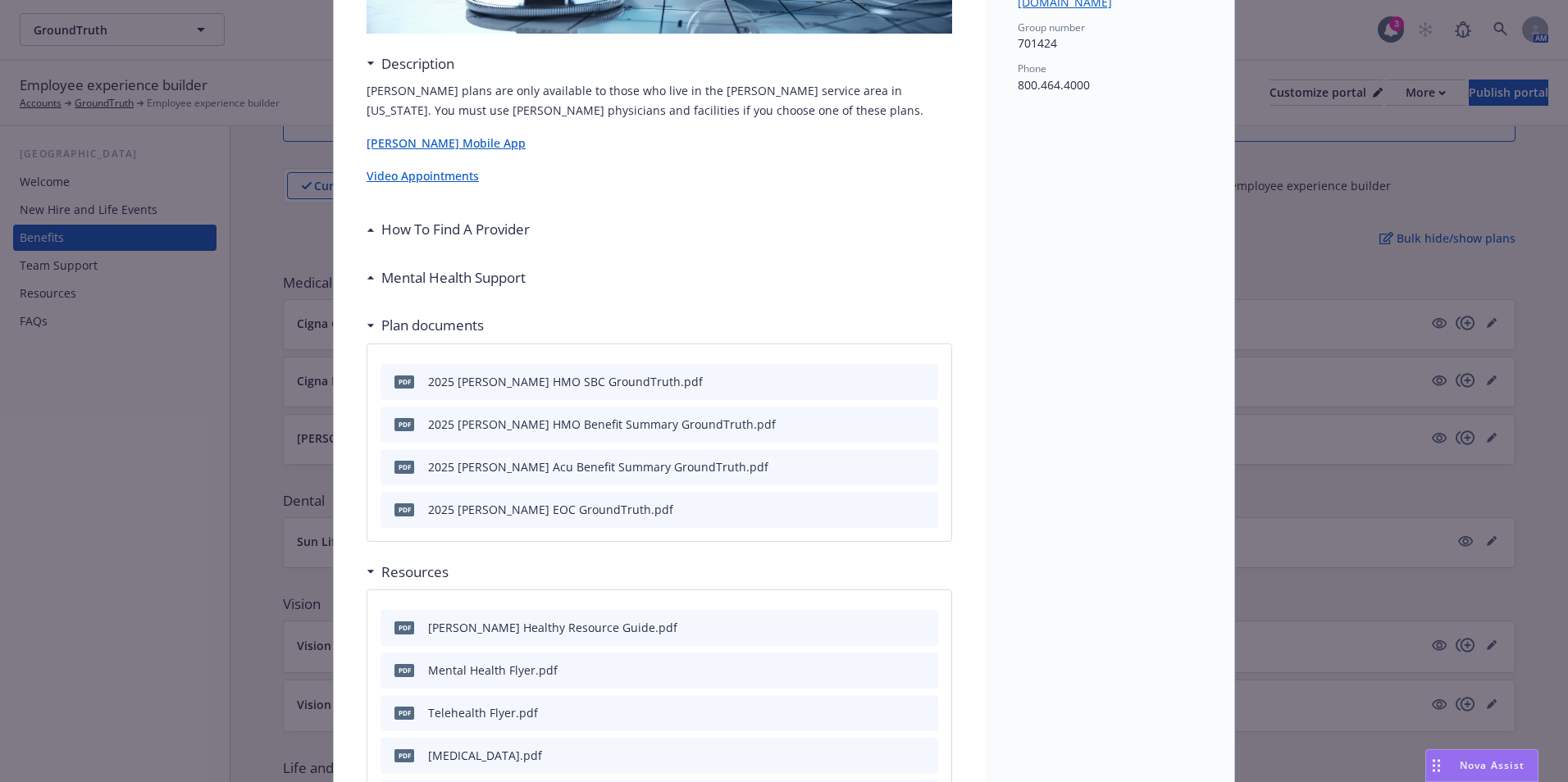
scroll to position [295, 0]
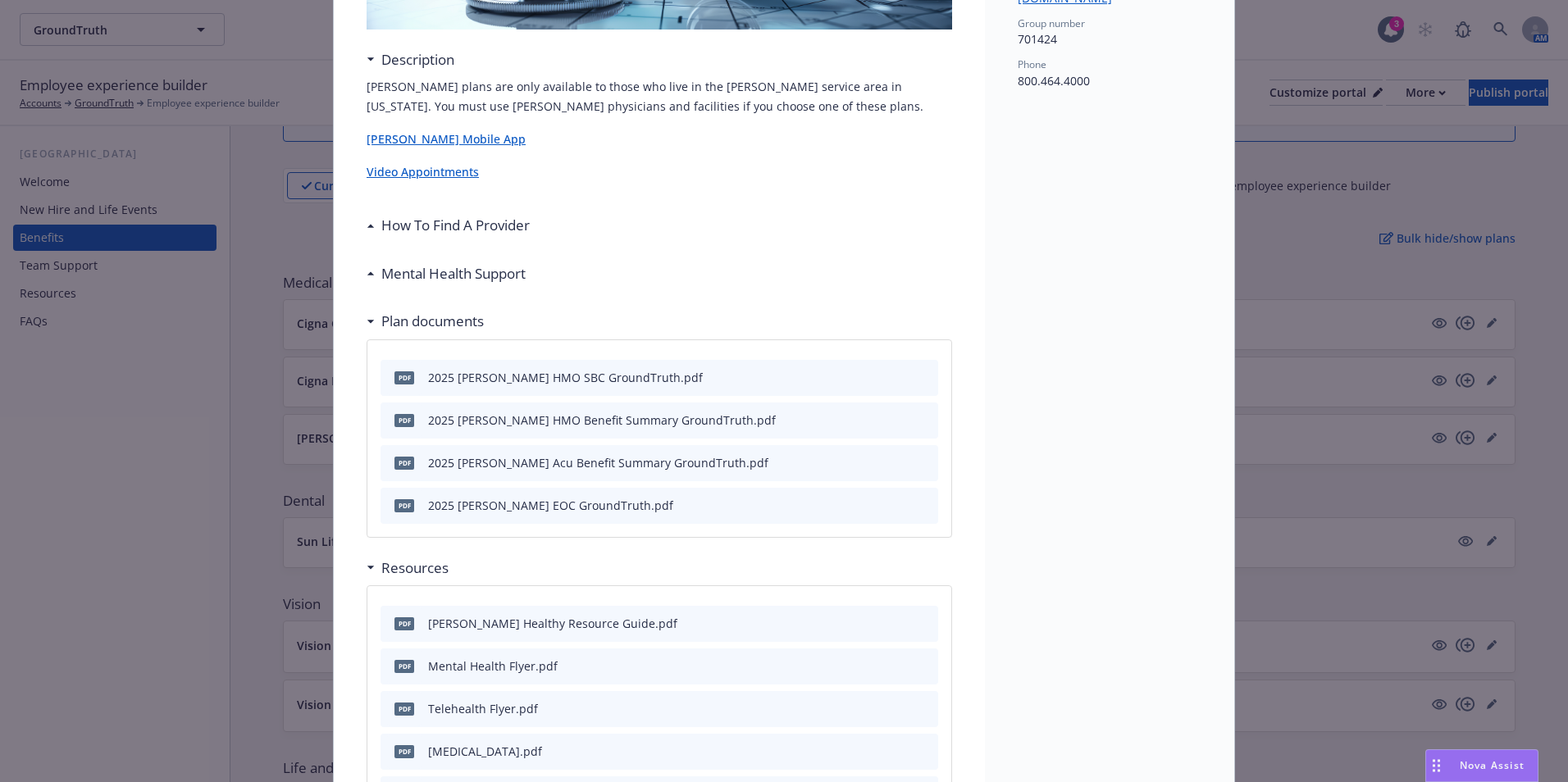
click at [915, 420] on icon "preview file" at bounding box center [922, 419] width 15 height 11
click at [921, 500] on div "pdf 2025 Kaiser EOC GroundTruth.pdf" at bounding box center [659, 505] width 558 height 36
click at [917, 504] on icon "preview file" at bounding box center [922, 504] width 15 height 11
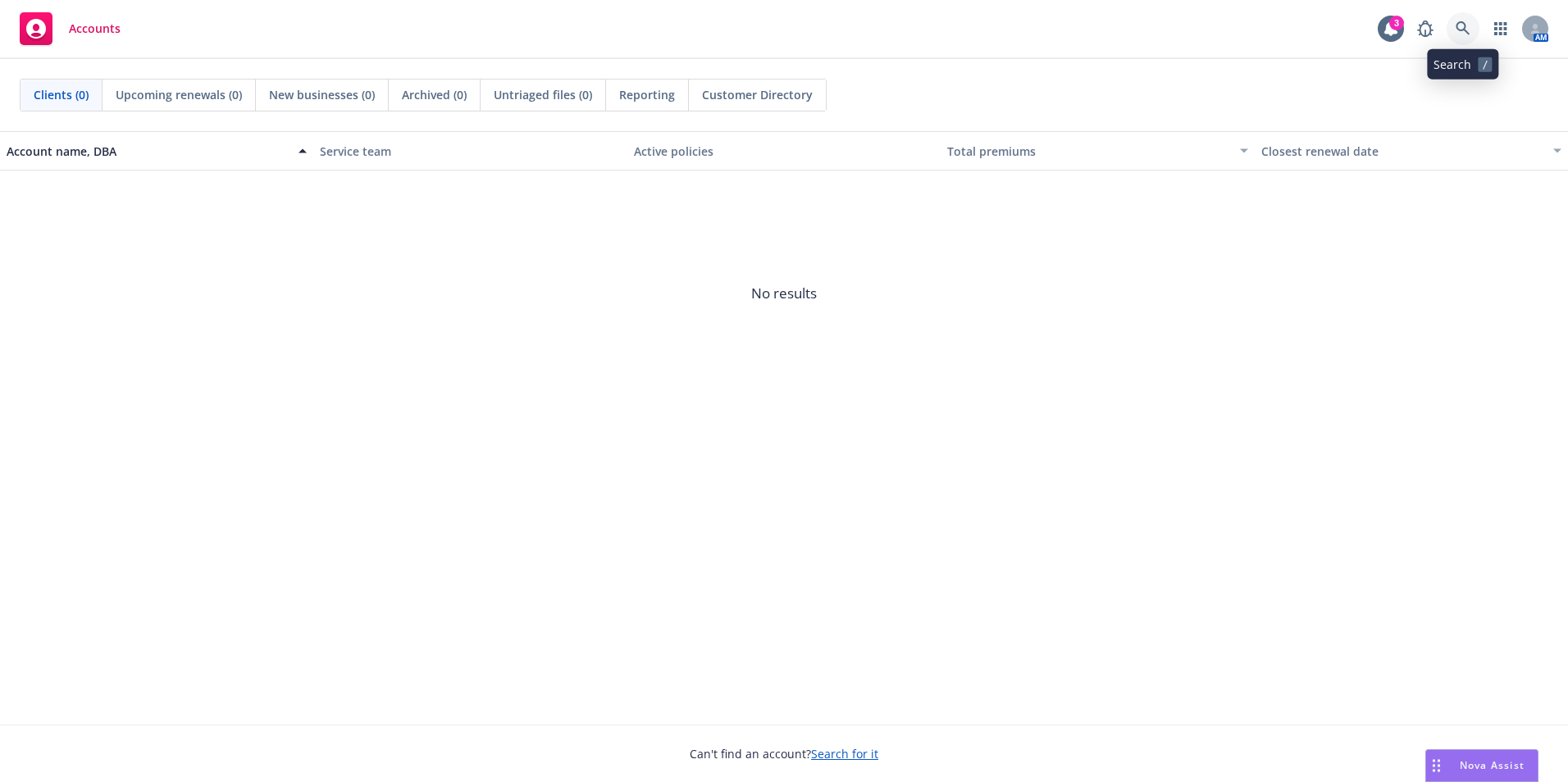
click at [1467, 28] on icon at bounding box center [1463, 29] width 15 height 15
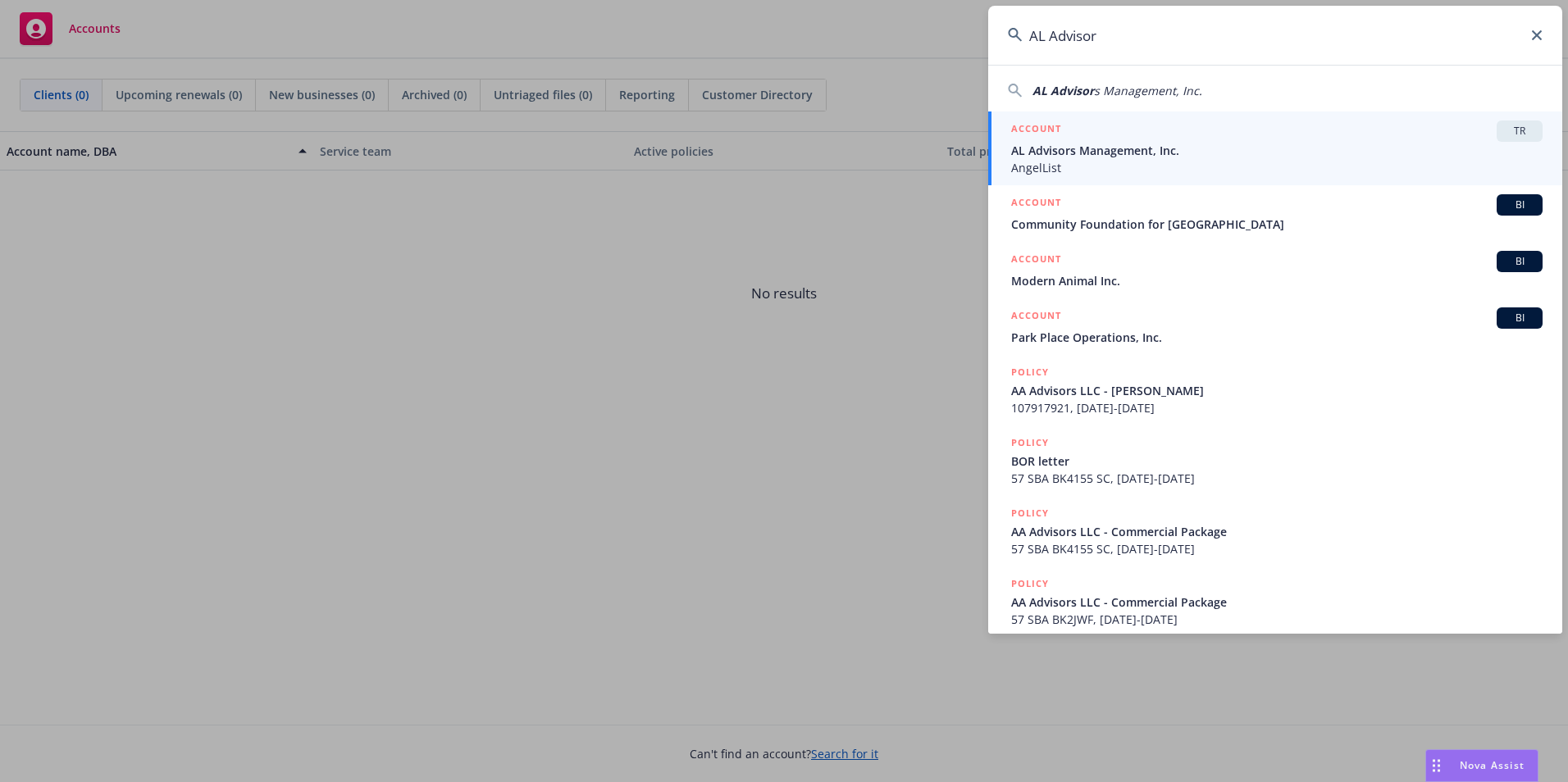
click at [1136, 89] on span "s Management, Inc." at bounding box center [1147, 90] width 108 height 16
type input "AL Advisors Management, Inc."
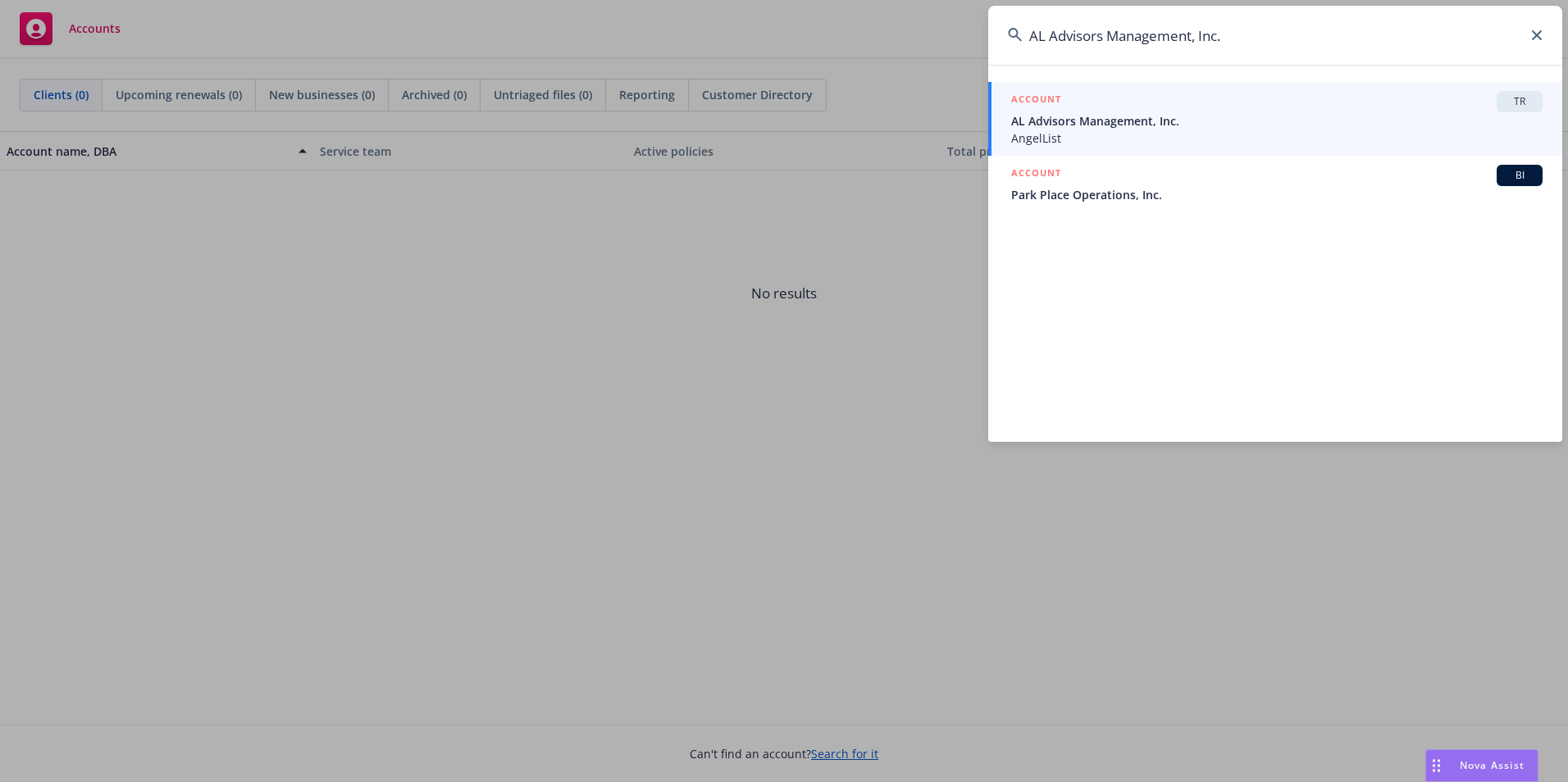
click at [1112, 124] on span "AL Advisors Management, Inc." at bounding box center [1277, 121] width 531 height 18
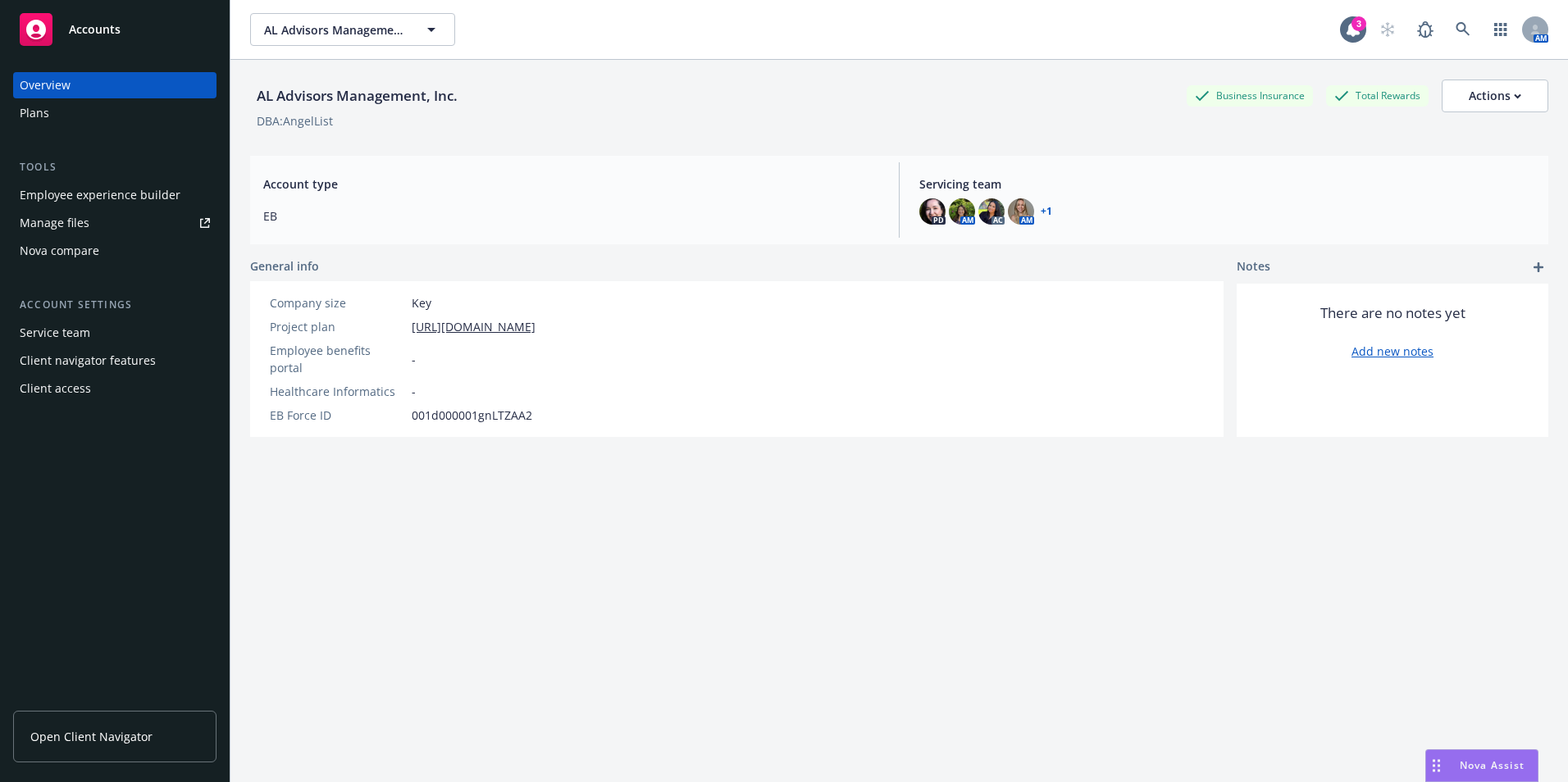
click at [125, 198] on div "Employee experience builder" at bounding box center [100, 195] width 160 height 26
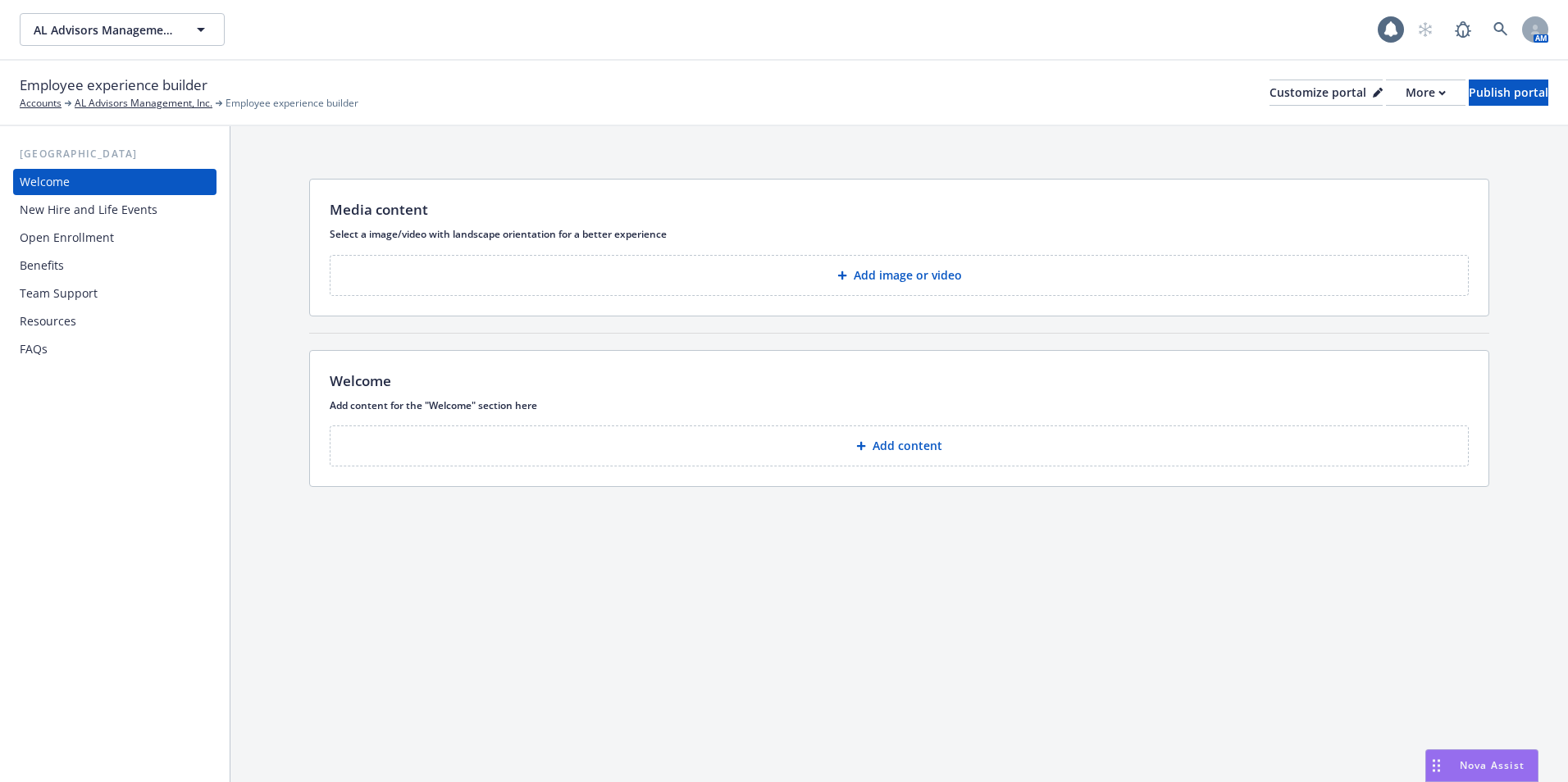
click at [126, 221] on div "New Hire and Life Events" at bounding box center [88, 209] width 137 height 26
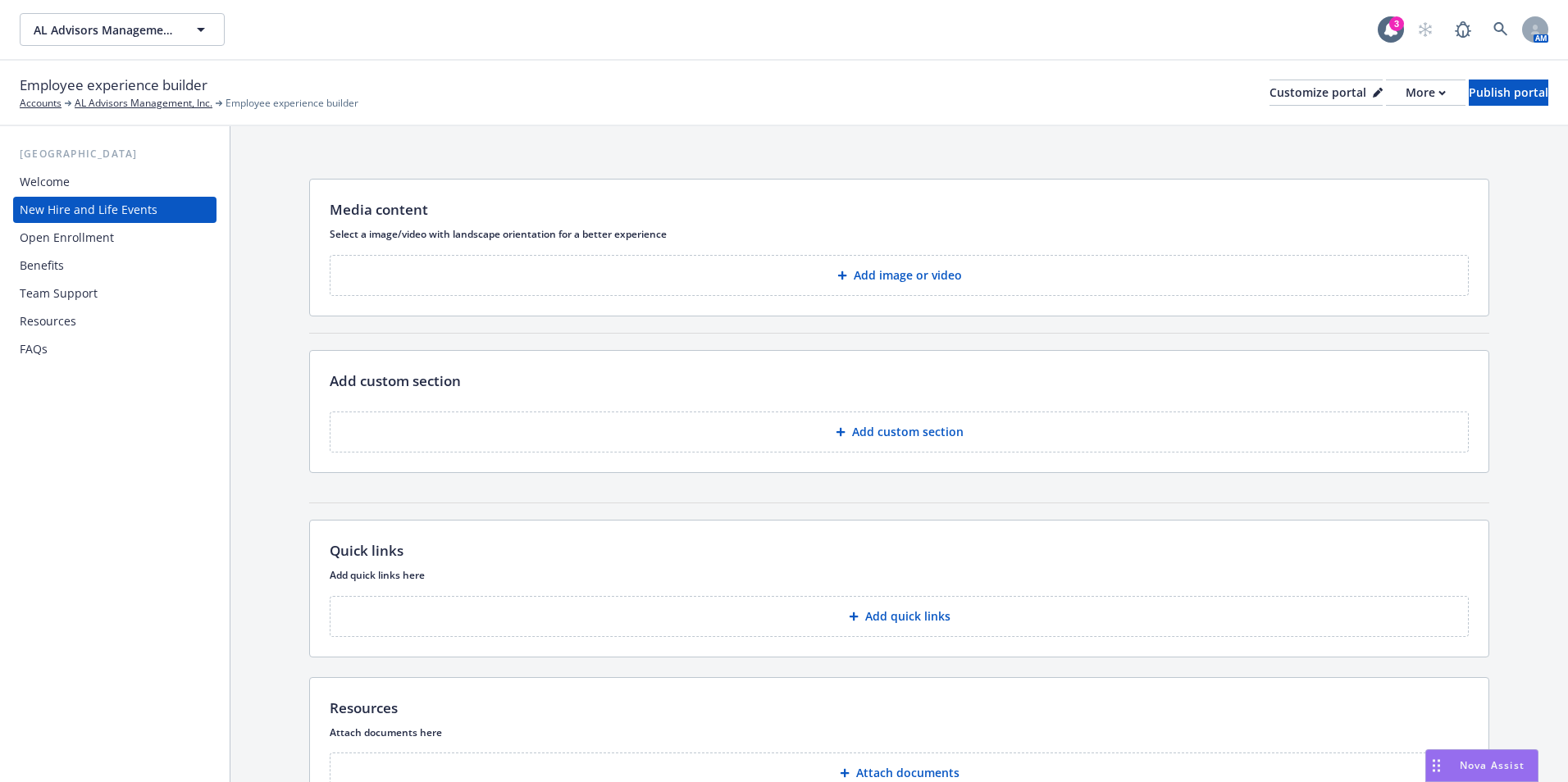
click at [104, 236] on div "Open Enrollment" at bounding box center [66, 238] width 94 height 26
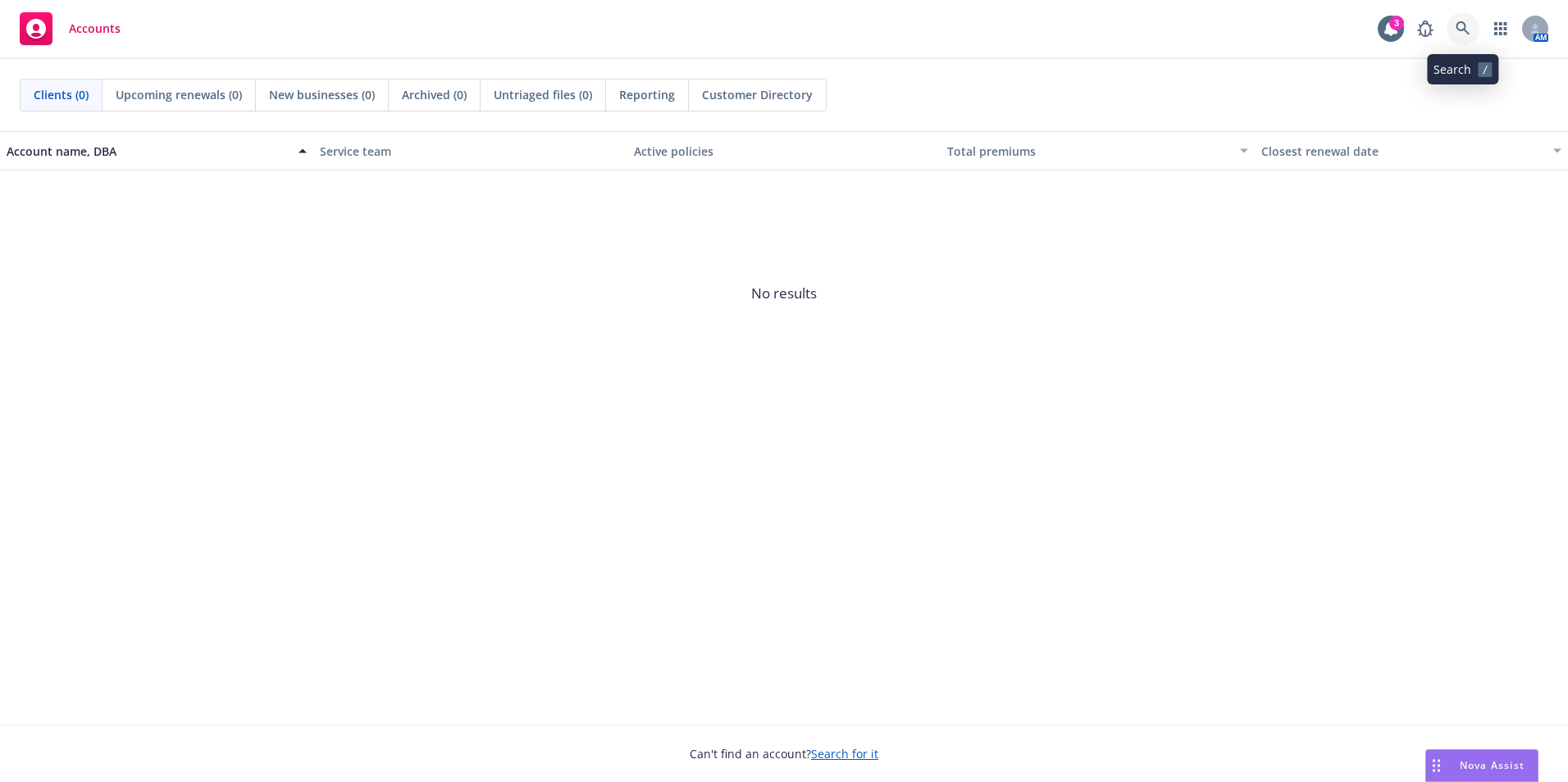
click at [1459, 25] on icon at bounding box center [1463, 29] width 15 height 15
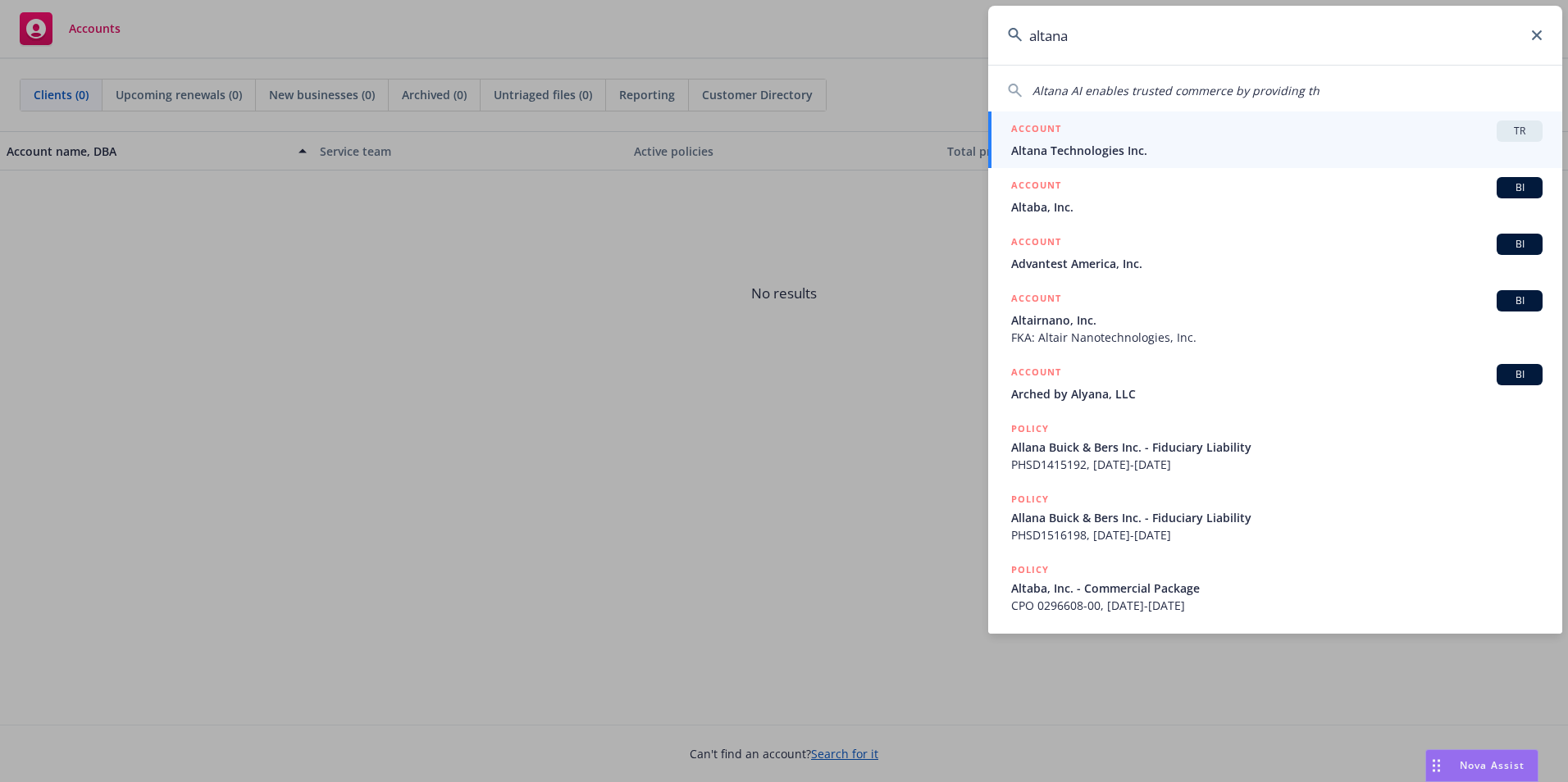
type input "altana"
click at [1125, 144] on span "Altana Technologies Inc." at bounding box center [1277, 150] width 531 height 18
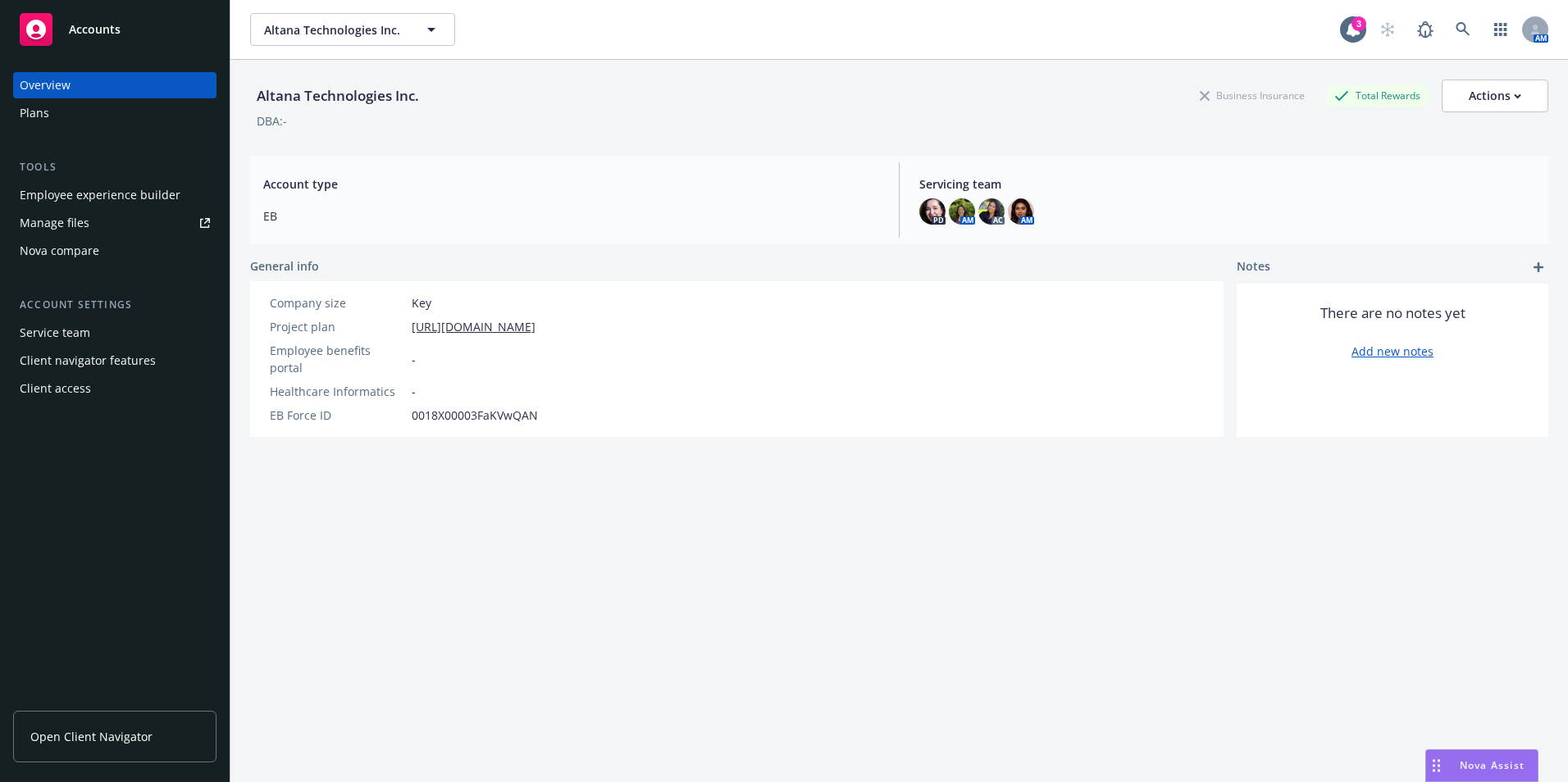
click at [70, 255] on div "Nova compare" at bounding box center [59, 251] width 79 height 26
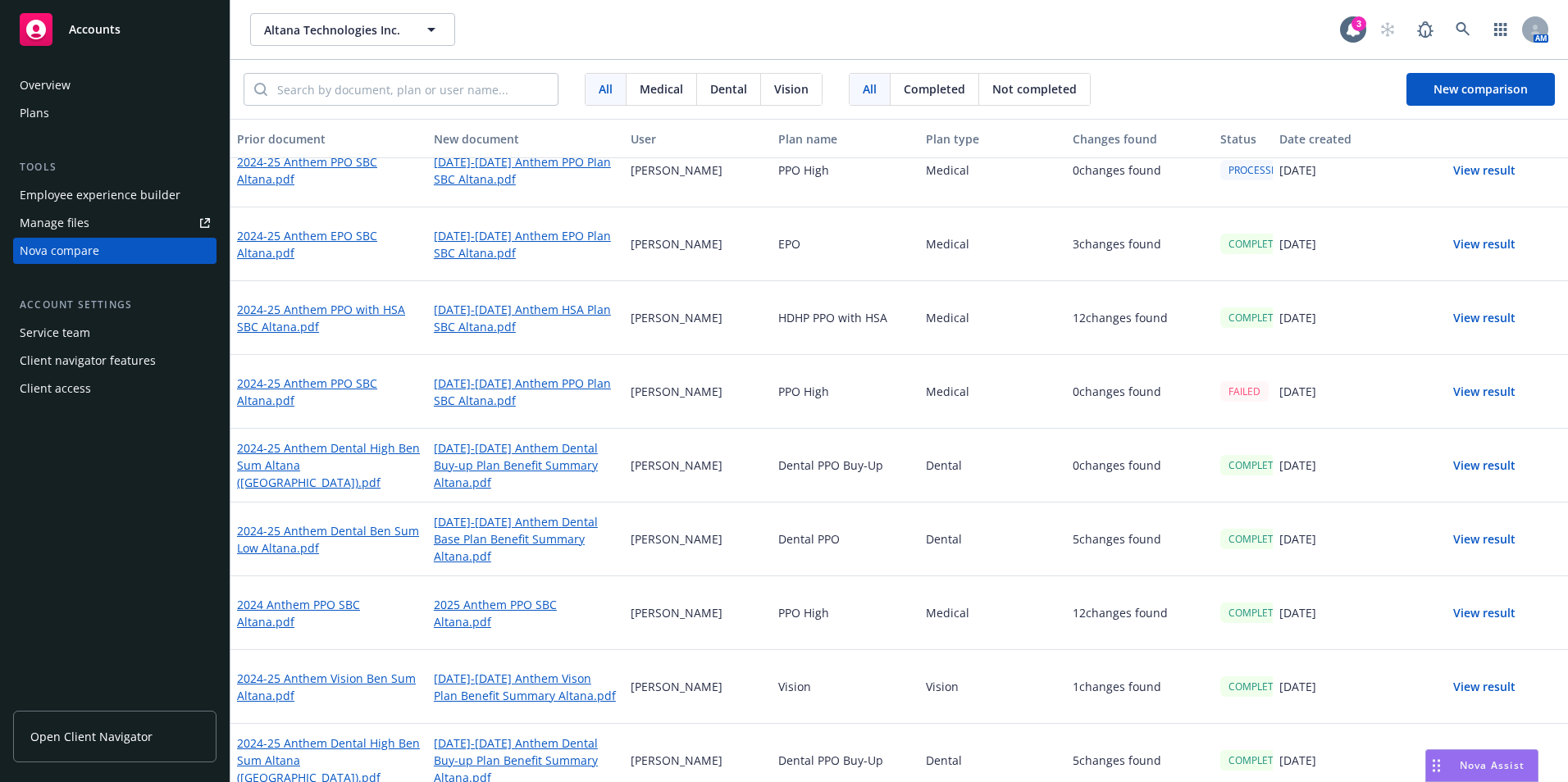
scroll to position [328, 0]
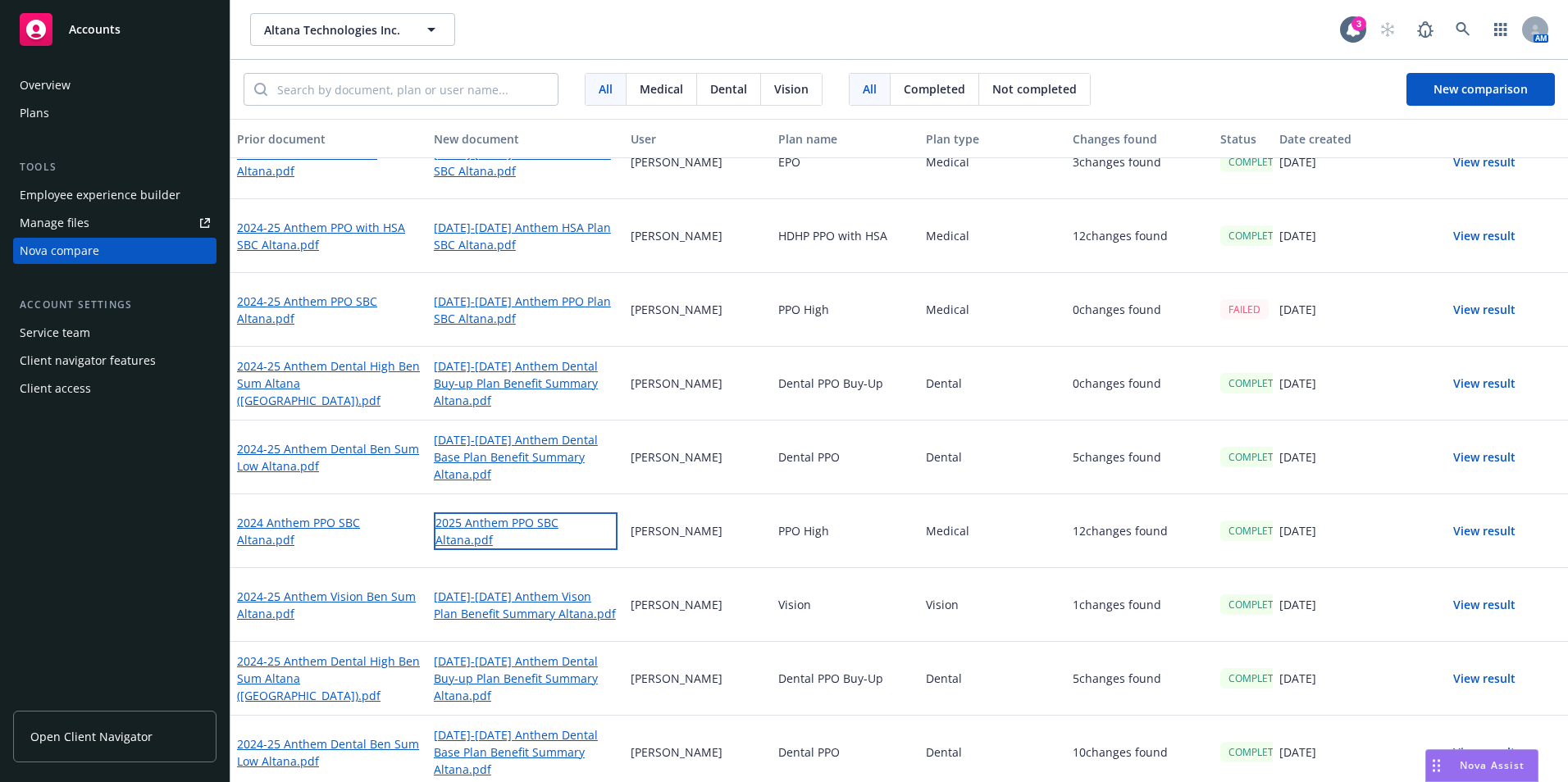
click at [545, 526] on link "2025 Anthem PPO SBC Altana.pdf" at bounding box center [525, 531] width 184 height 38
click at [1491, 538] on button "View result" at bounding box center [1484, 531] width 114 height 33
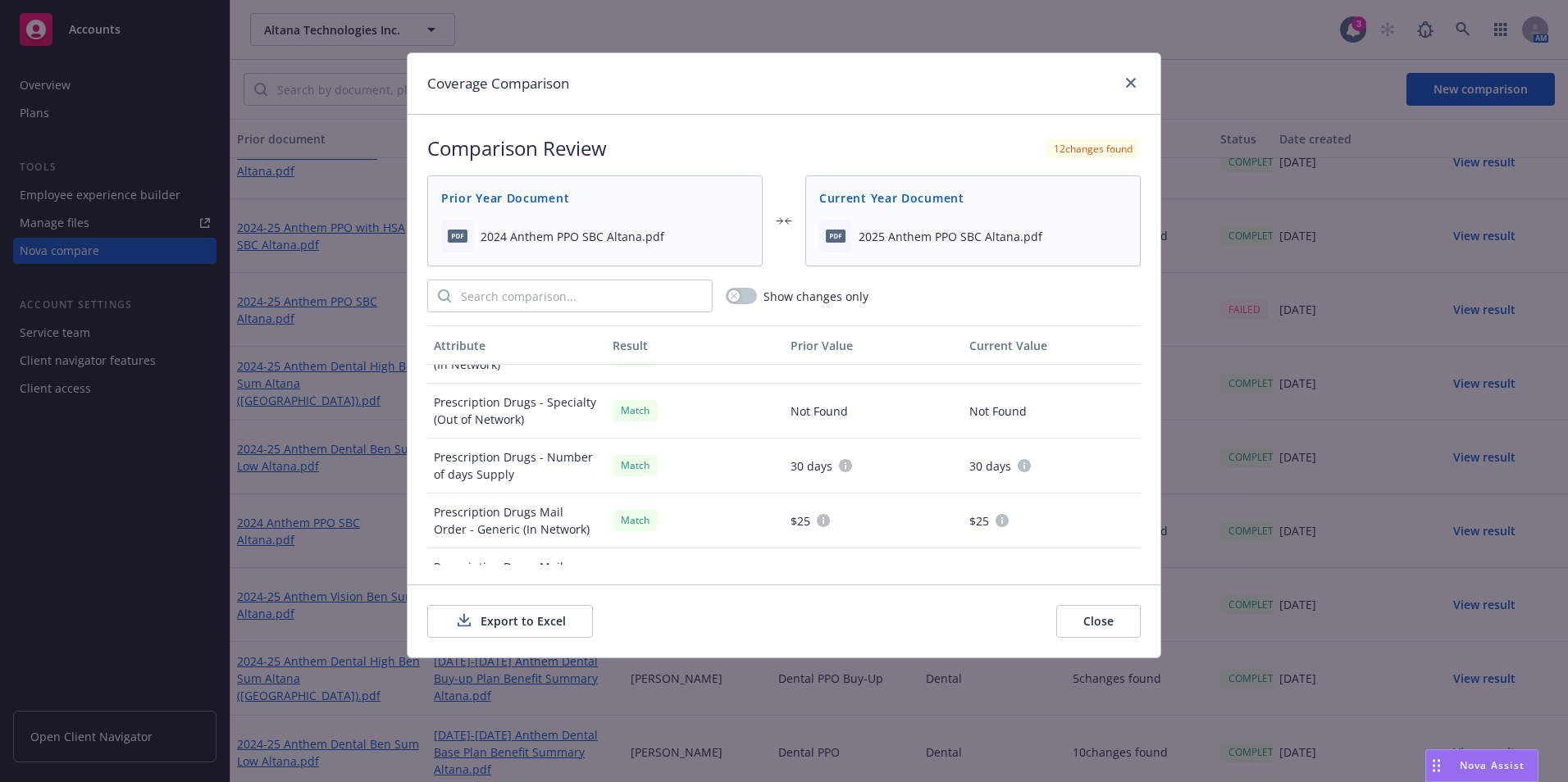
scroll to position [1804, 0]
click at [1108, 622] on button "Close" at bounding box center [1099, 622] width 85 height 33
